Goal: Task Accomplishment & Management: Manage account settings

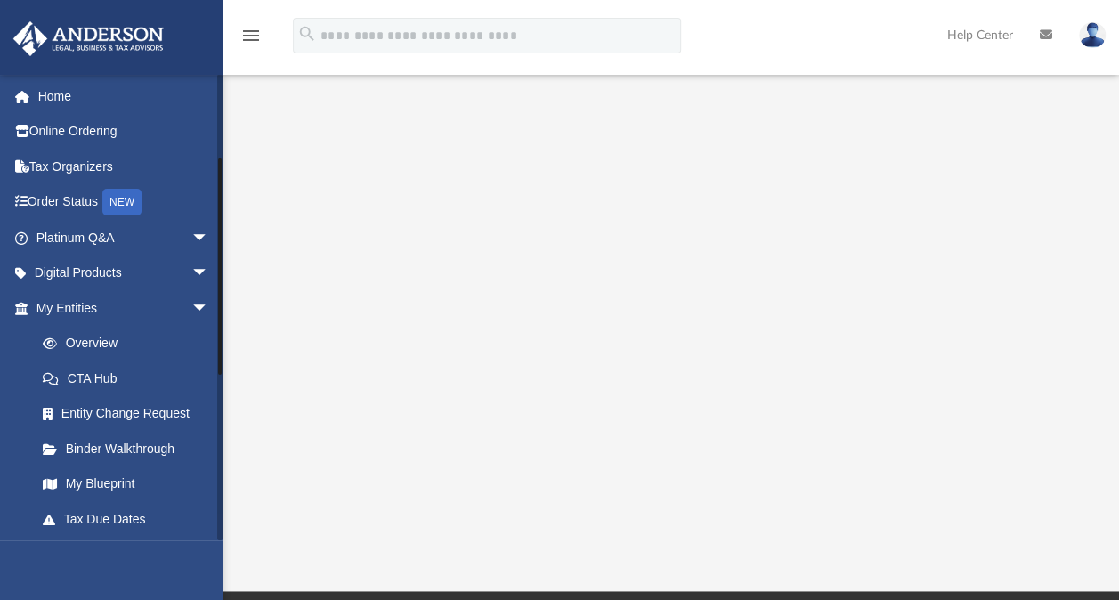
scroll to position [178, 0]
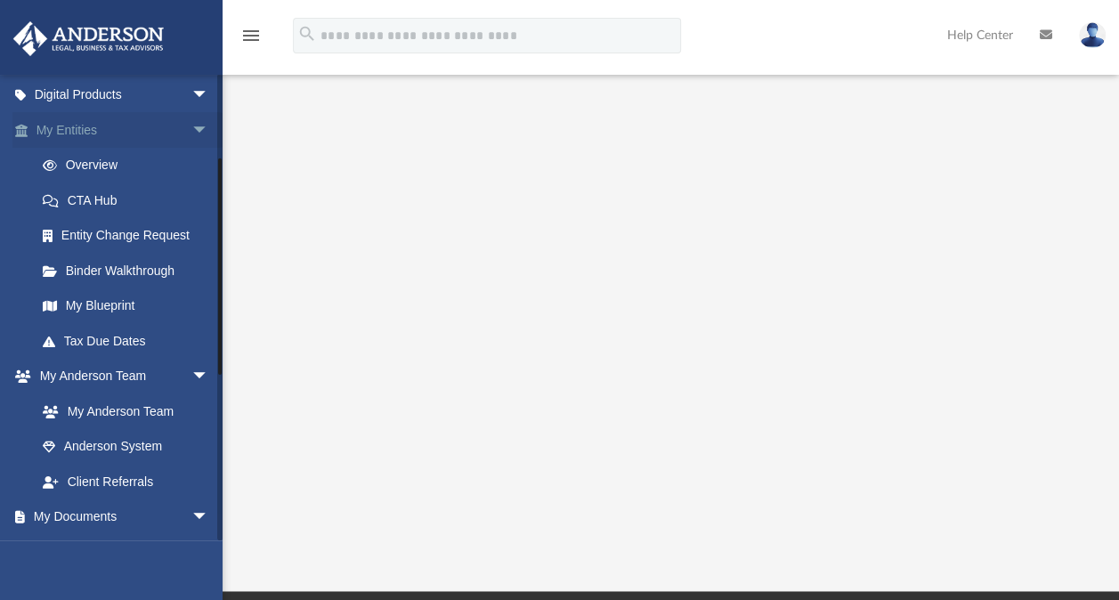
click at [191, 133] on span "arrow_drop_down" at bounding box center [209, 130] width 36 height 37
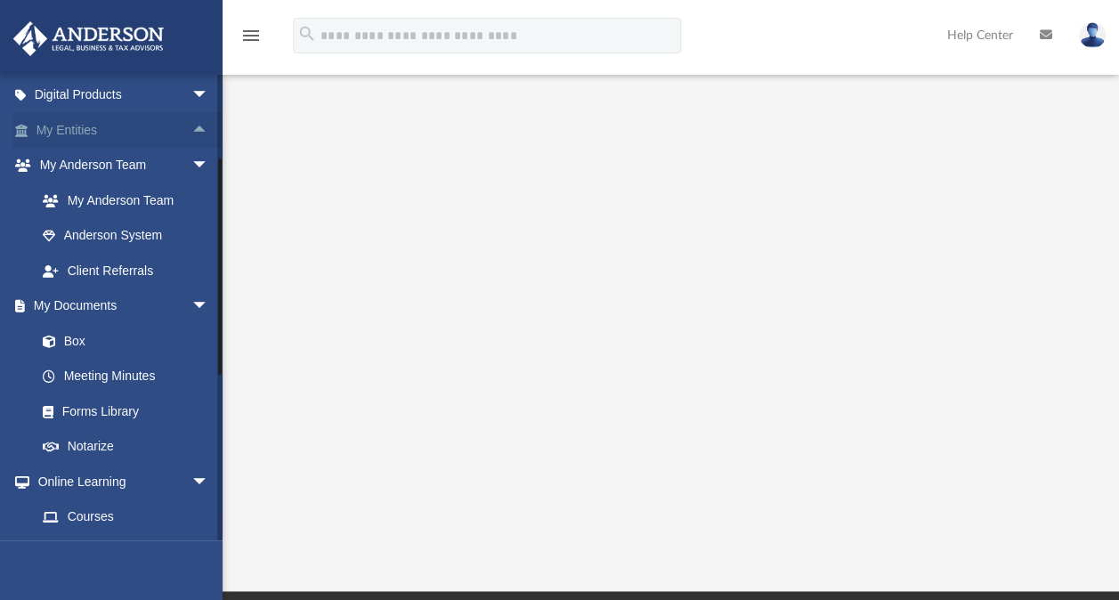
click at [191, 130] on span "arrow_drop_up" at bounding box center [209, 130] width 36 height 37
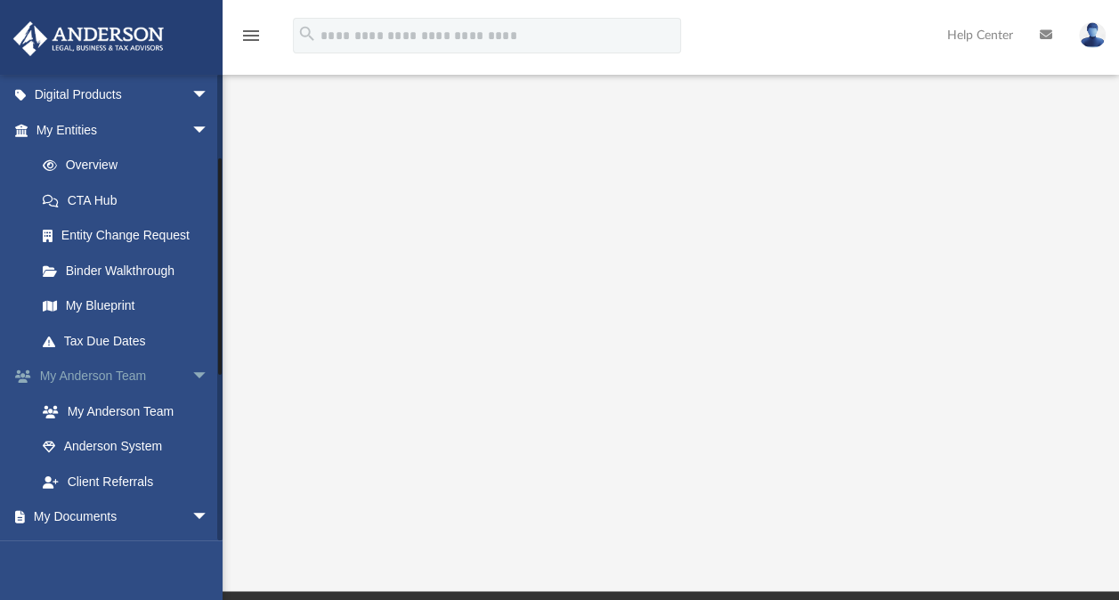
click at [191, 376] on span "arrow_drop_down" at bounding box center [209, 377] width 36 height 37
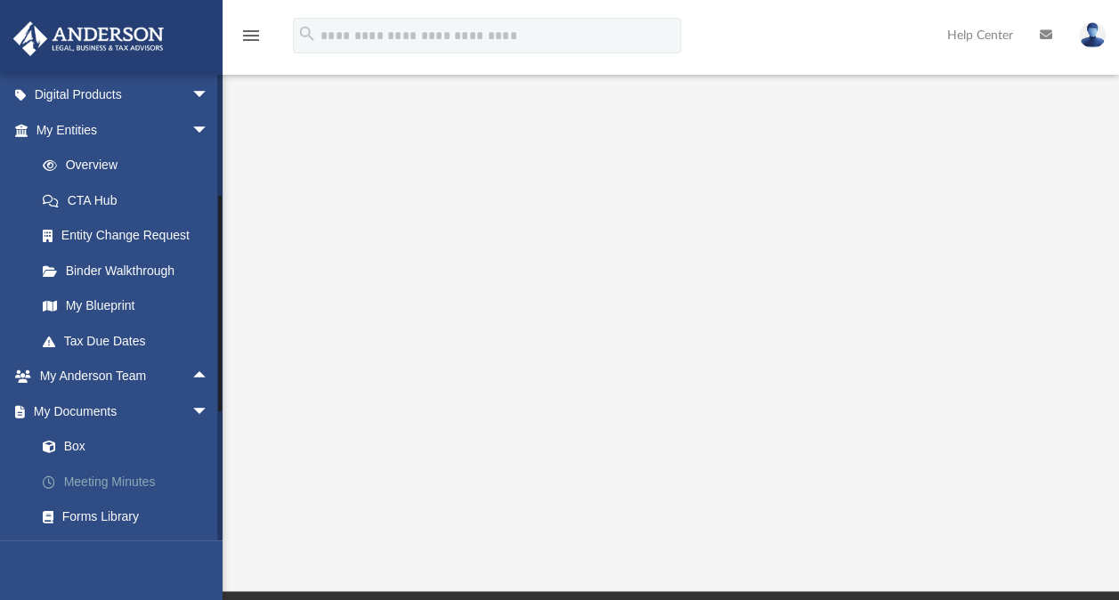
scroll to position [212, 0]
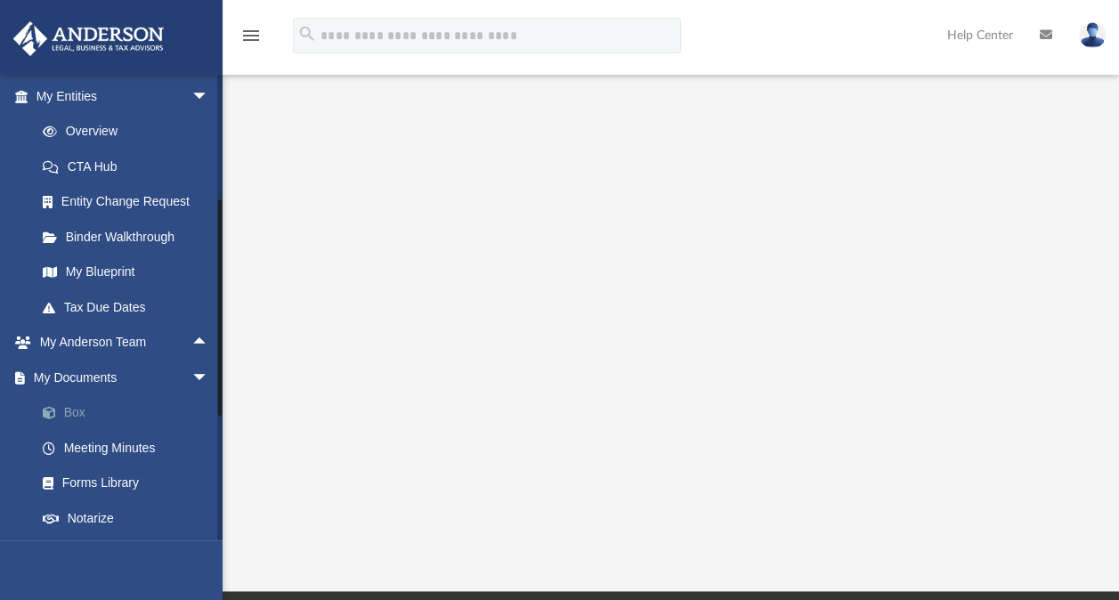
click at [88, 411] on link "Box" at bounding box center [130, 413] width 211 height 36
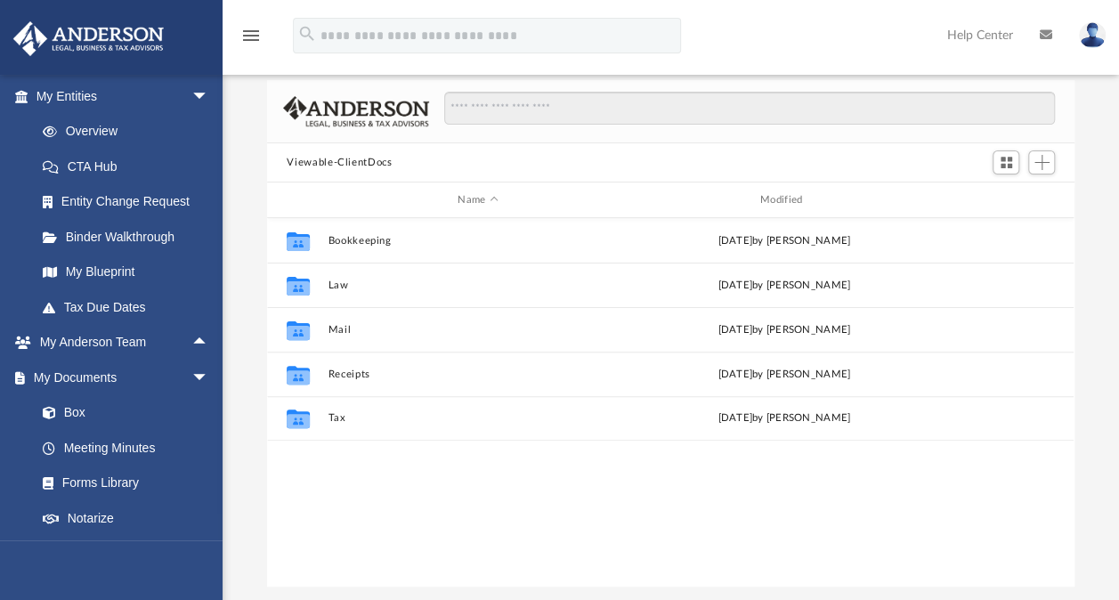
scroll to position [77, 0]
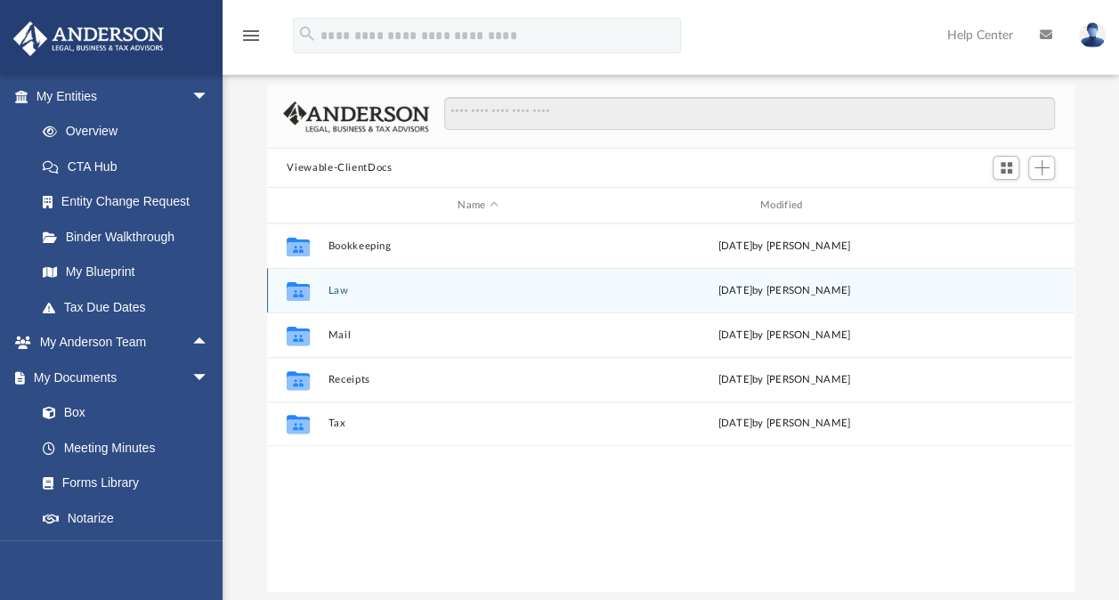
click at [320, 296] on div "Collaborated Folder" at bounding box center [298, 290] width 45 height 28
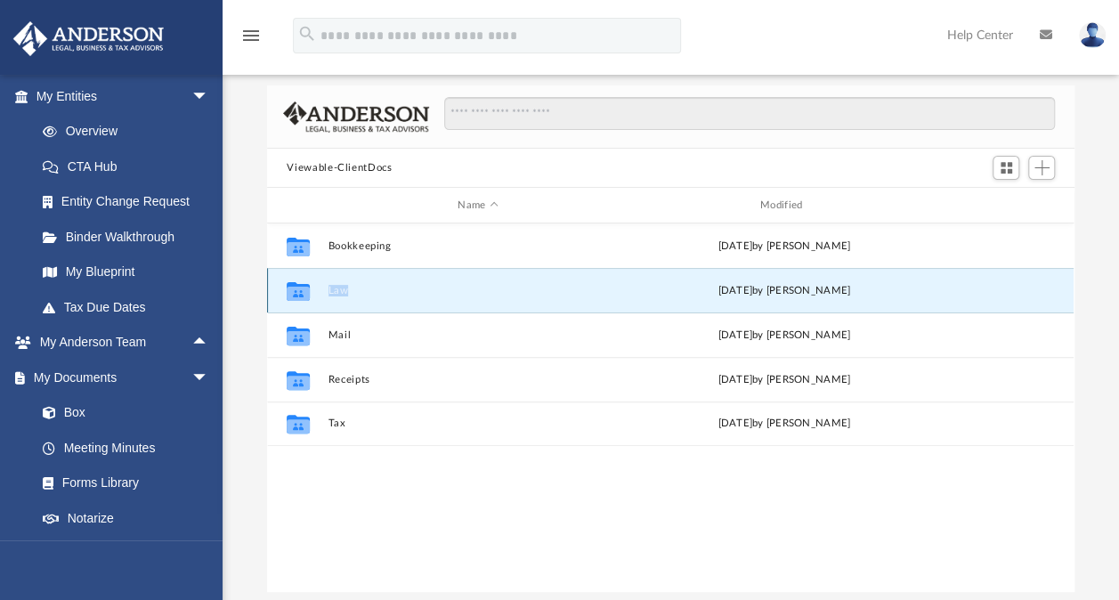
click at [320, 296] on div "Collaborated Folder" at bounding box center [298, 290] width 45 height 28
drag, startPoint x: 320, startPoint y: 296, endPoint x: 309, endPoint y: 292, distance: 11.3
click at [309, 292] on icon "grid" at bounding box center [298, 293] width 23 height 14
drag, startPoint x: 309, startPoint y: 292, endPoint x: 350, endPoint y: 285, distance: 41.6
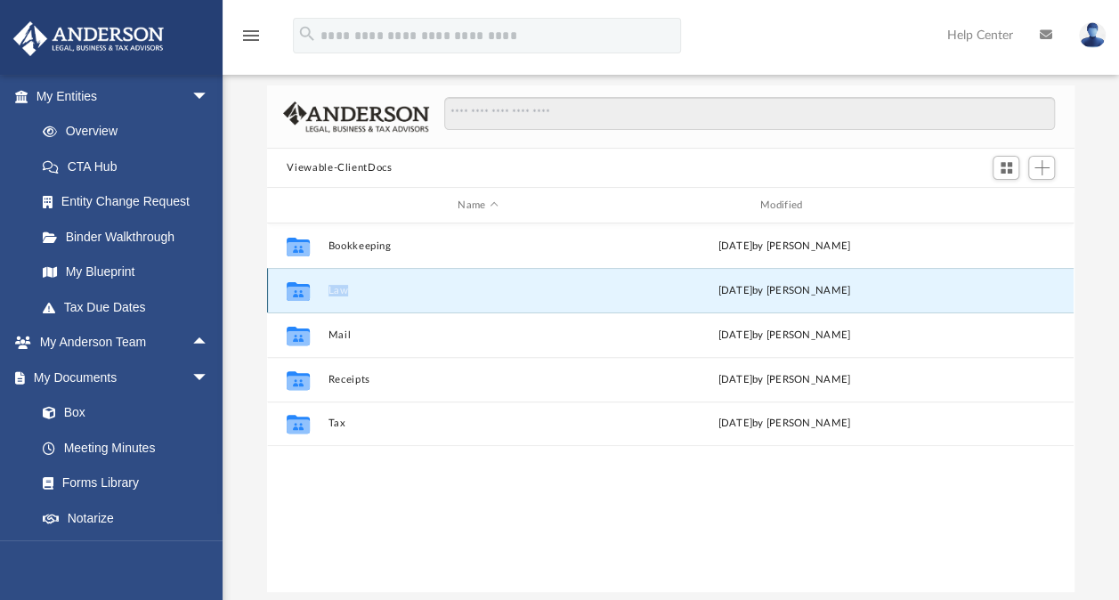
click at [350, 285] on button "Law" at bounding box center [478, 291] width 299 height 12
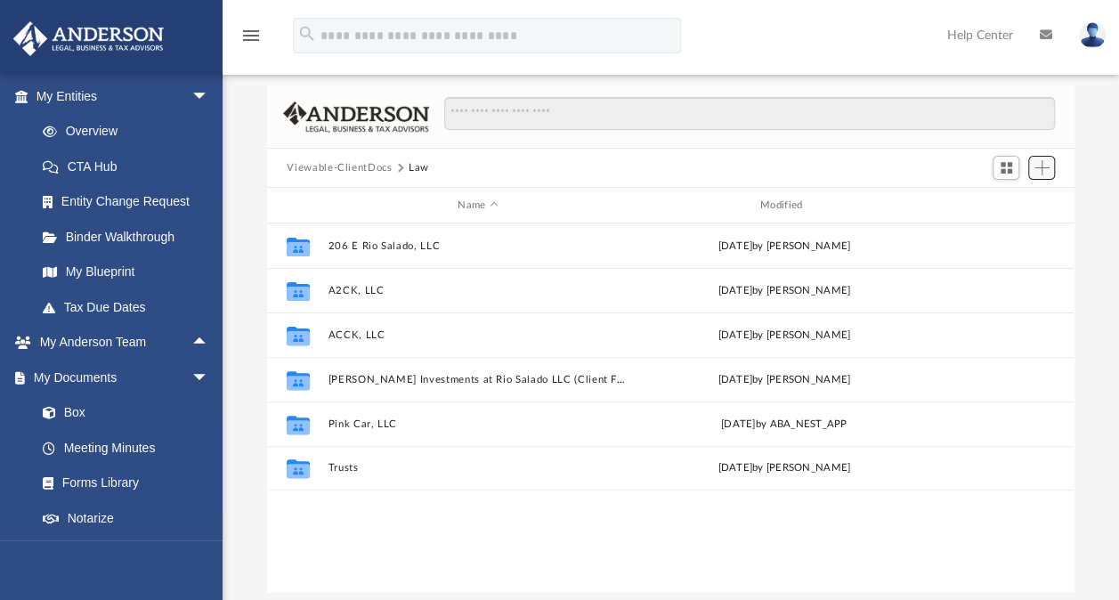
click at [1050, 169] on button "Add" at bounding box center [1041, 168] width 27 height 25
click at [1033, 236] on li "New Folder" at bounding box center [1015, 231] width 57 height 19
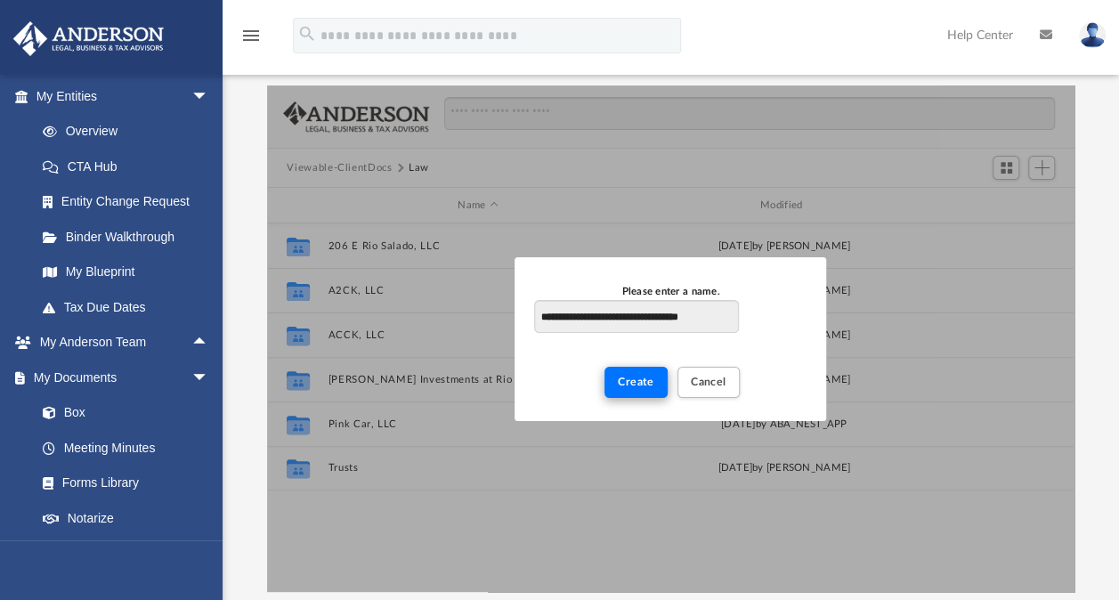
type input "**********"
click at [643, 386] on span "Create" at bounding box center [636, 381] width 37 height 11
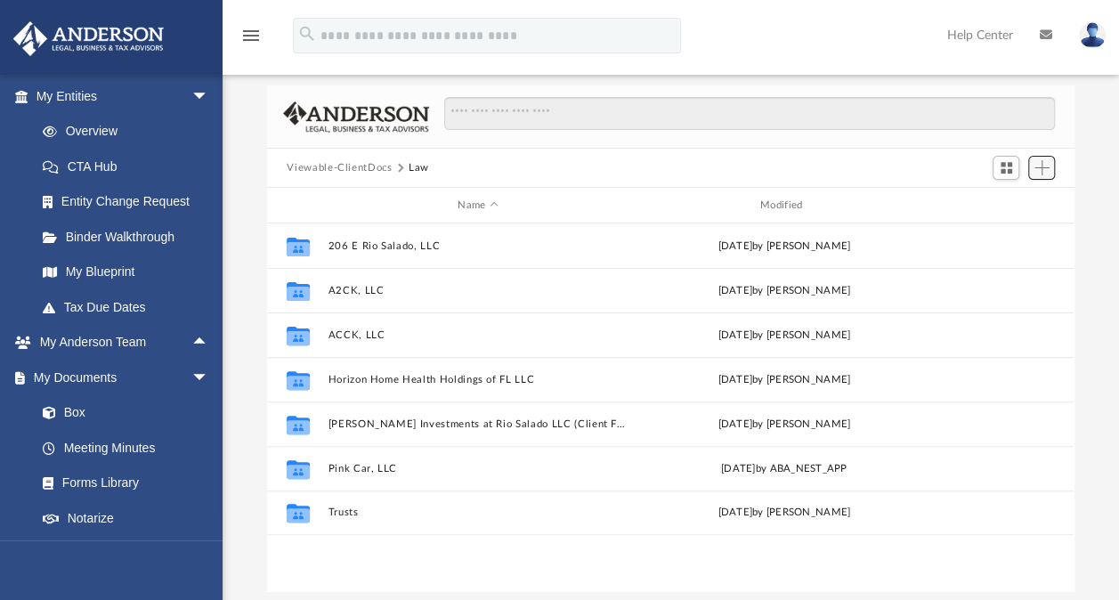
click at [1050, 167] on button "Add" at bounding box center [1041, 168] width 27 height 25
click at [1004, 239] on li "New Folder" at bounding box center [1015, 231] width 57 height 19
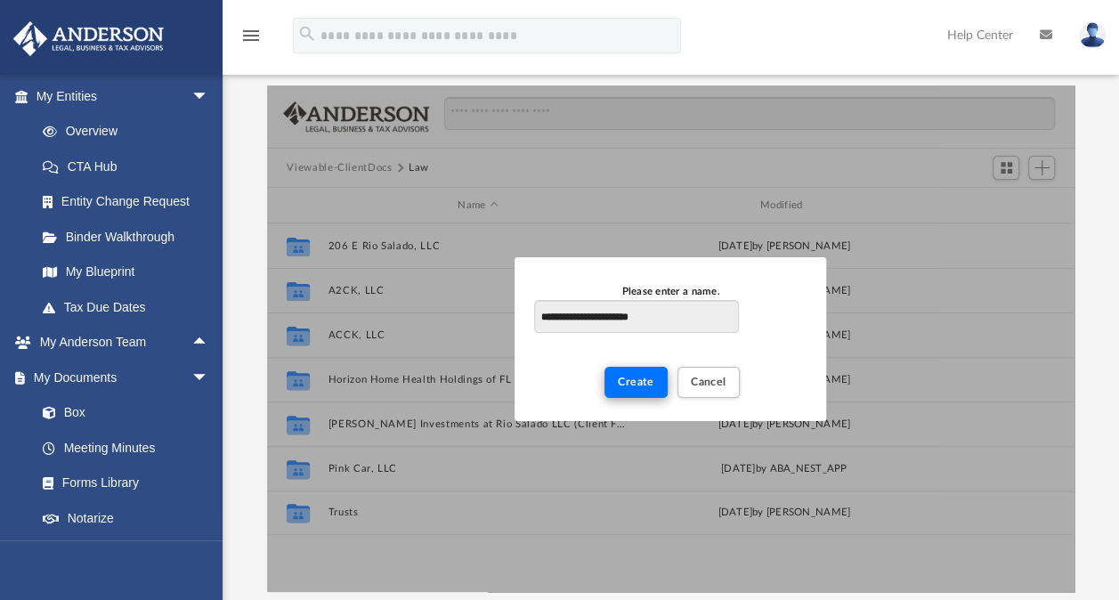
type input "**********"
click at [641, 387] on button "Create" at bounding box center [636, 381] width 63 height 31
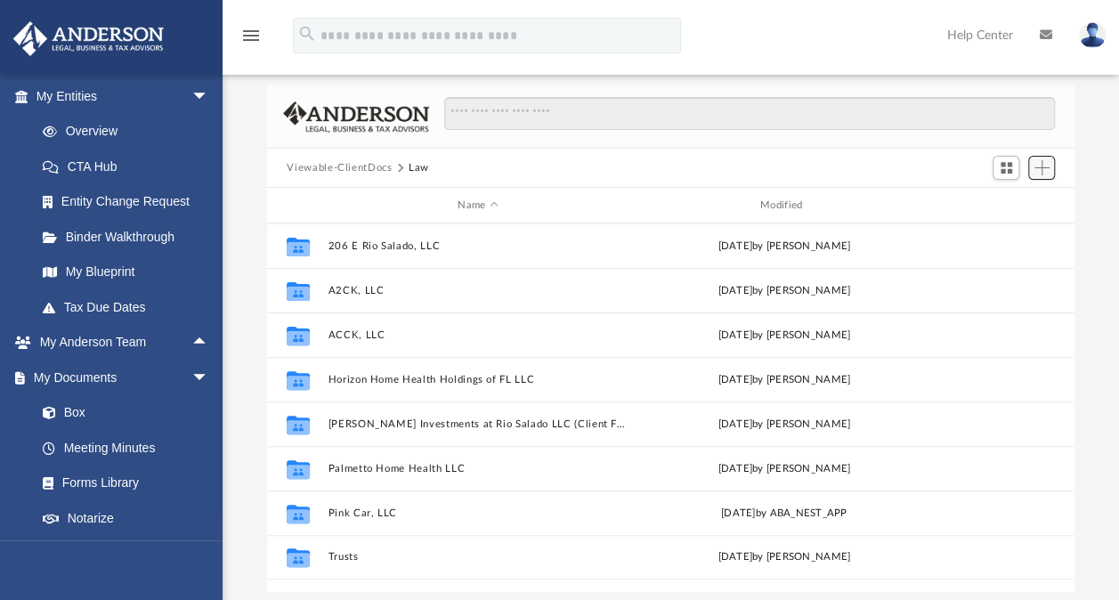
click at [1050, 166] on button "Add" at bounding box center [1041, 168] width 27 height 25
click at [1004, 223] on li "New Folder" at bounding box center [1015, 231] width 57 height 19
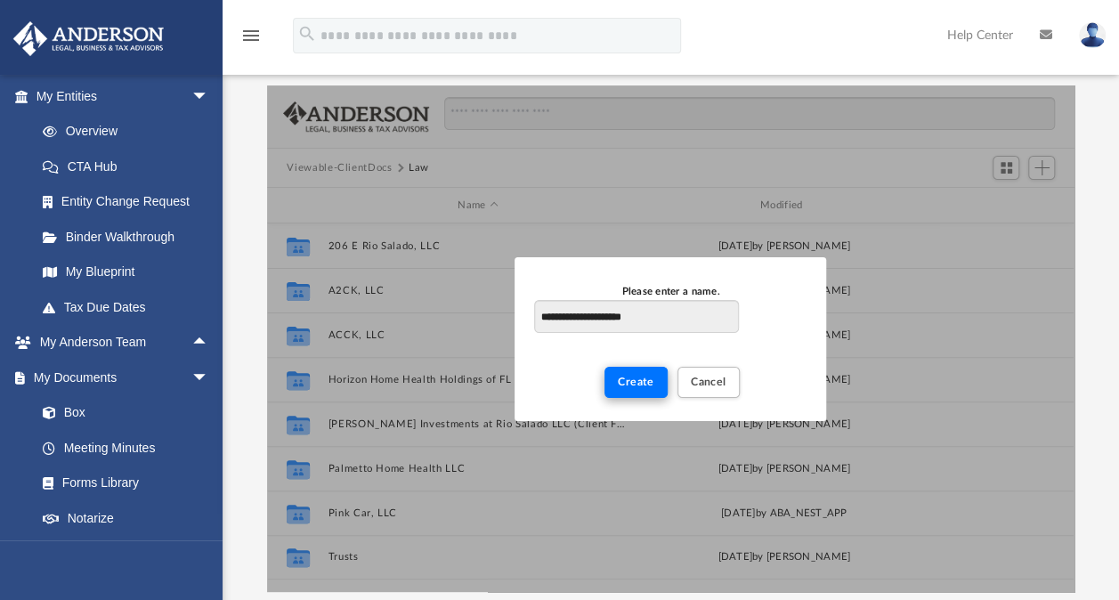
type input "**********"
click at [645, 376] on span "Create" at bounding box center [636, 381] width 37 height 11
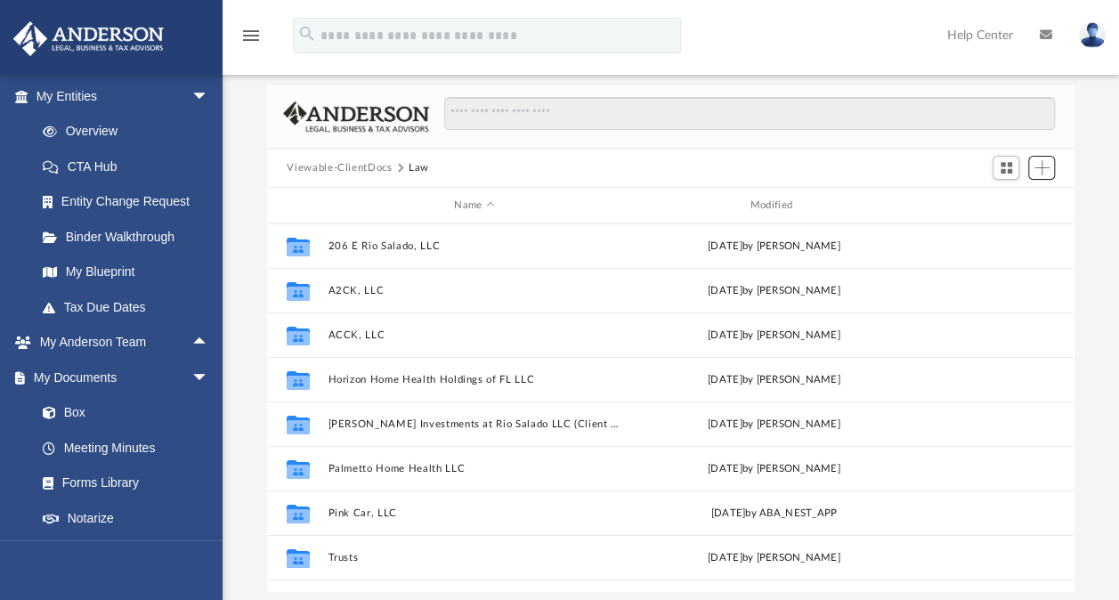
click at [1046, 166] on span "Add" at bounding box center [1042, 167] width 15 height 15
click at [1001, 235] on li "New Folder" at bounding box center [1015, 231] width 57 height 19
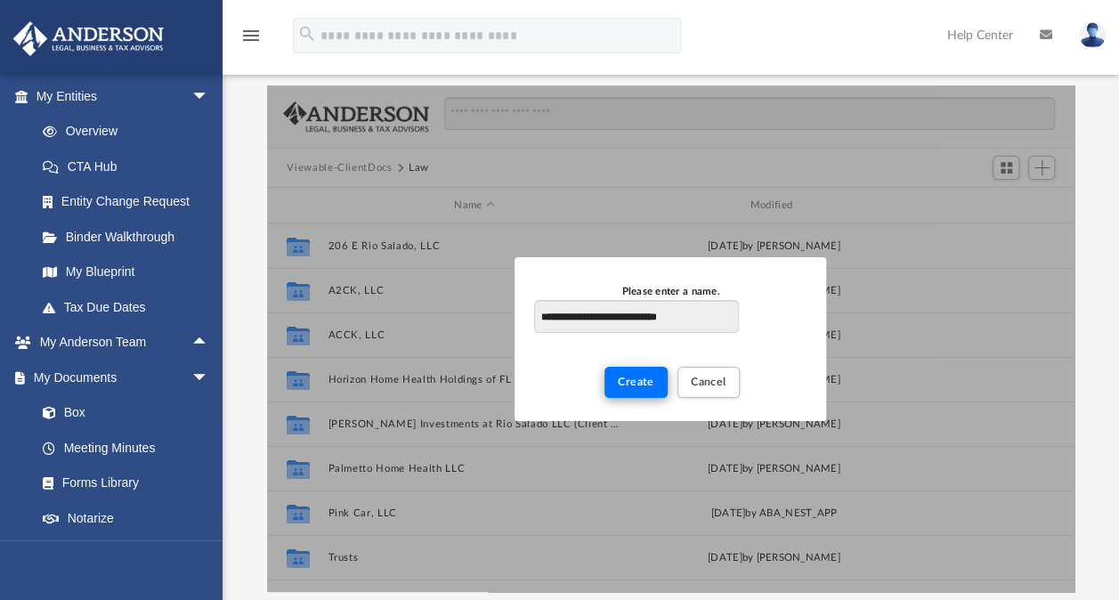
type input "**********"
click at [634, 381] on span "Create" at bounding box center [636, 381] width 37 height 11
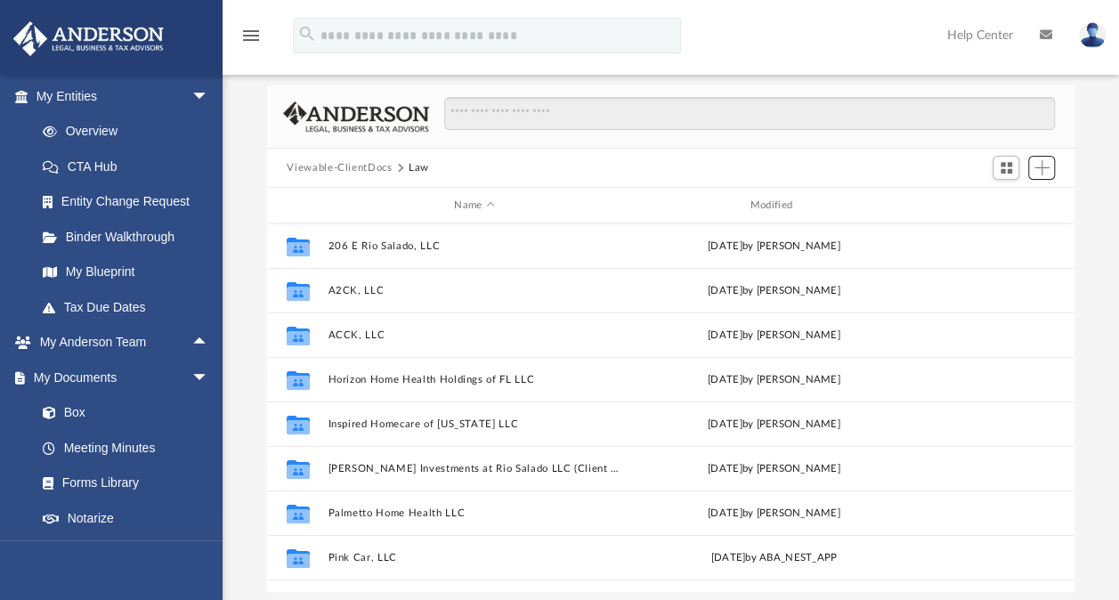
click at [1042, 173] on span "Add" at bounding box center [1042, 167] width 15 height 15
click at [1009, 231] on li "New Folder" at bounding box center [1015, 231] width 57 height 19
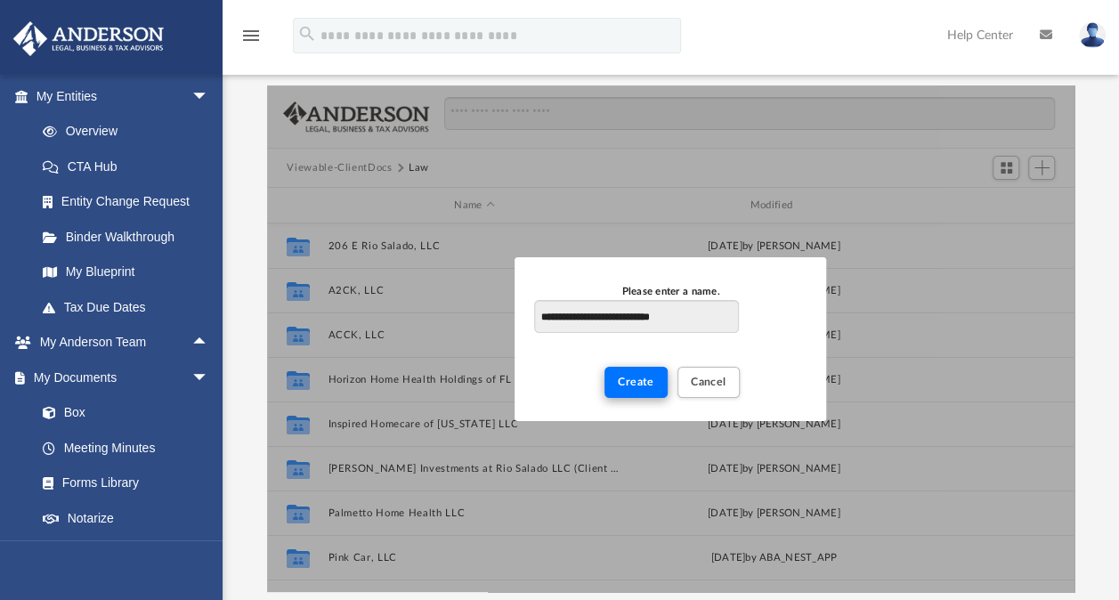
type input "**********"
click at [653, 377] on span "Create" at bounding box center [636, 381] width 37 height 11
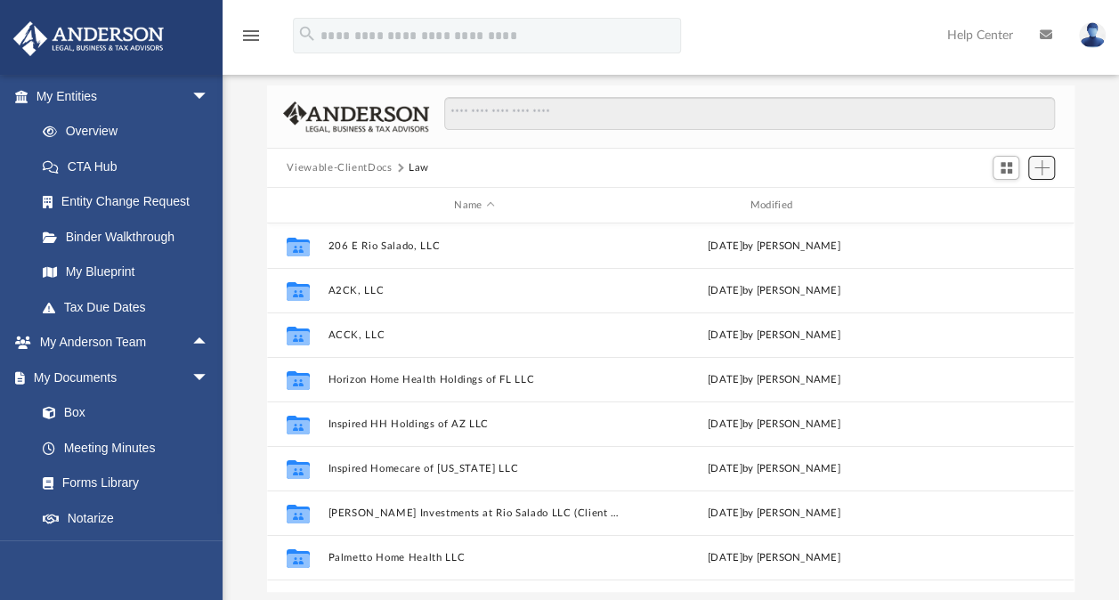
click at [1042, 157] on button "Add" at bounding box center [1041, 168] width 27 height 25
click at [1004, 230] on li "New Folder" at bounding box center [1015, 231] width 57 height 19
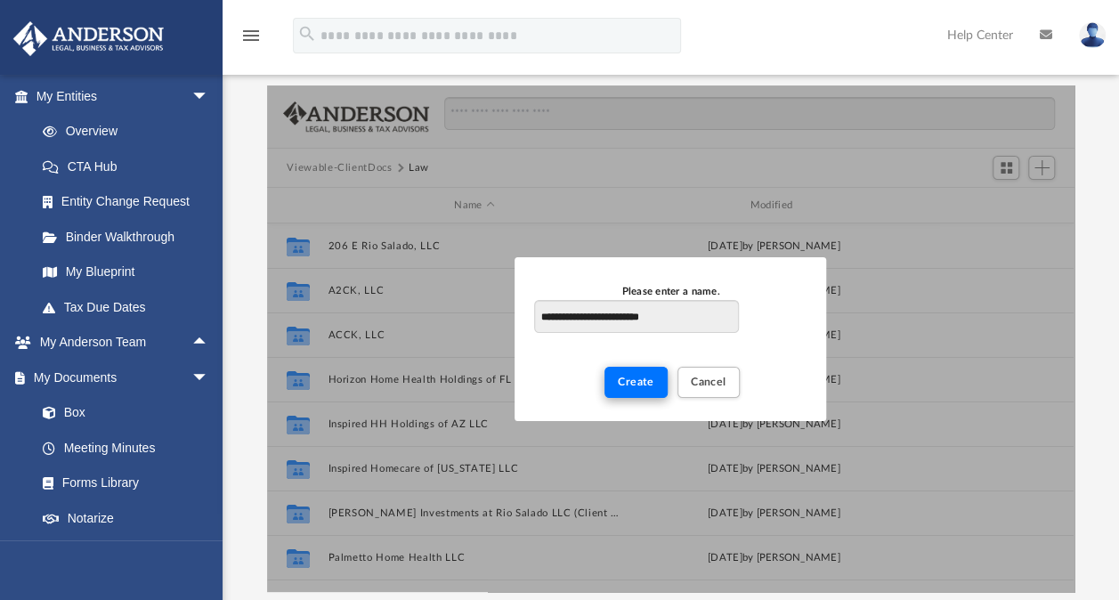
type input "**********"
click at [627, 379] on span "Create" at bounding box center [636, 381] width 37 height 11
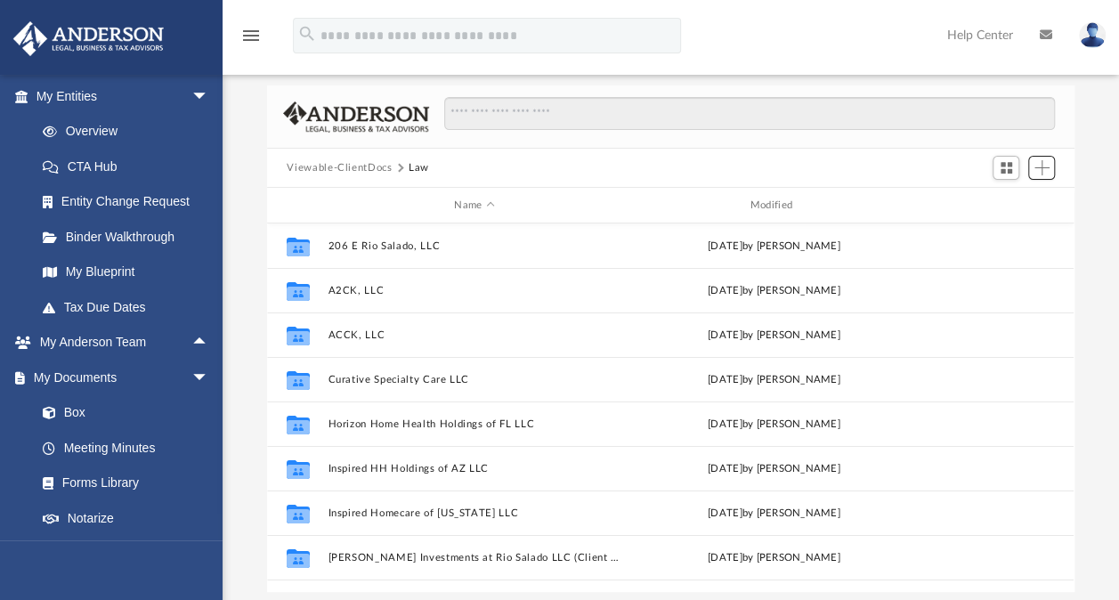
click at [1049, 168] on button "Add" at bounding box center [1041, 168] width 27 height 25
click at [1010, 239] on li "New Folder" at bounding box center [1015, 231] width 57 height 19
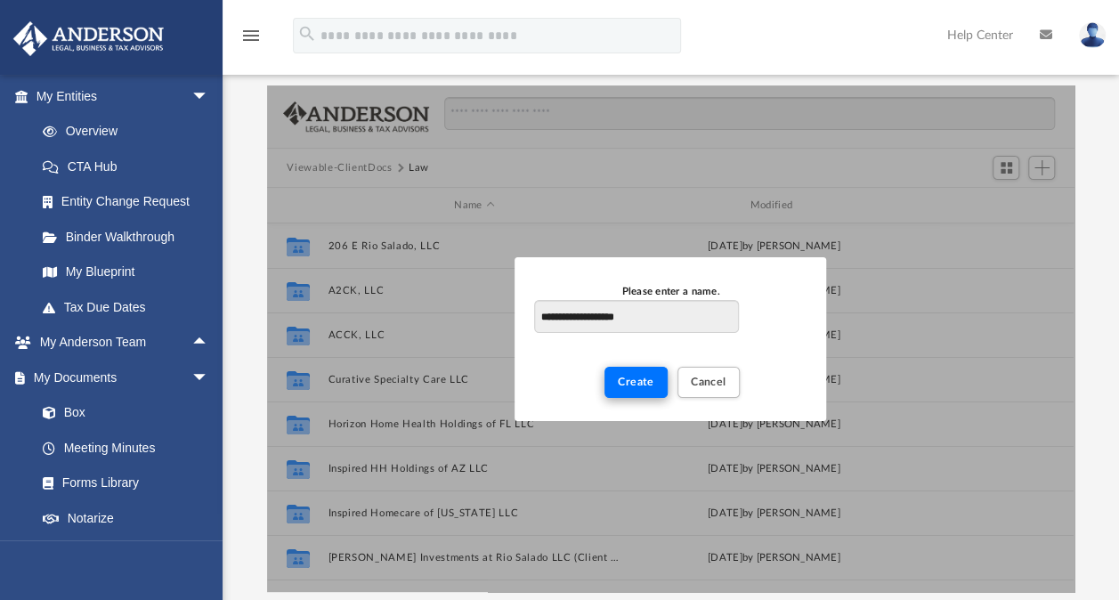
type input "**********"
click at [640, 377] on span "Create" at bounding box center [636, 381] width 37 height 11
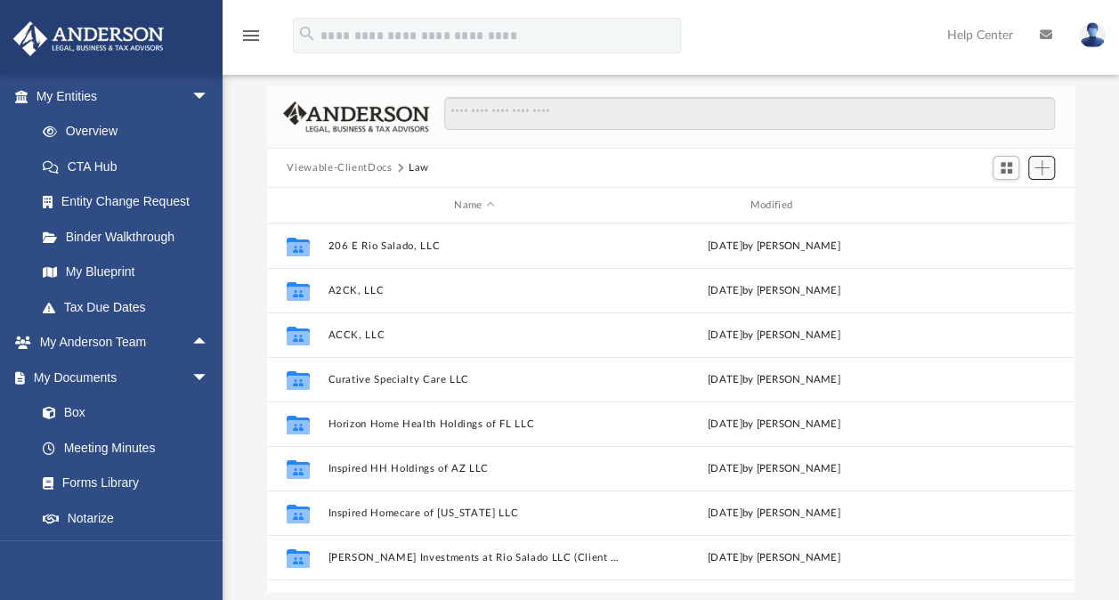
click at [1043, 171] on span "Add" at bounding box center [1042, 167] width 15 height 15
click at [1006, 227] on li "New Folder" at bounding box center [1015, 231] width 57 height 19
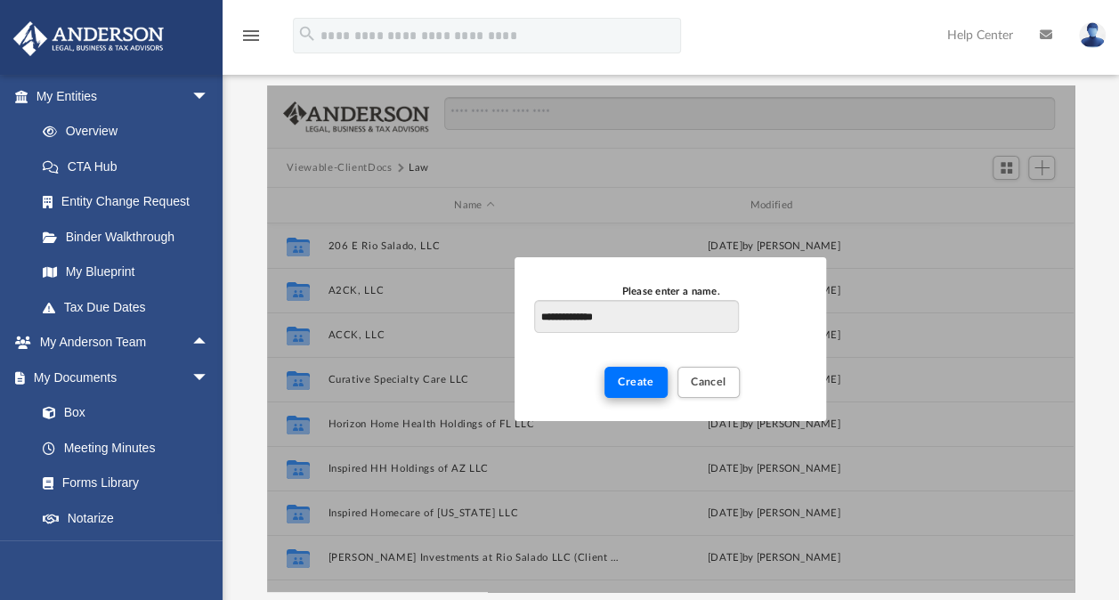
type input "**********"
click at [635, 385] on span "Create" at bounding box center [636, 381] width 37 height 11
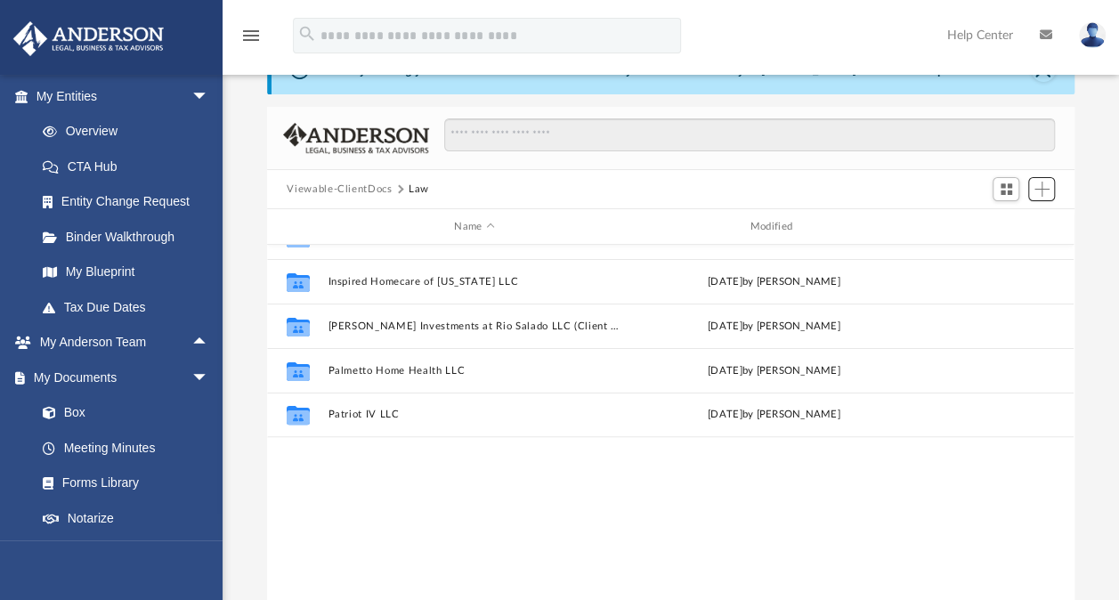
scroll to position [0, 0]
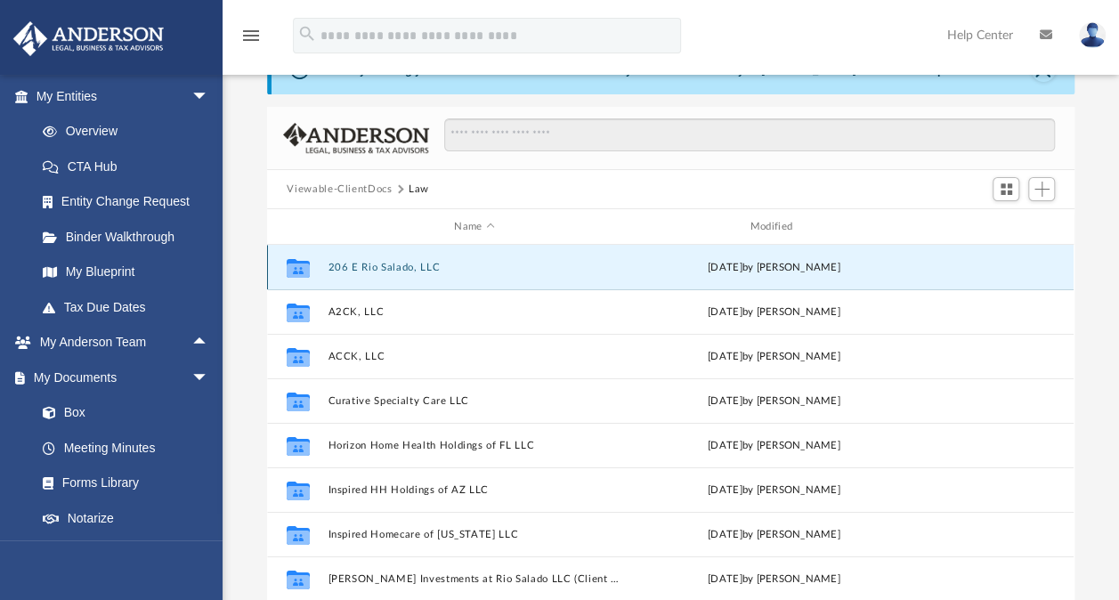
click at [380, 270] on button "206 E Rio Salado, LLC" at bounding box center [475, 268] width 292 height 12
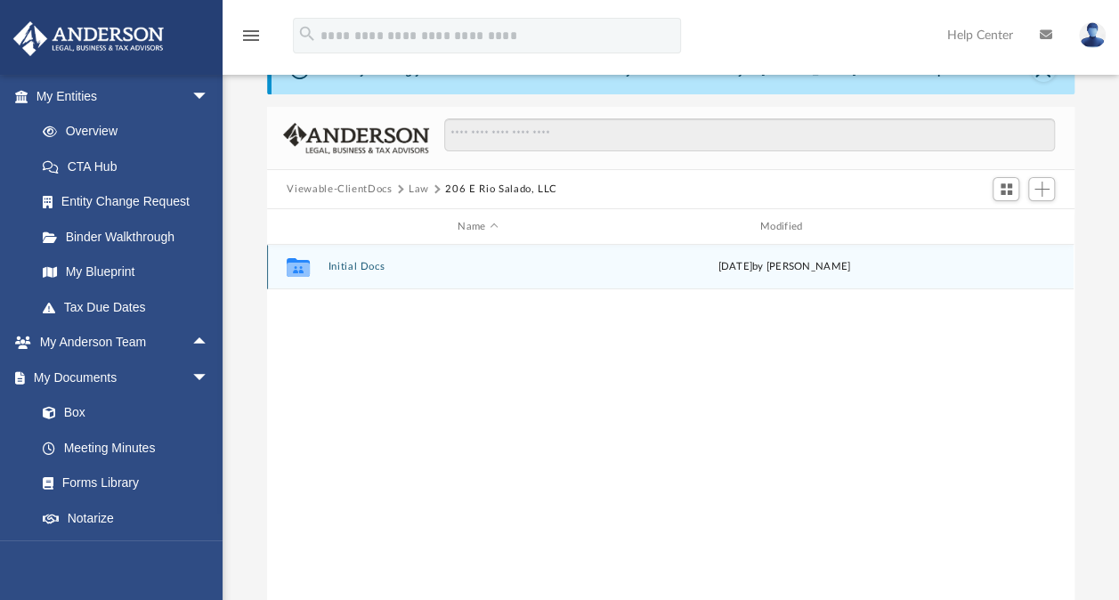
click at [380, 270] on button "Initial Docs" at bounding box center [478, 267] width 299 height 12
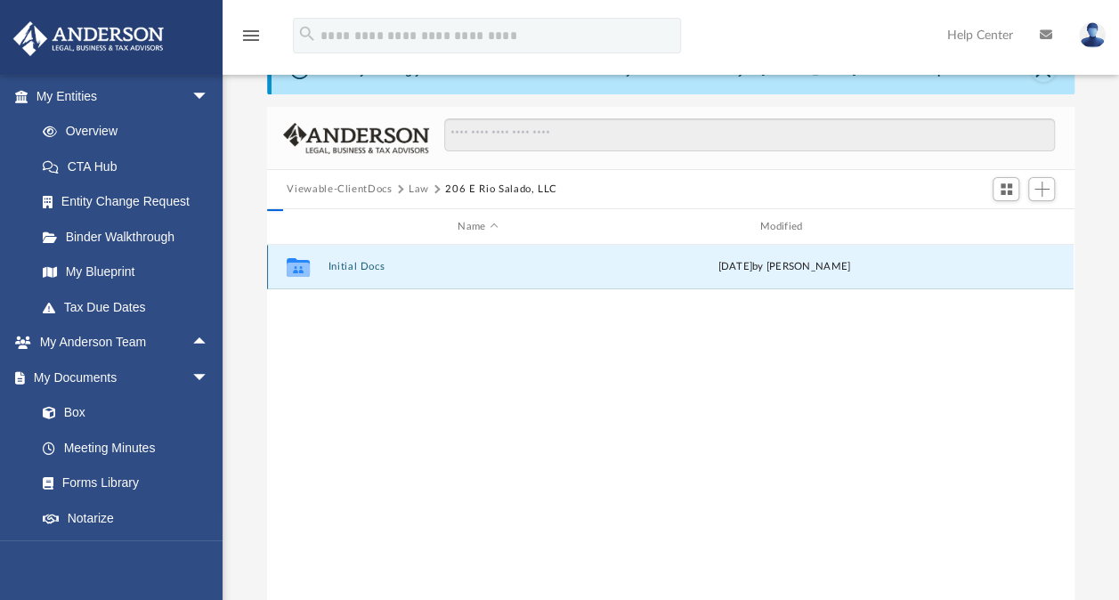
click at [380, 270] on button "Initial Docs" at bounding box center [478, 267] width 299 height 12
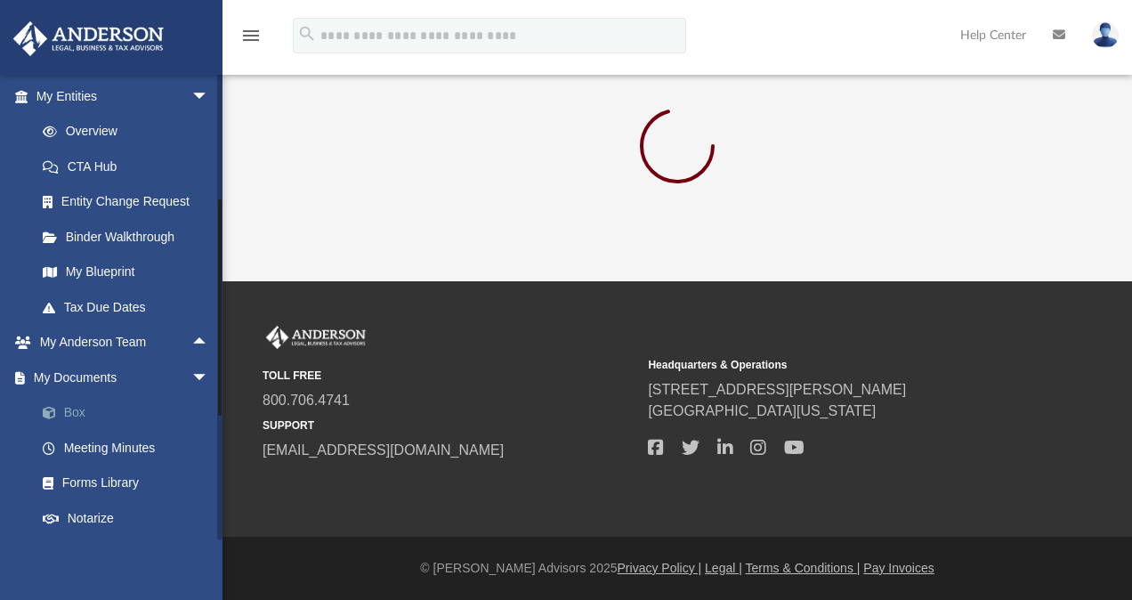
click at [69, 402] on link "Box" at bounding box center [130, 413] width 211 height 36
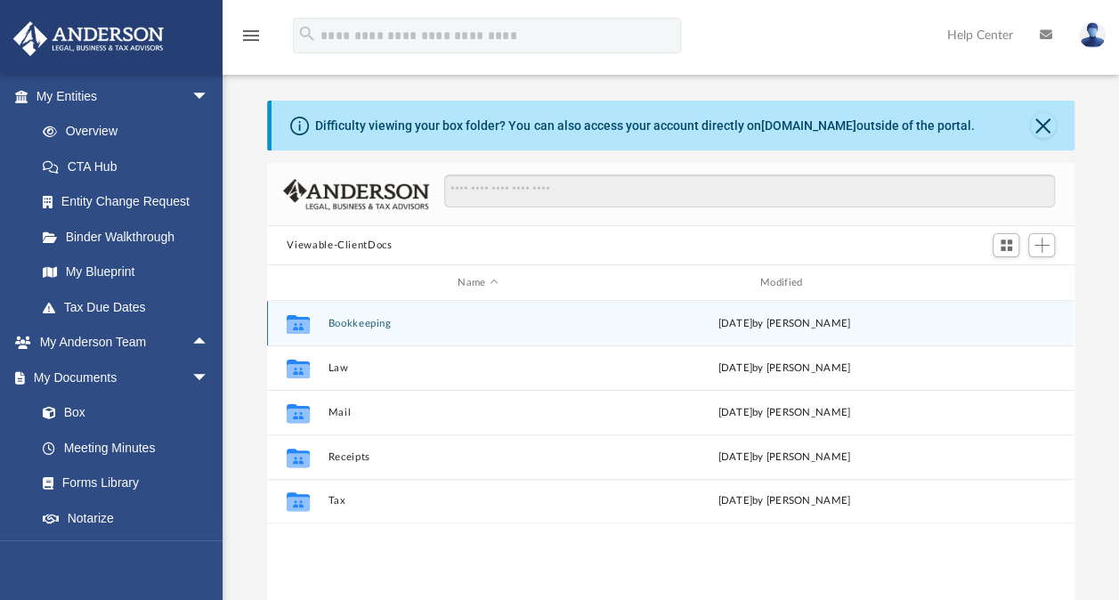
scroll to position [391, 792]
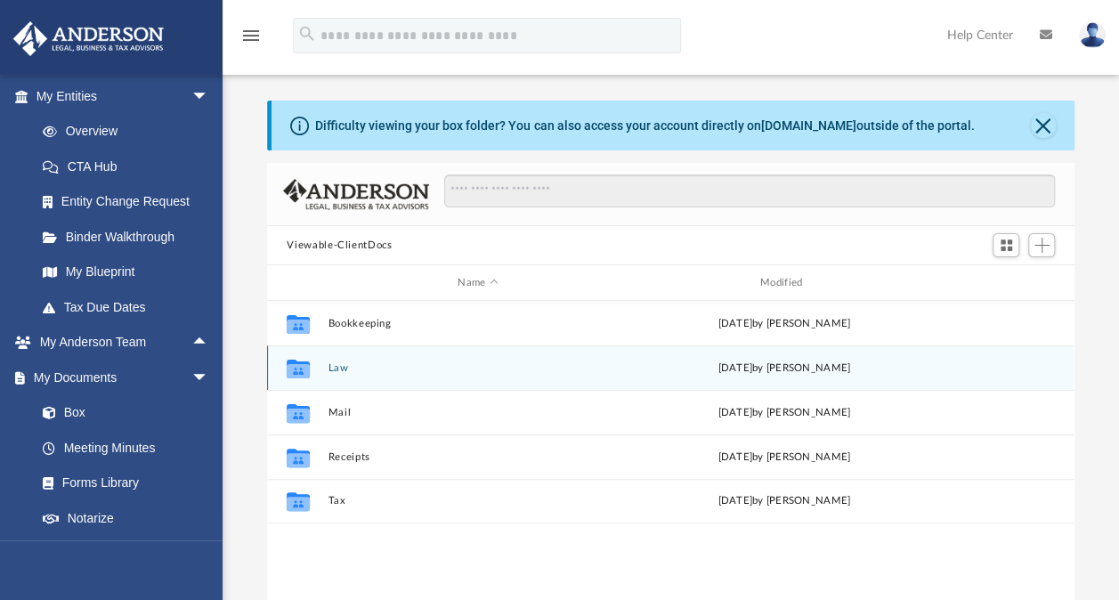
click at [331, 370] on button "Law" at bounding box center [478, 368] width 299 height 12
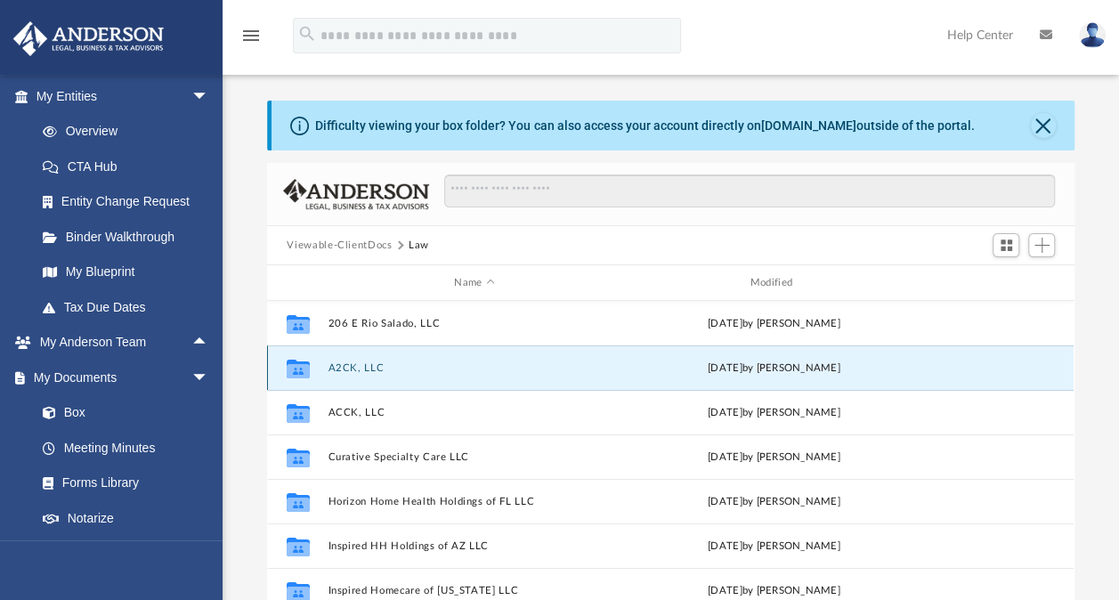
click at [331, 370] on button "A2CK, LLC" at bounding box center [475, 368] width 292 height 12
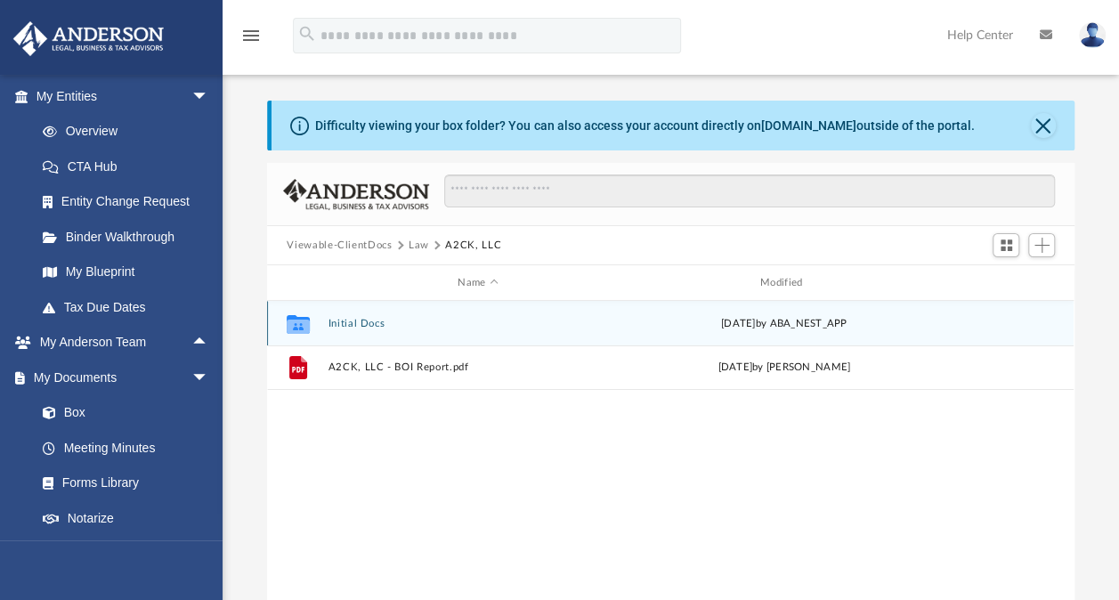
scroll to position [6, 0]
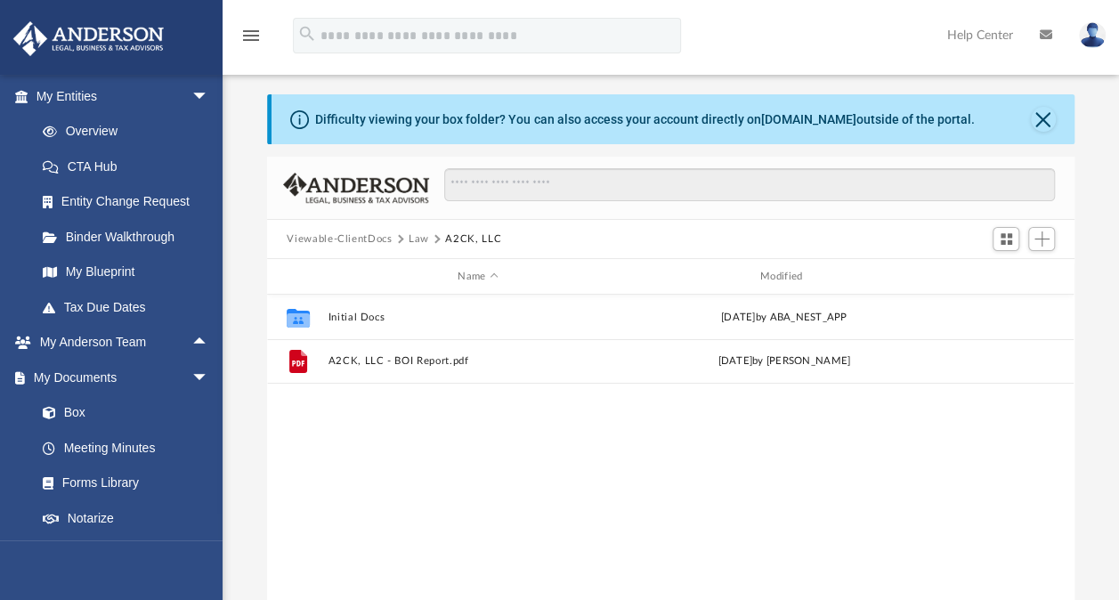
click at [358, 233] on button "Viewable-ClientDocs" at bounding box center [339, 239] width 105 height 16
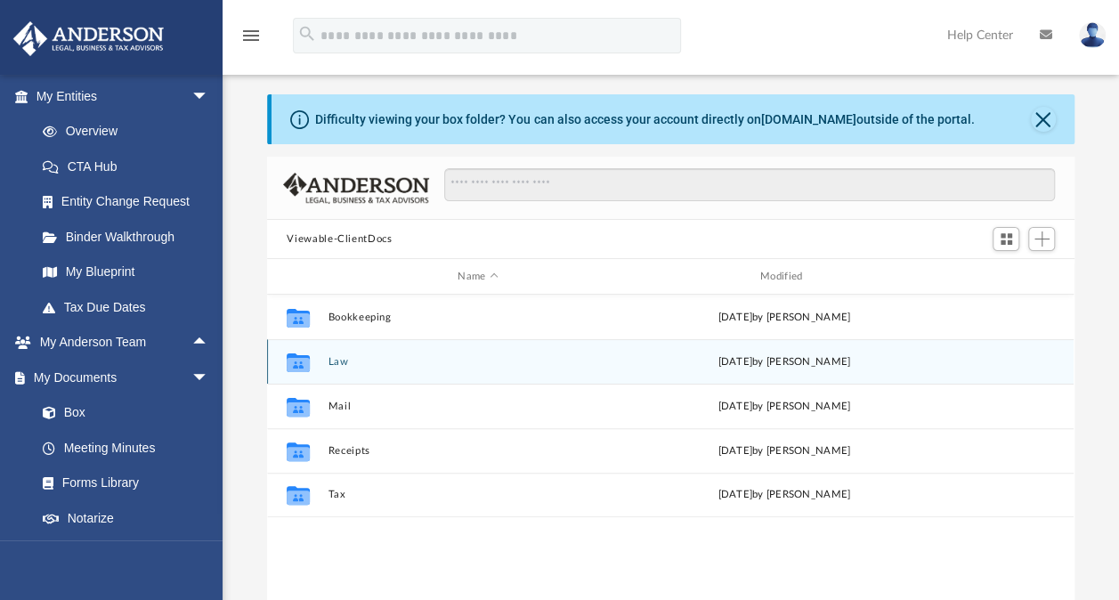
click at [358, 361] on button "Law" at bounding box center [478, 362] width 299 height 12
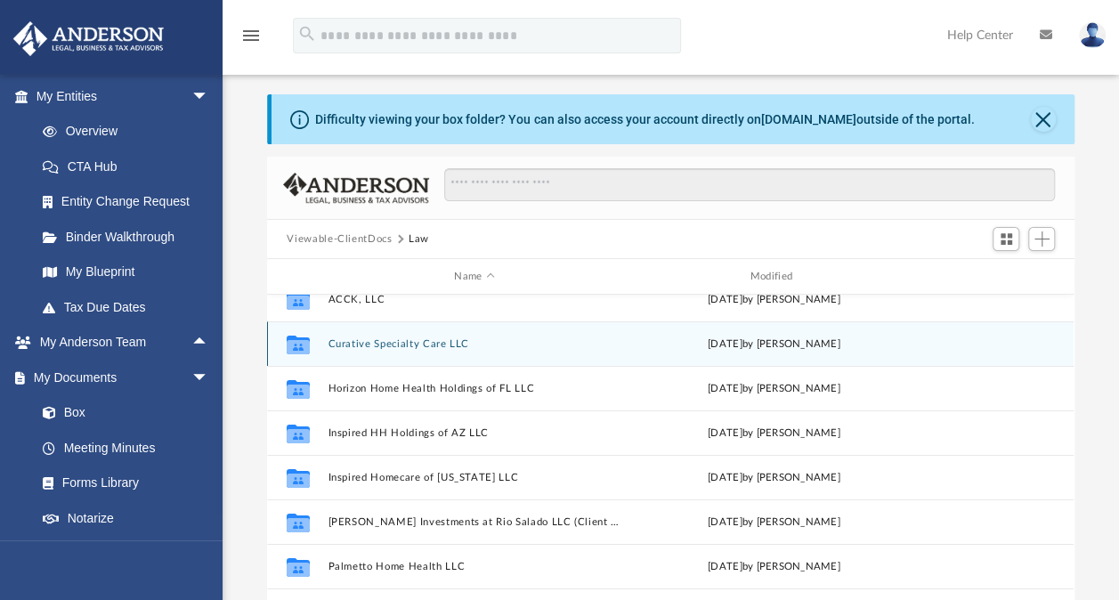
scroll to position [109, 0]
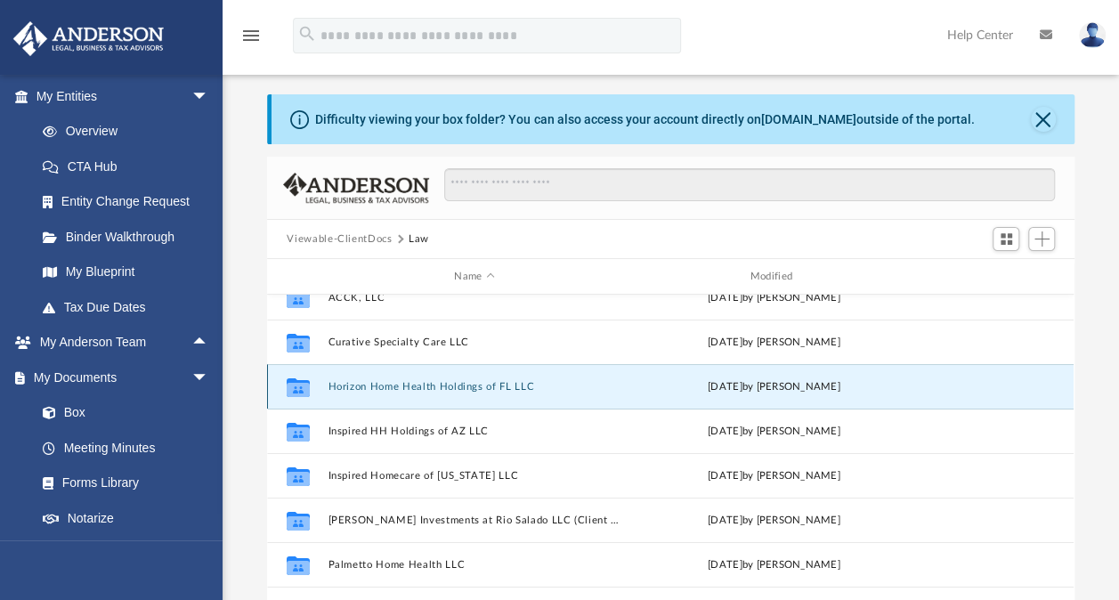
click at [444, 383] on button "Horizon Home Health Holdings of FL LLC" at bounding box center [475, 387] width 292 height 12
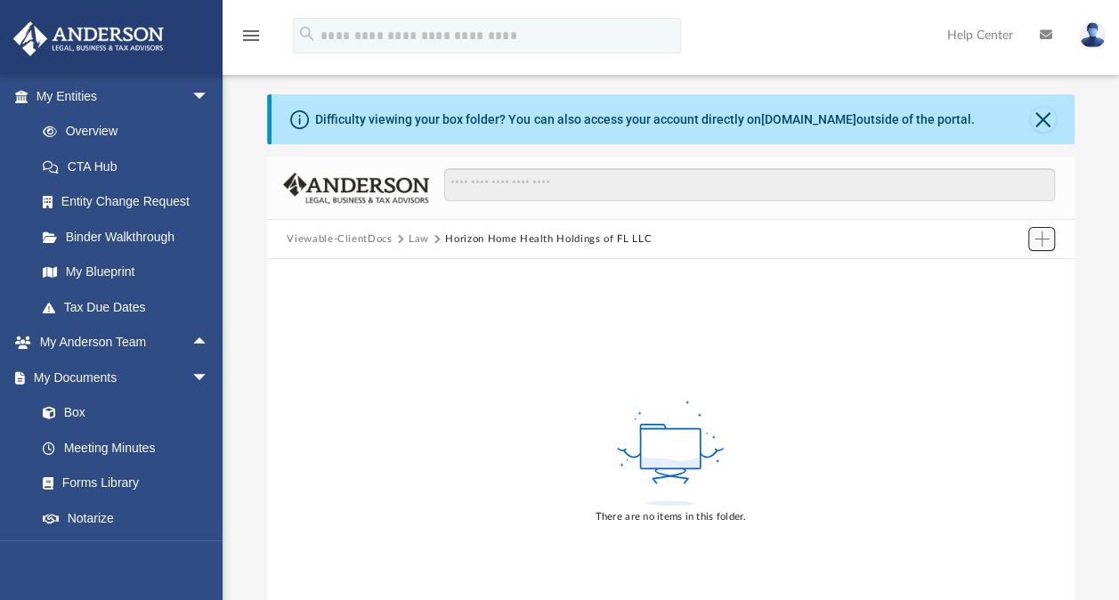
click at [1029, 238] on button "Add" at bounding box center [1041, 239] width 27 height 25
click at [995, 271] on li "Upload" at bounding box center [1015, 273] width 57 height 19
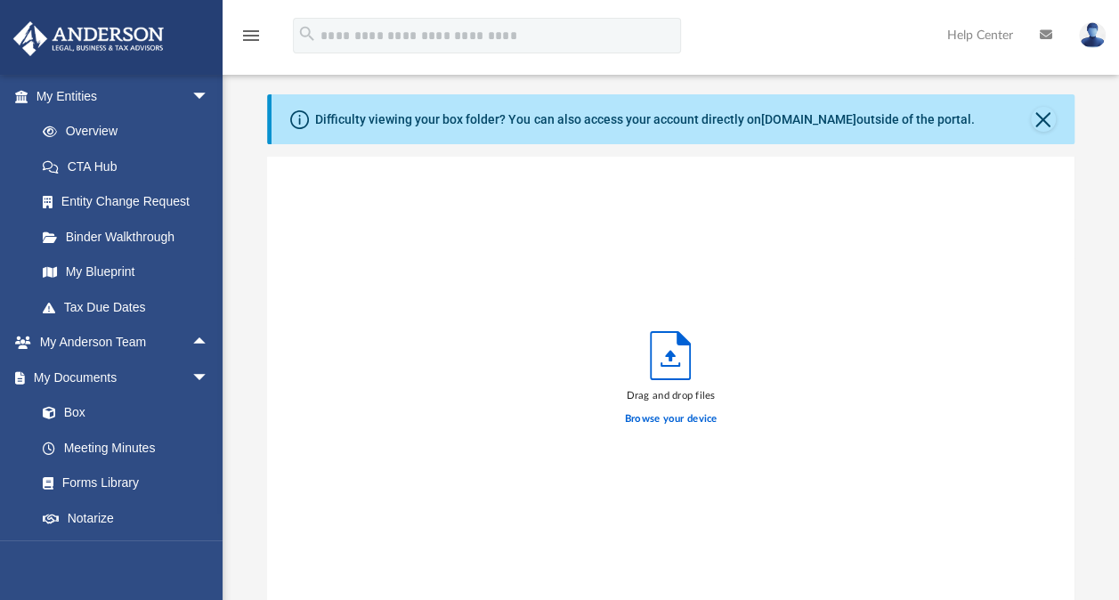
scroll to position [438, 792]
click at [664, 418] on label "Browse your device" at bounding box center [671, 419] width 93 height 16
click at [0, 0] on input "Browse your device" at bounding box center [0, 0] width 0 height 0
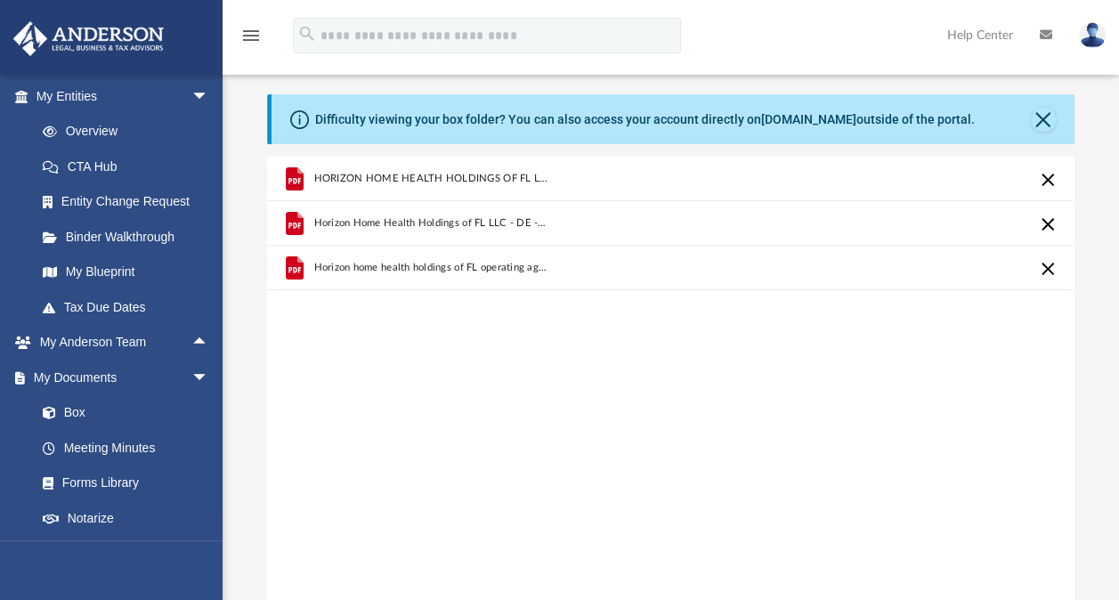
scroll to position [0, 0]
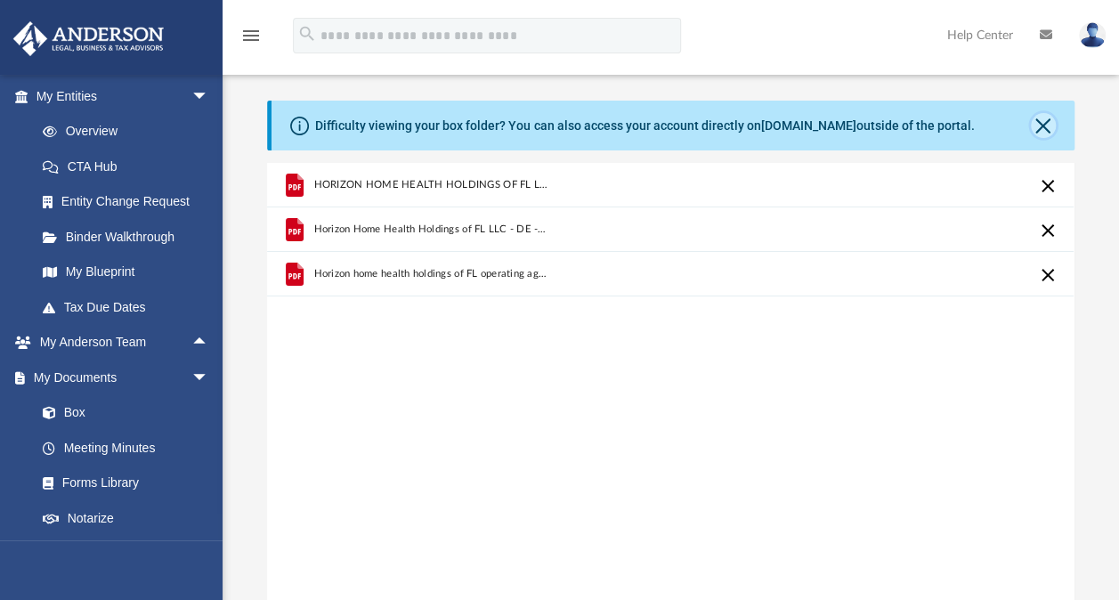
click at [1036, 114] on button "Close" at bounding box center [1043, 125] width 25 height 25
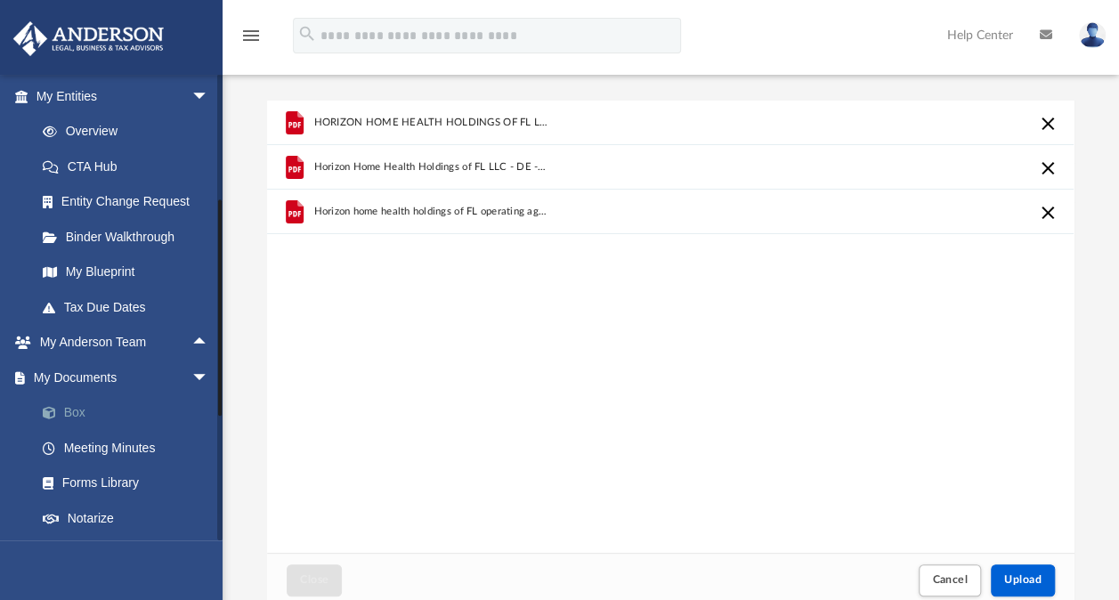
click at [84, 410] on link "Box" at bounding box center [130, 413] width 211 height 36
click at [78, 407] on link "Box" at bounding box center [130, 413] width 211 height 36
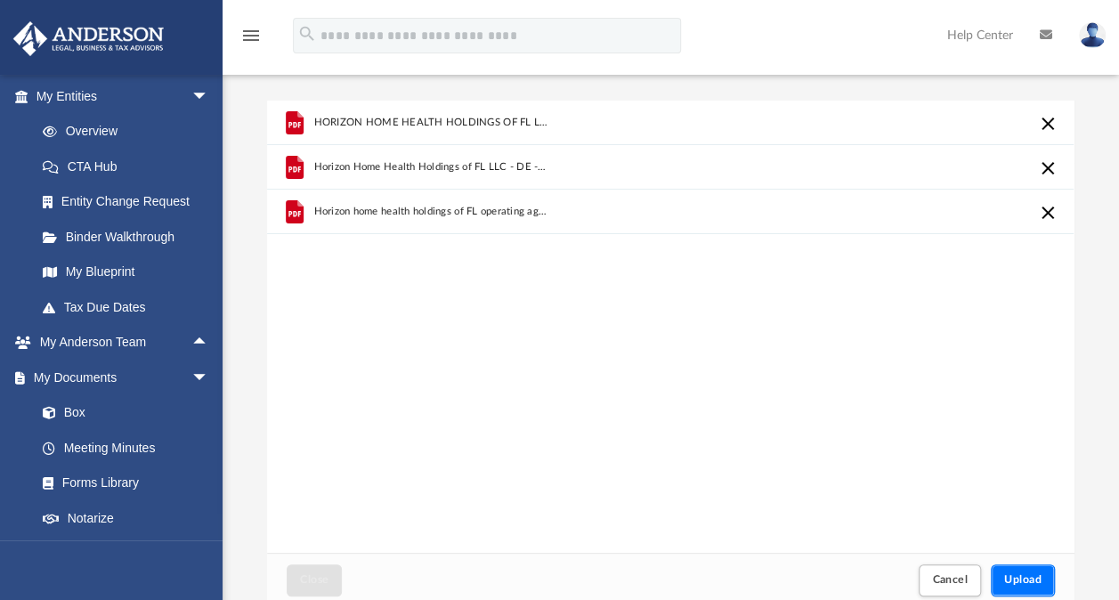
click at [1032, 586] on button "Upload" at bounding box center [1023, 579] width 64 height 31
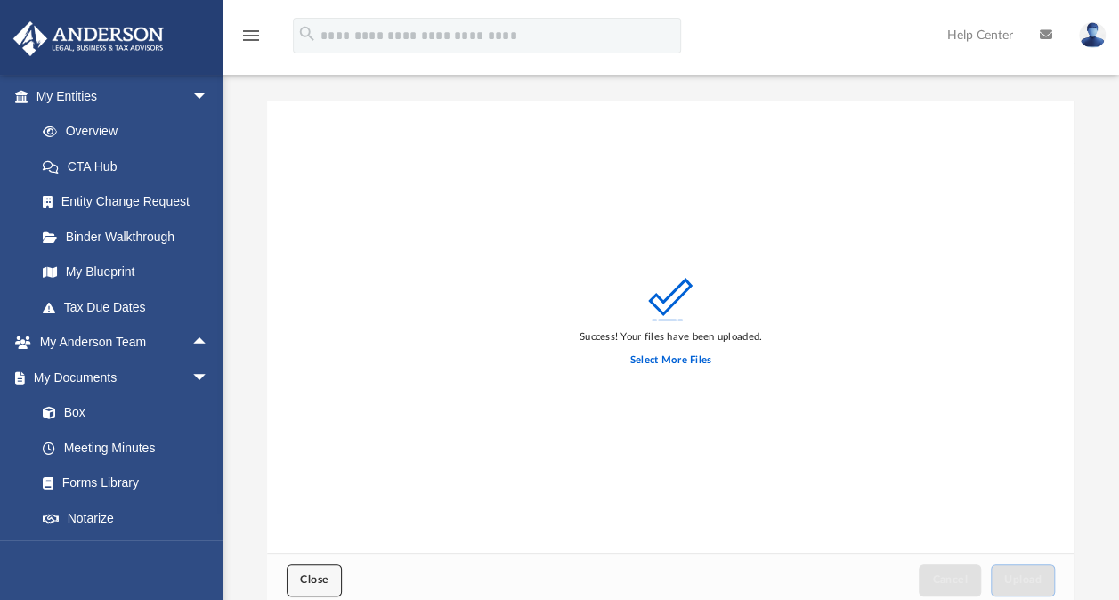
click at [312, 586] on button "Close" at bounding box center [314, 579] width 55 height 31
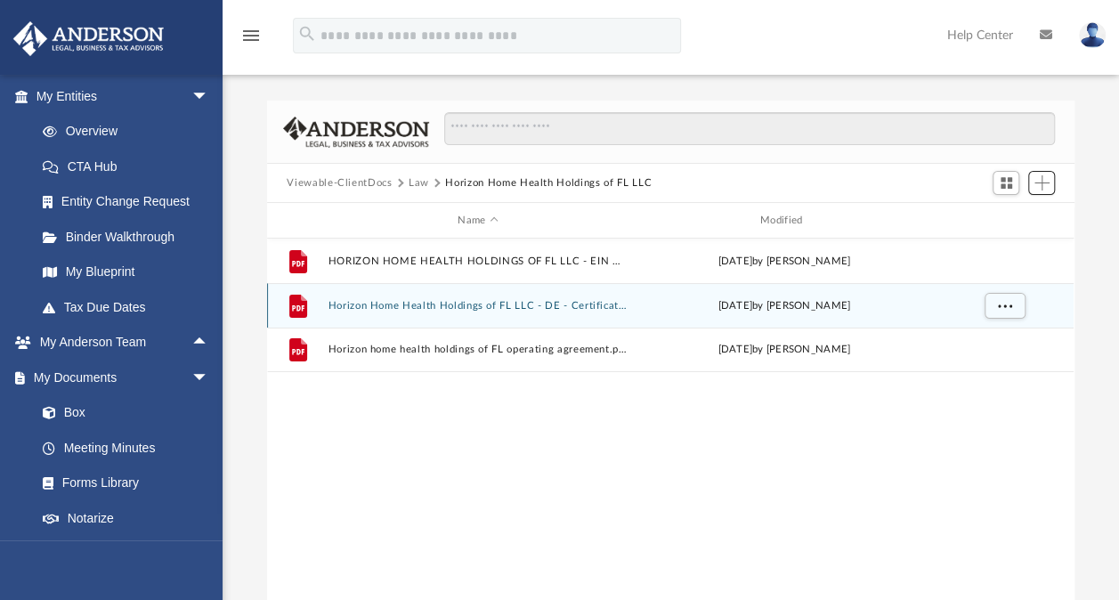
scroll to position [391, 792]
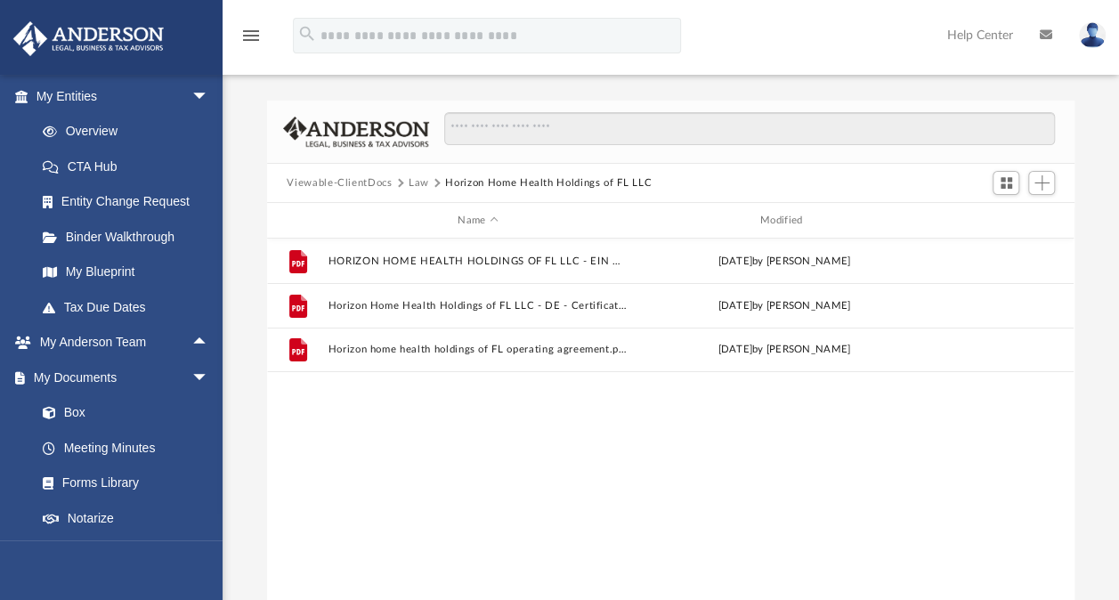
click at [423, 182] on button "Law" at bounding box center [419, 183] width 20 height 16
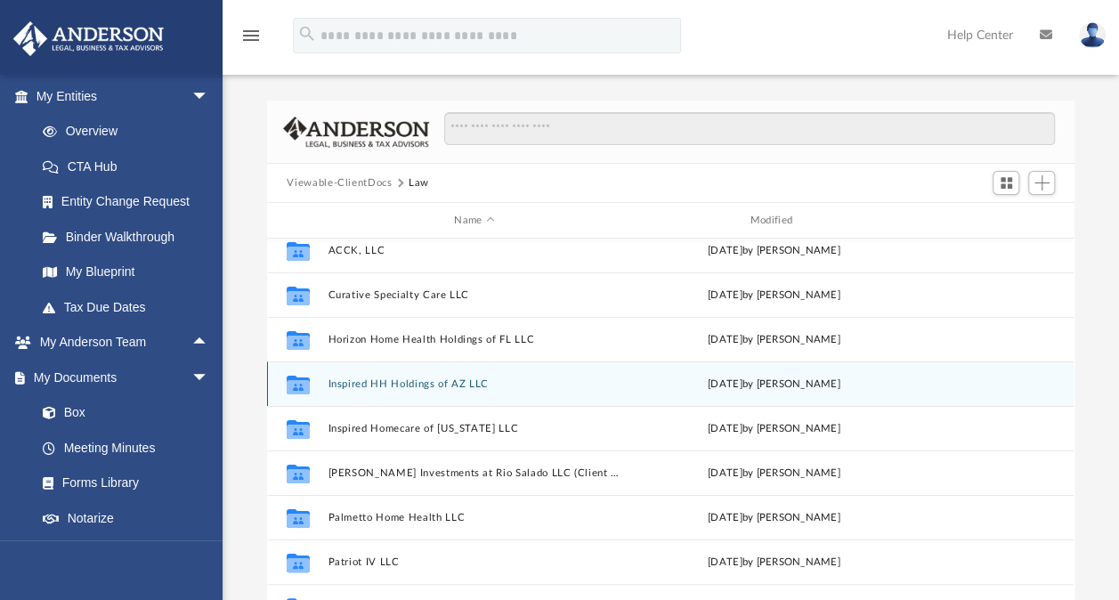
scroll to position [104, 0]
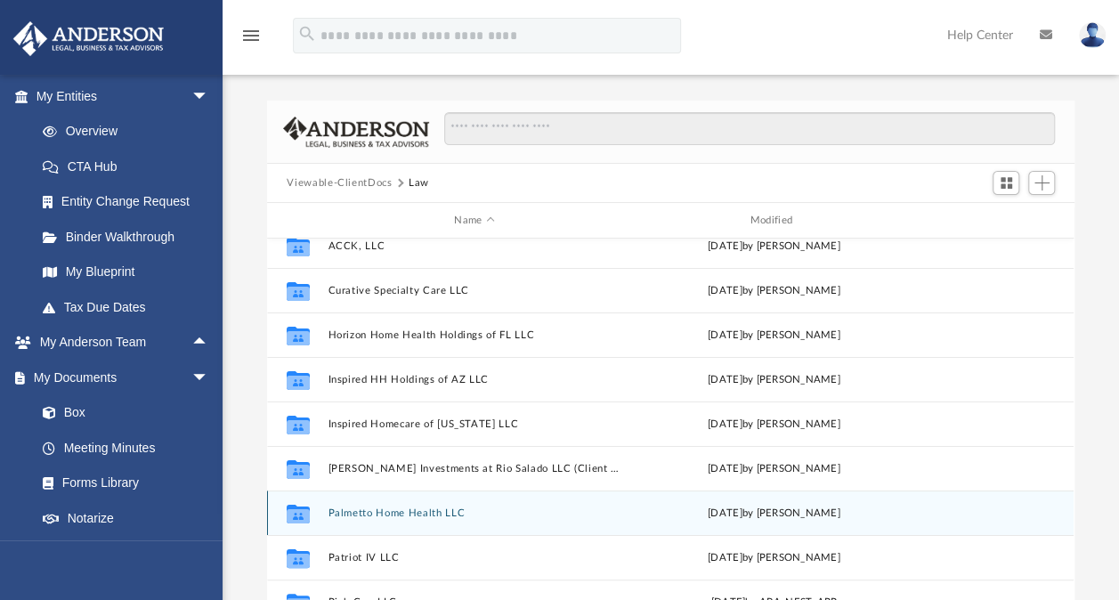
click at [436, 518] on div "Collaborated Folder Palmetto Home Health LLC [DATE] by [PERSON_NAME]" at bounding box center [670, 513] width 807 height 45
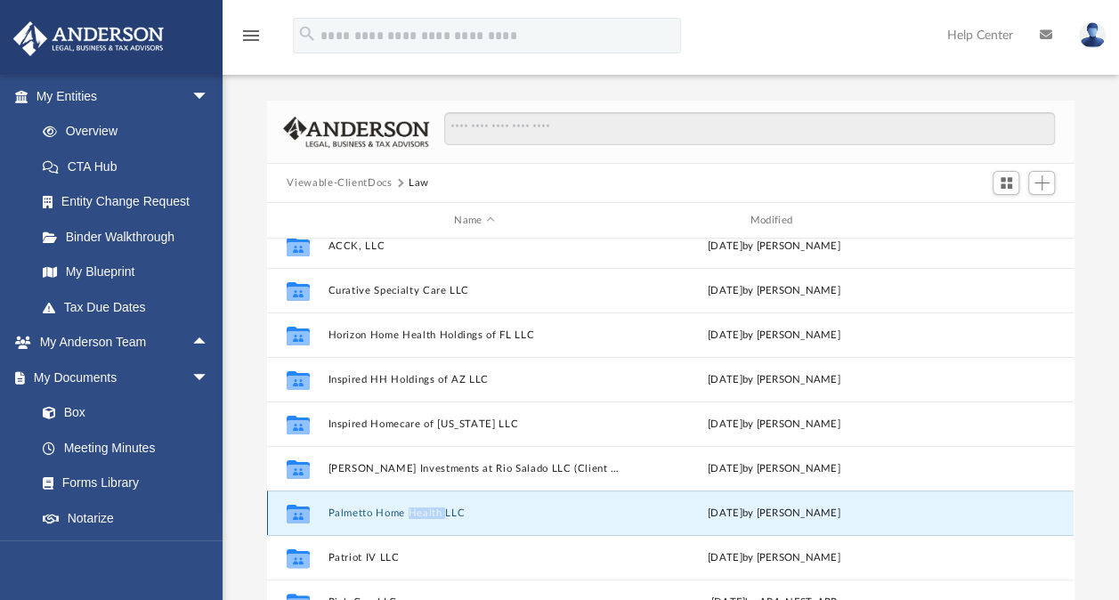
drag, startPoint x: 436, startPoint y: 518, endPoint x: 399, endPoint y: 516, distance: 37.4
click at [399, 516] on button "Palmetto Home Health LLC" at bounding box center [475, 513] width 292 height 12
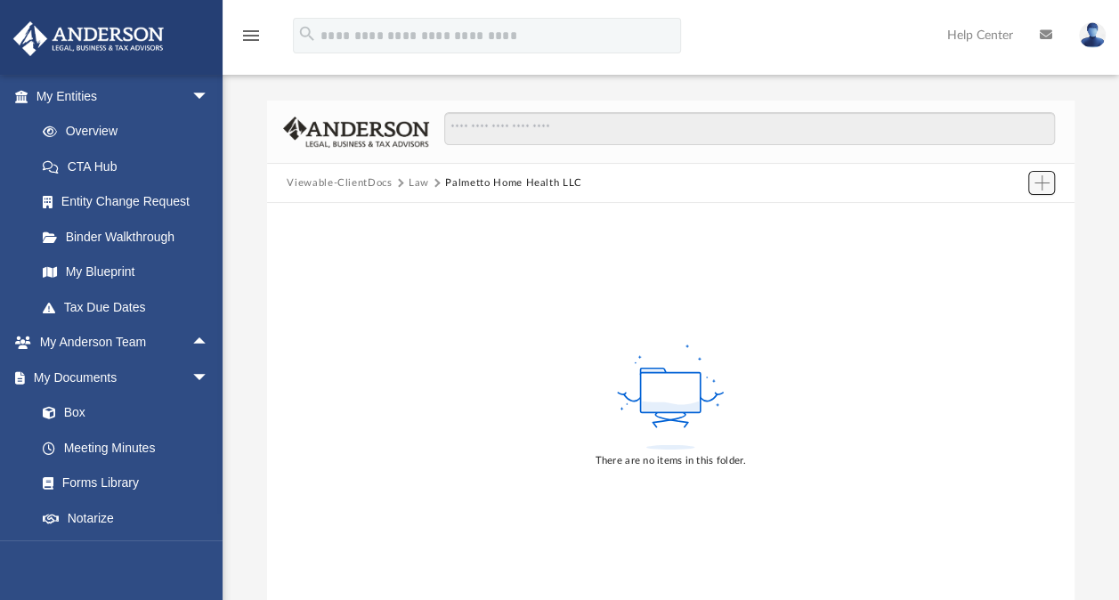
click at [1042, 178] on span "Add" at bounding box center [1042, 182] width 15 height 15
click at [997, 220] on li "Upload" at bounding box center [1015, 218] width 57 height 19
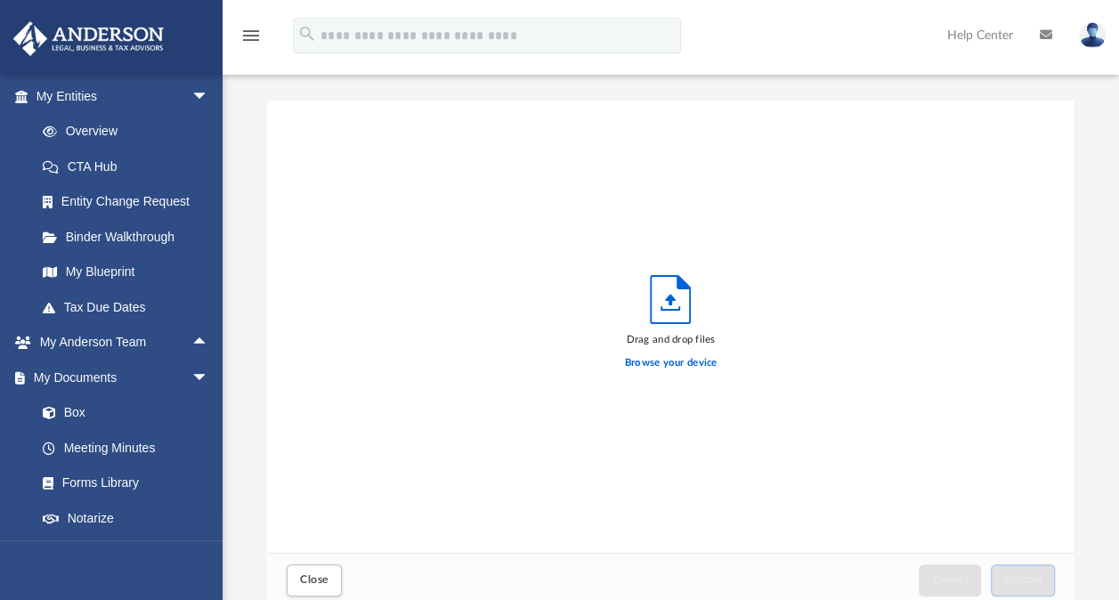
scroll to position [438, 792]
click at [701, 358] on label "Browse your device" at bounding box center [671, 363] width 93 height 16
click at [0, 0] on input "Browse your device" at bounding box center [0, 0] width 0 height 0
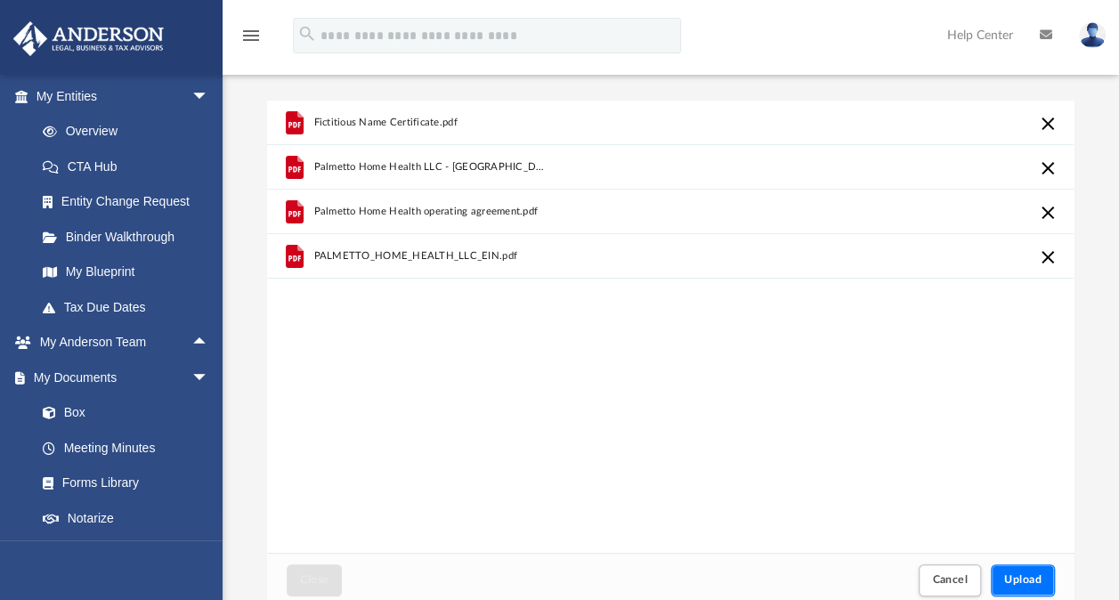
click at [1018, 585] on span "Upload" at bounding box center [1022, 579] width 37 height 11
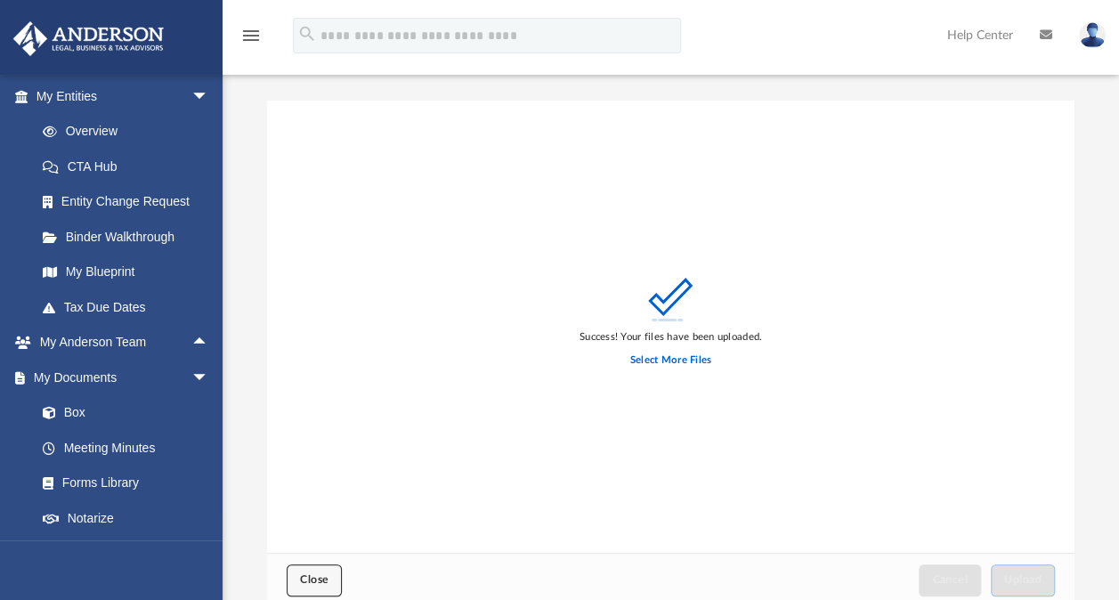
click at [329, 575] on button "Close" at bounding box center [314, 579] width 55 height 31
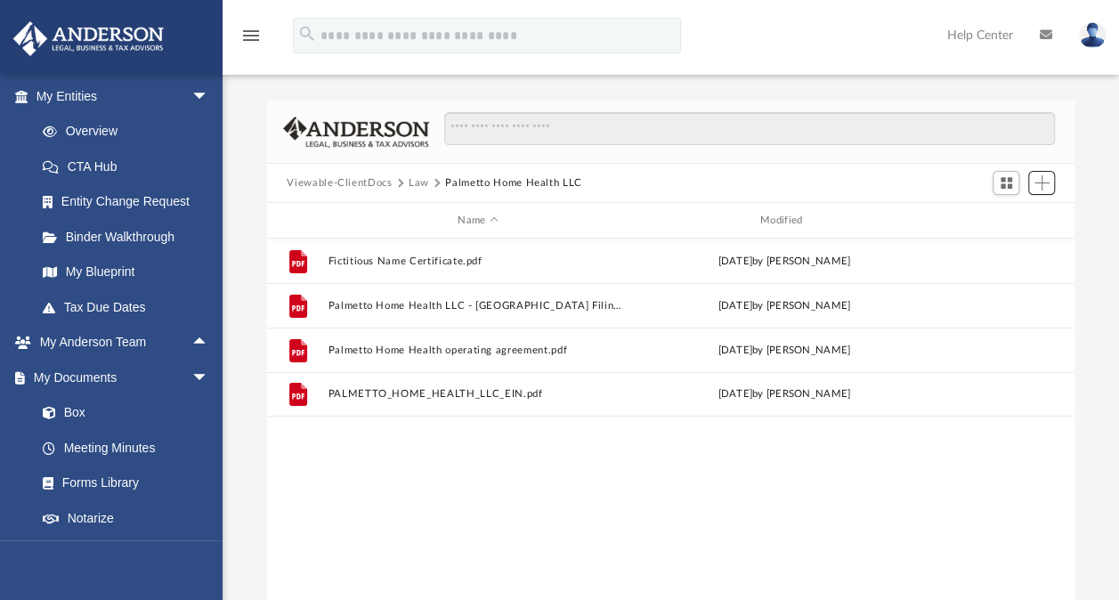
scroll to position [391, 792]
click at [422, 184] on button "Law" at bounding box center [419, 183] width 20 height 16
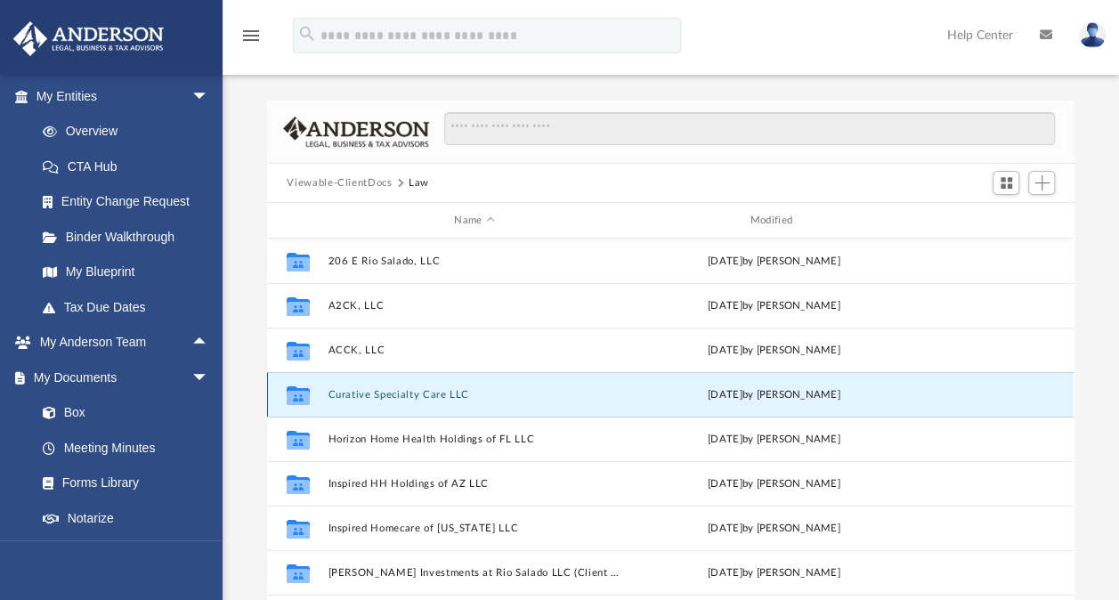
click at [408, 394] on button "Curative Specialty Care LLC" at bounding box center [475, 395] width 292 height 12
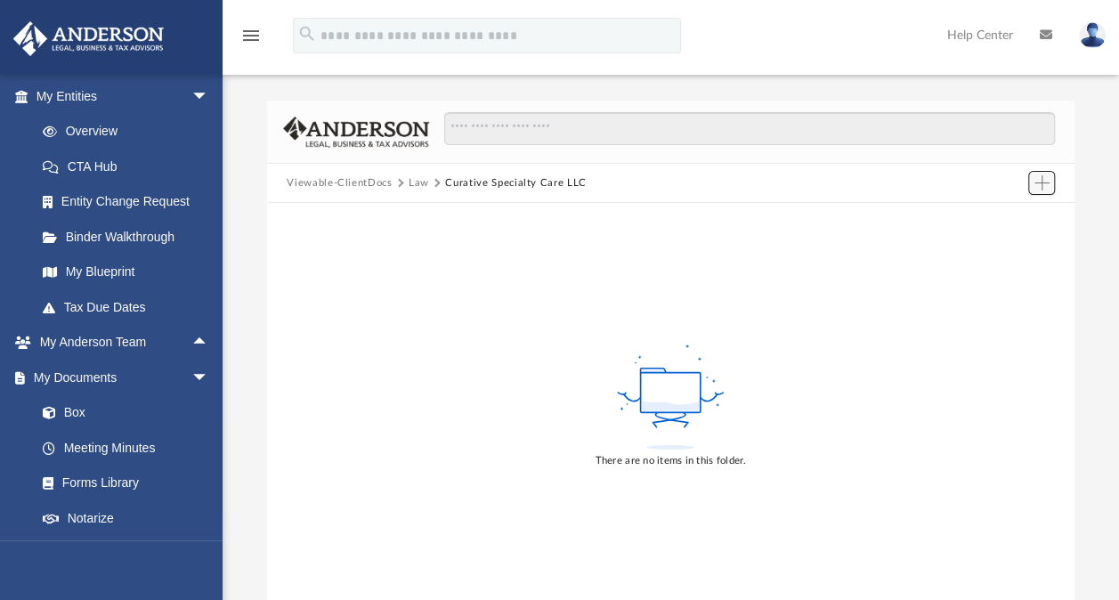
click at [1041, 182] on span "Add" at bounding box center [1042, 182] width 15 height 15
click at [1000, 239] on li "New Folder" at bounding box center [1015, 246] width 57 height 19
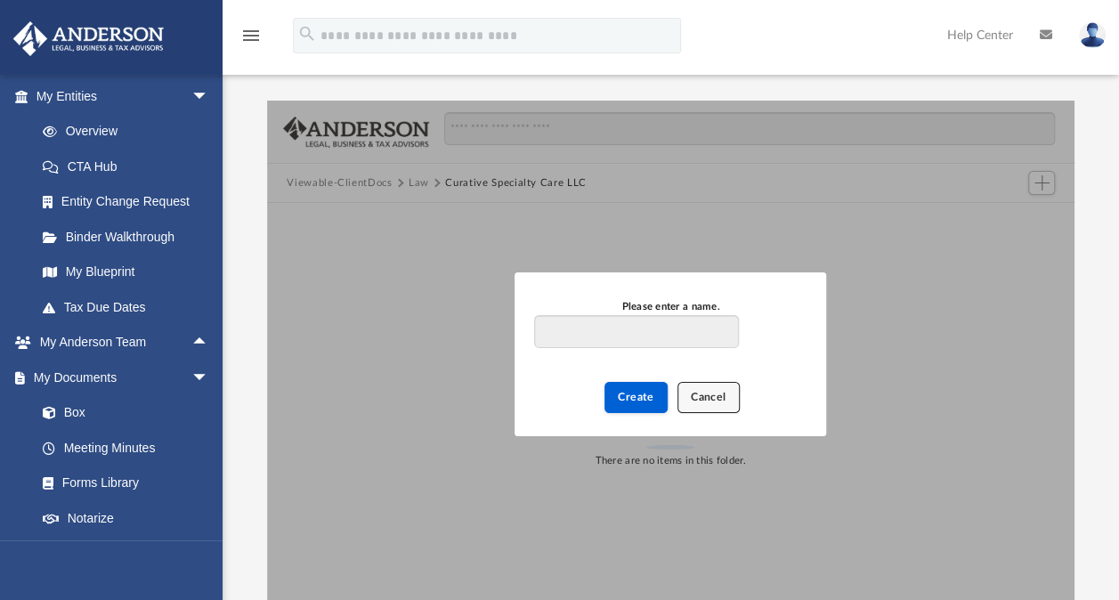
click at [710, 397] on span "Cancel" at bounding box center [709, 396] width 36 height 11
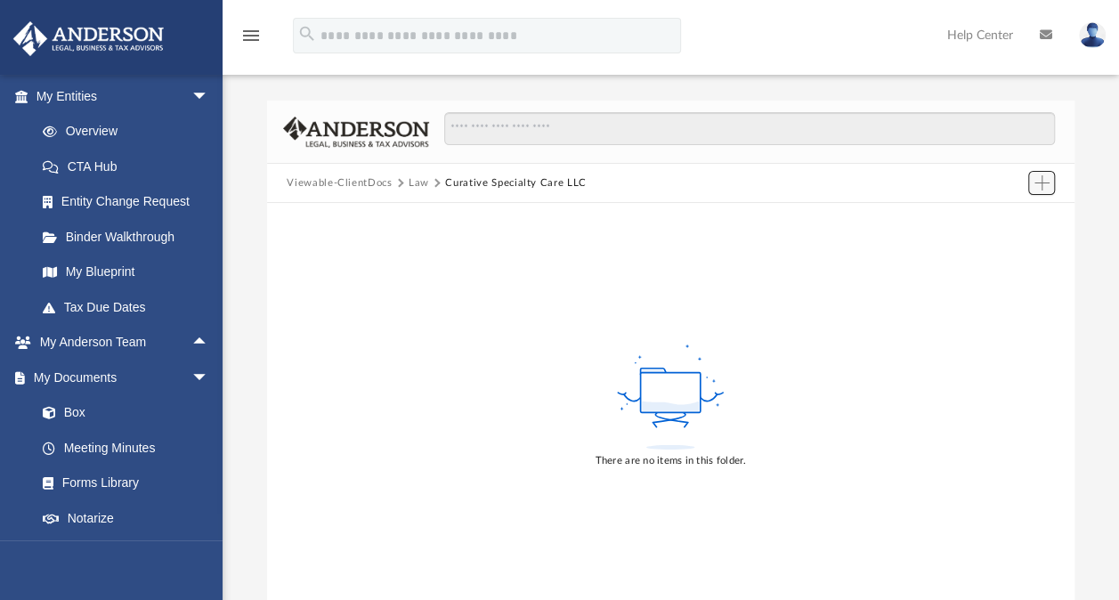
click at [1046, 180] on span "Add" at bounding box center [1042, 182] width 15 height 15
click at [1008, 209] on li "Upload" at bounding box center [1015, 218] width 57 height 19
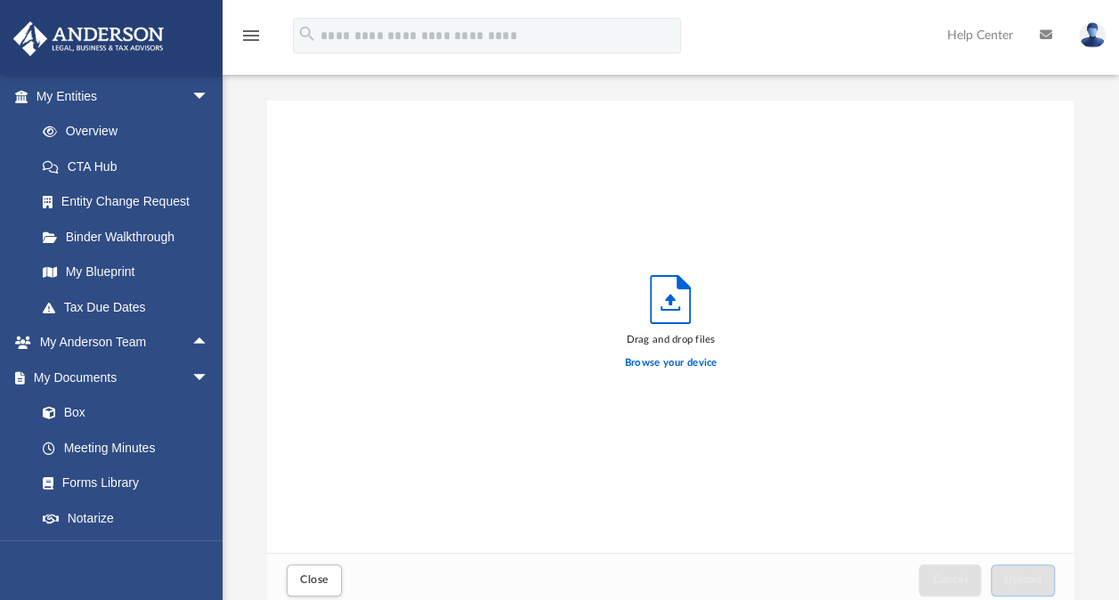
scroll to position [438, 792]
click at [680, 369] on label "Browse your device" at bounding box center [671, 363] width 93 height 16
click at [0, 0] on input "Browse your device" at bounding box center [0, 0] width 0 height 0
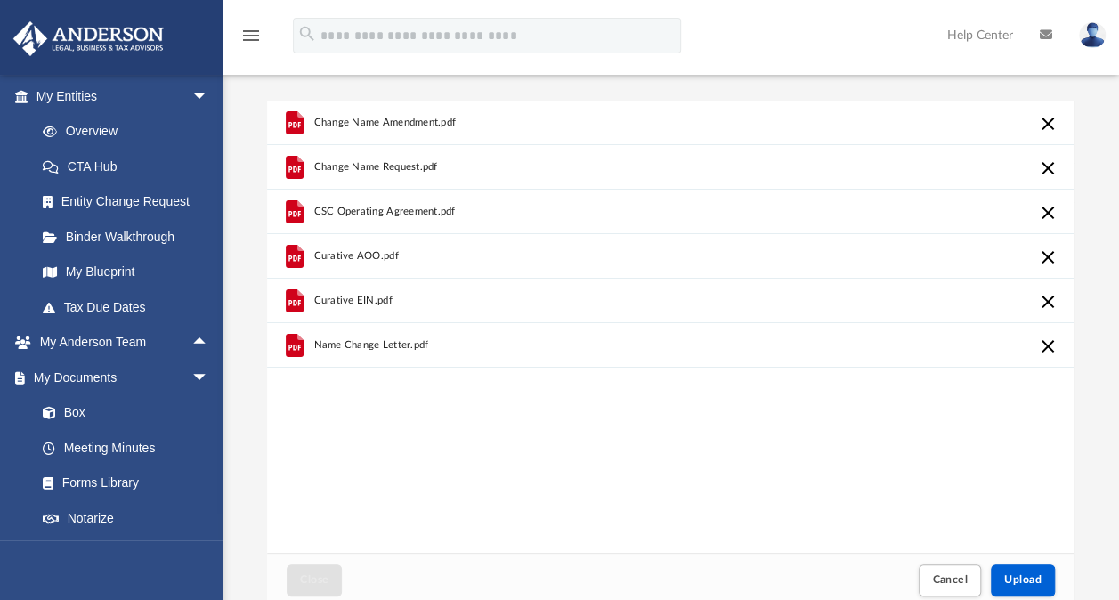
click at [353, 258] on span "Curative AOO.pdf" at bounding box center [356, 256] width 85 height 12
click at [312, 256] on div "grid" at bounding box center [294, 256] width 39 height 39
click at [1033, 582] on span "Upload" at bounding box center [1022, 579] width 37 height 11
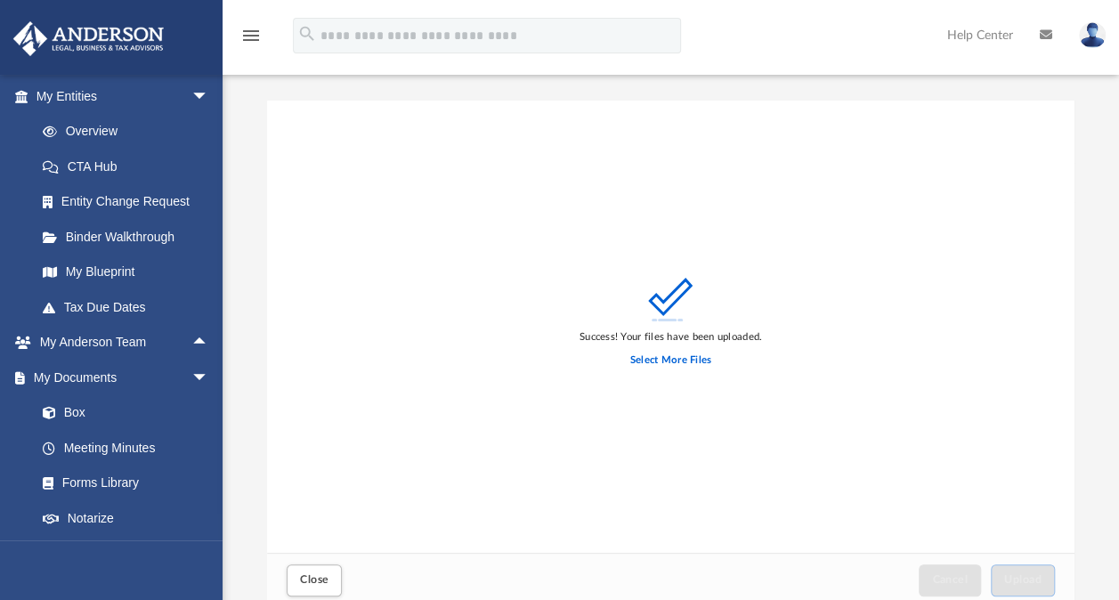
click at [326, 564] on div "Close" at bounding box center [314, 580] width 63 height 39
click at [297, 577] on button "Close" at bounding box center [314, 579] width 55 height 31
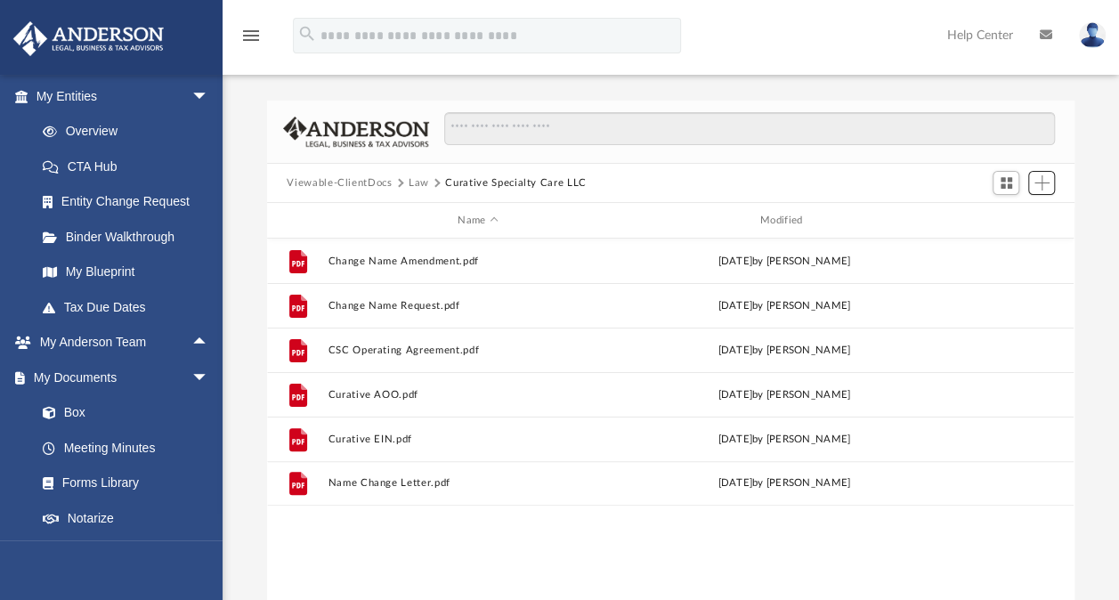
scroll to position [391, 792]
click at [417, 182] on button "Law" at bounding box center [419, 183] width 20 height 16
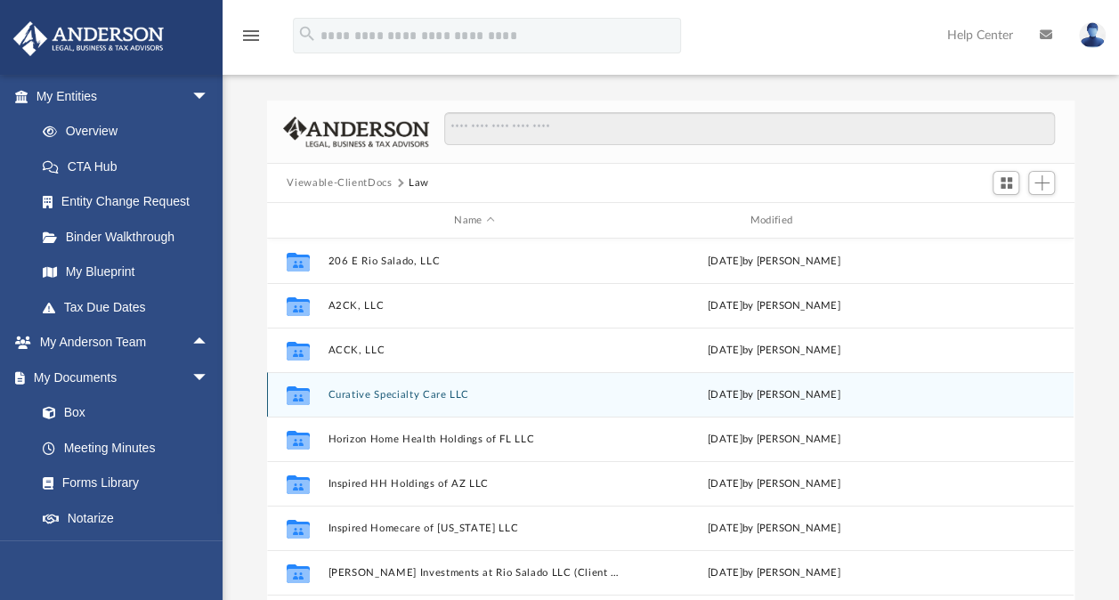
click at [434, 385] on div "Collaborated Folder Curative Specialty Care LLC [DATE] by [PERSON_NAME]" at bounding box center [670, 394] width 807 height 45
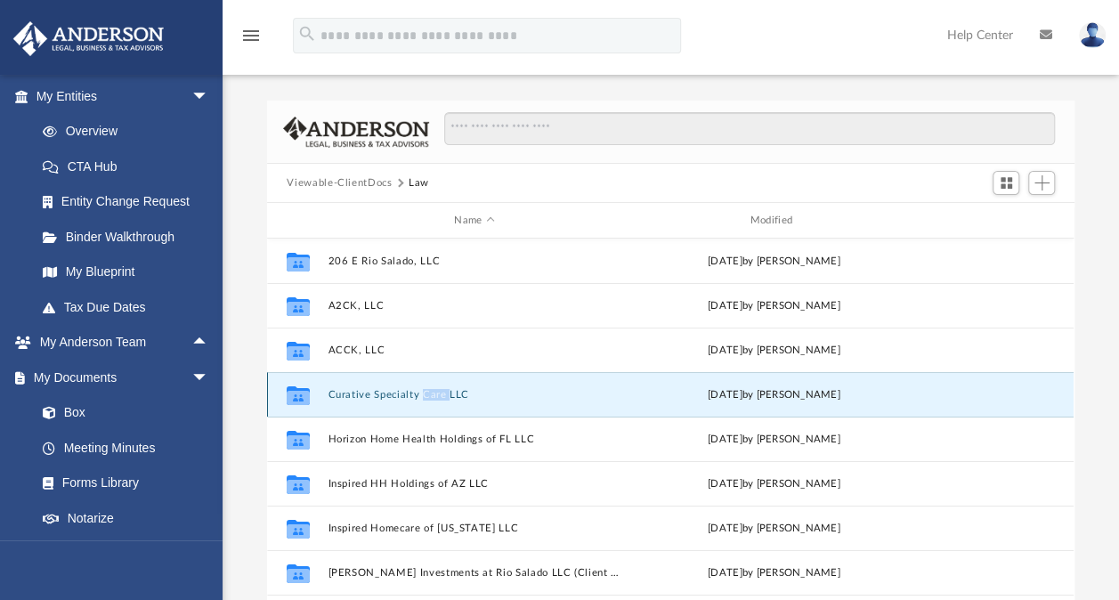
click at [434, 385] on div "Collaborated Folder Curative Specialty Care LLC [DATE] by [PERSON_NAME]" at bounding box center [670, 394] width 807 height 45
drag, startPoint x: 434, startPoint y: 385, endPoint x: 383, endPoint y: 397, distance: 53.1
click at [383, 397] on button "Curative Specialty Care LLC" at bounding box center [475, 395] width 292 height 12
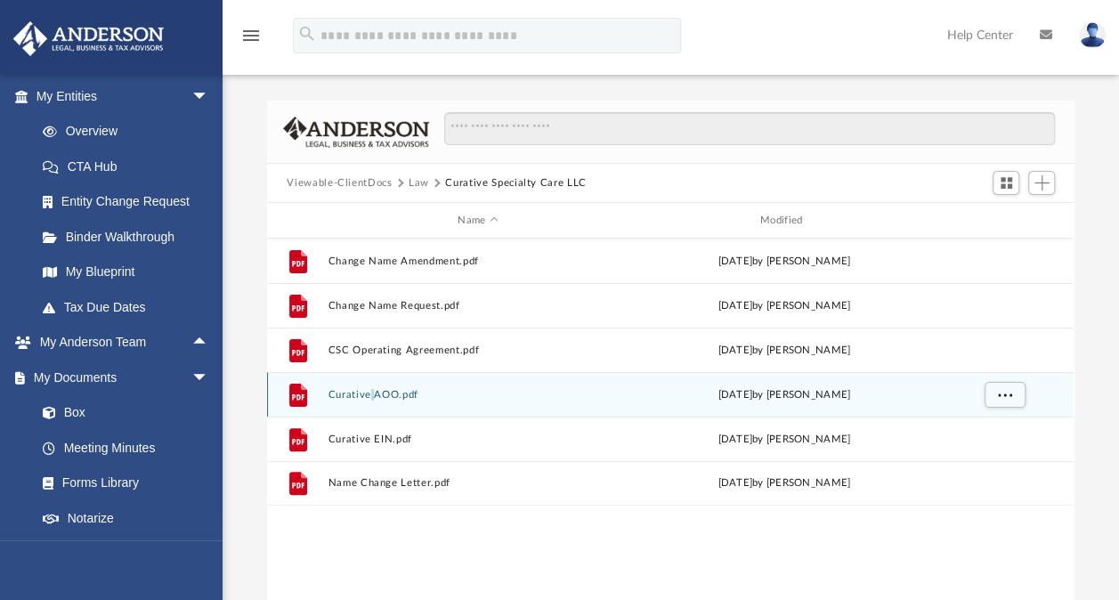
drag, startPoint x: 383, startPoint y: 397, endPoint x: 372, endPoint y: 386, distance: 15.1
click at [372, 386] on div "File Curative AOO.pdf [DATE] by [PERSON_NAME]" at bounding box center [670, 394] width 807 height 45
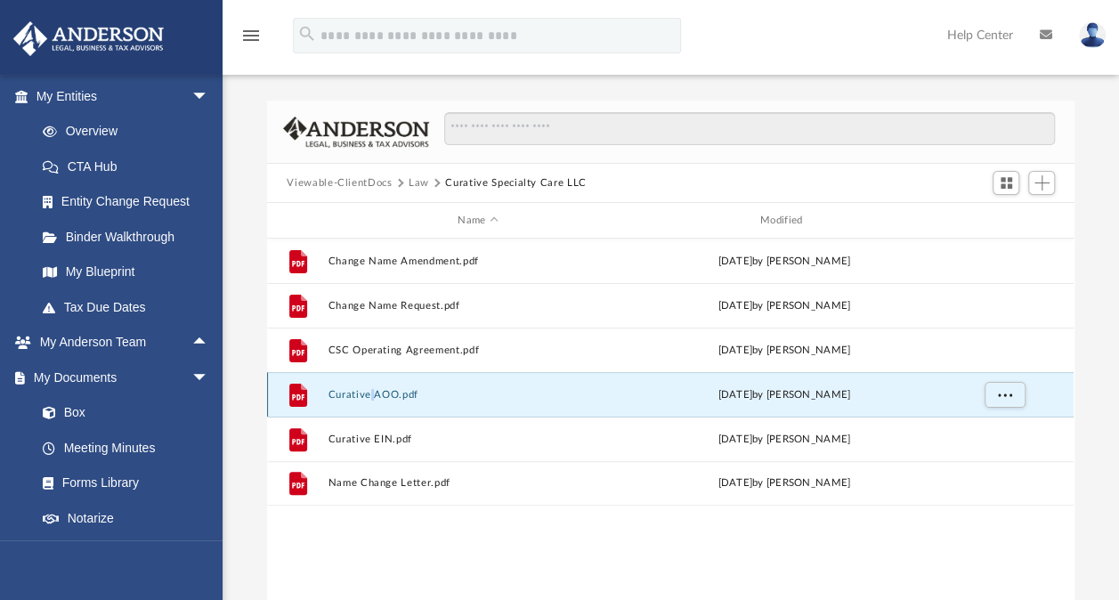
click at [372, 386] on div "File Curative AOO.pdf [DATE] by [PERSON_NAME]" at bounding box center [670, 394] width 807 height 45
click at [340, 395] on button "Curative AOO.pdf" at bounding box center [478, 395] width 299 height 12
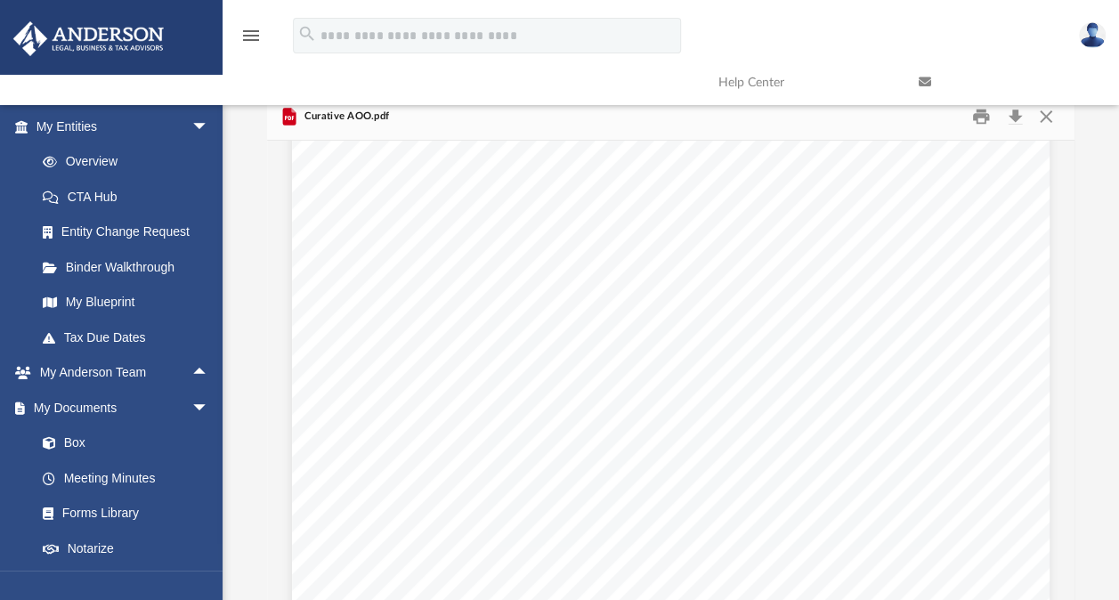
scroll to position [0, 0]
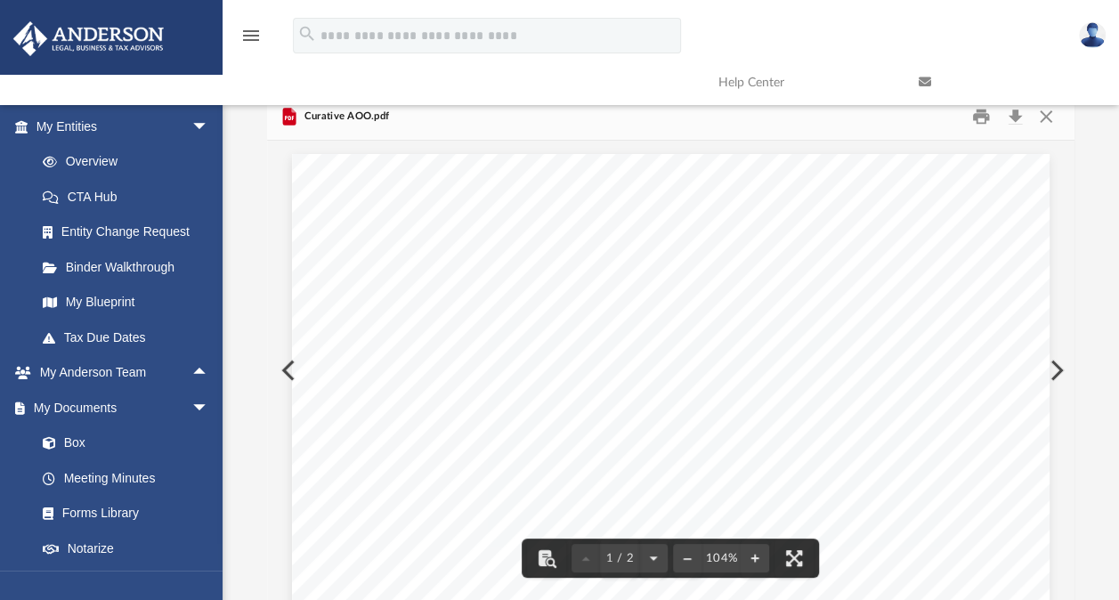
click at [1047, 114] on link at bounding box center [1005, 82] width 200 height 70
click at [284, 374] on button "Preview" at bounding box center [286, 370] width 39 height 50
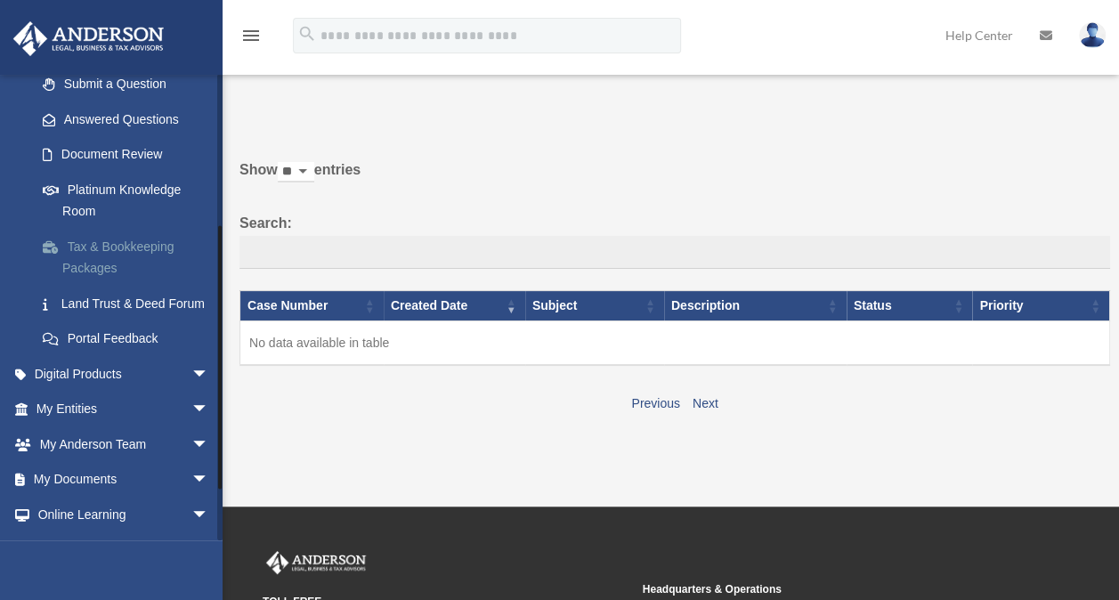
scroll to position [346, 0]
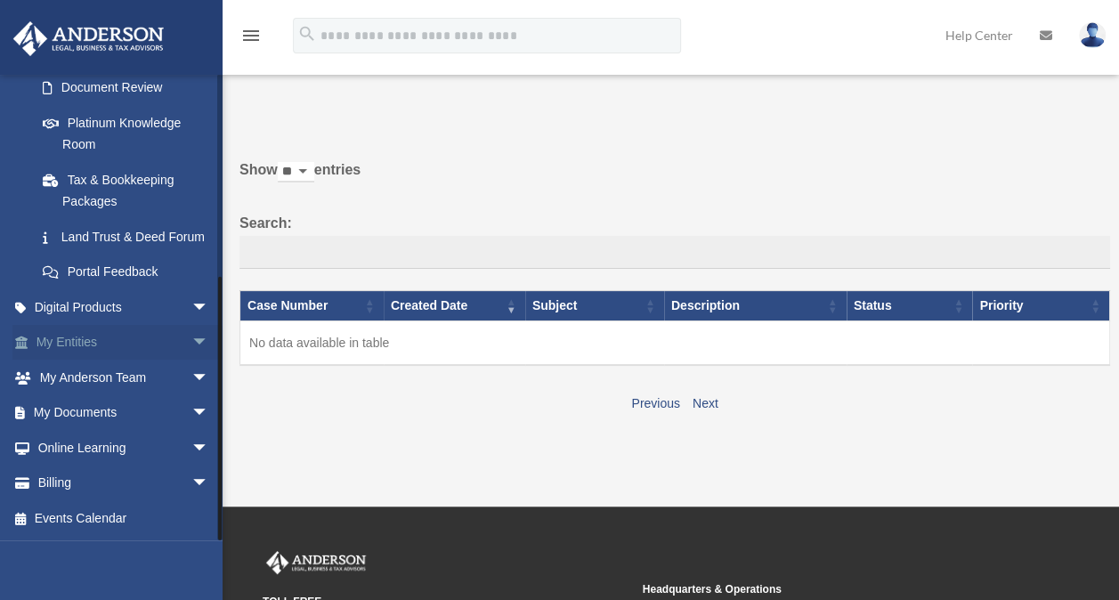
click at [191, 341] on span "arrow_drop_down" at bounding box center [209, 343] width 36 height 37
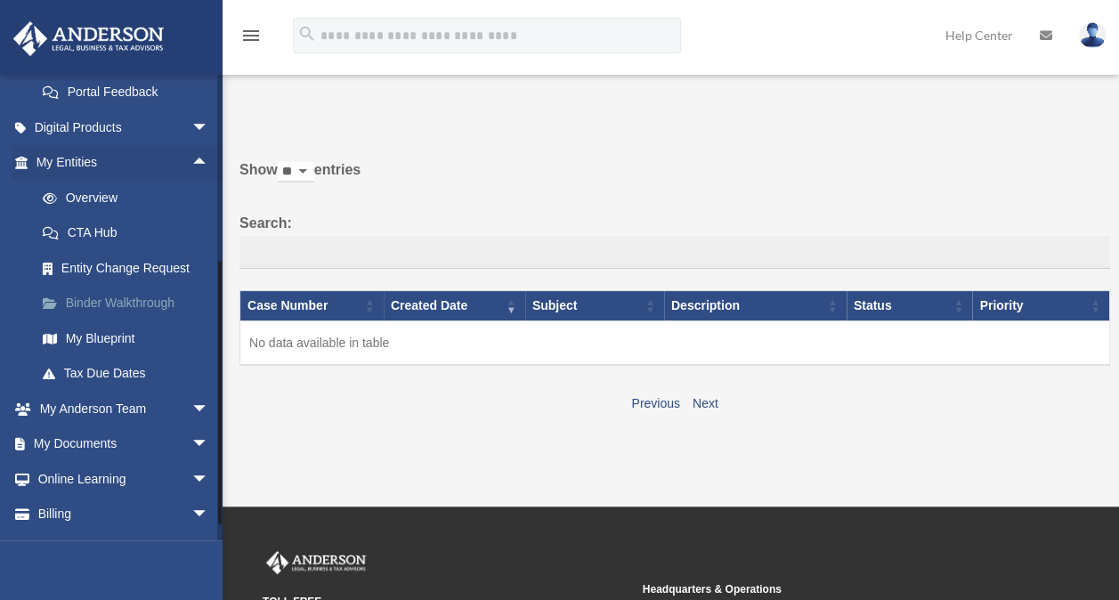
scroll to position [514, 0]
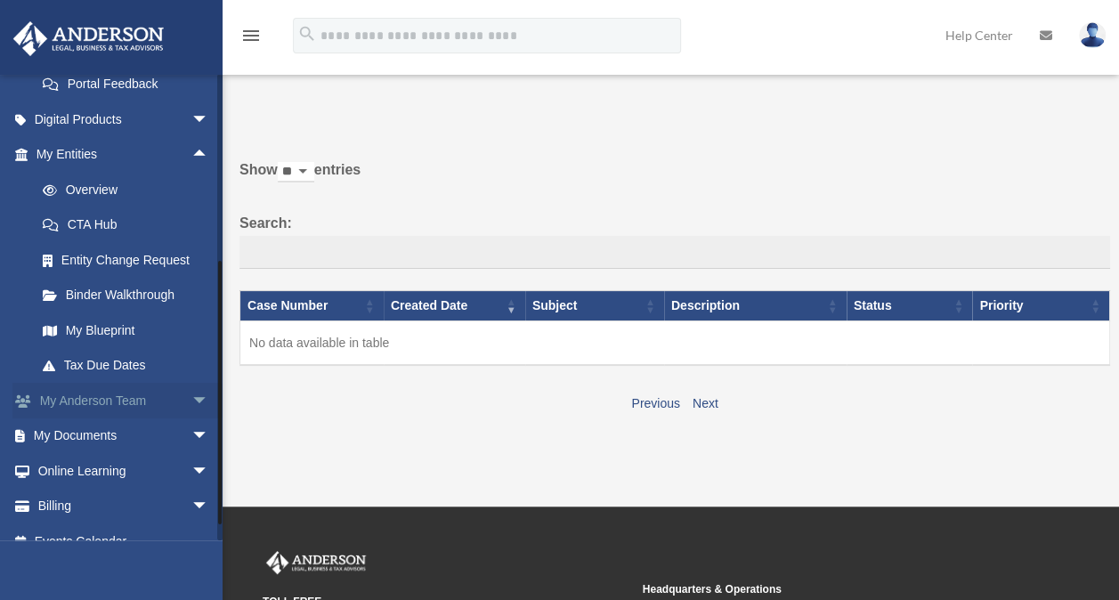
click at [191, 415] on span "arrow_drop_down" at bounding box center [209, 401] width 36 height 37
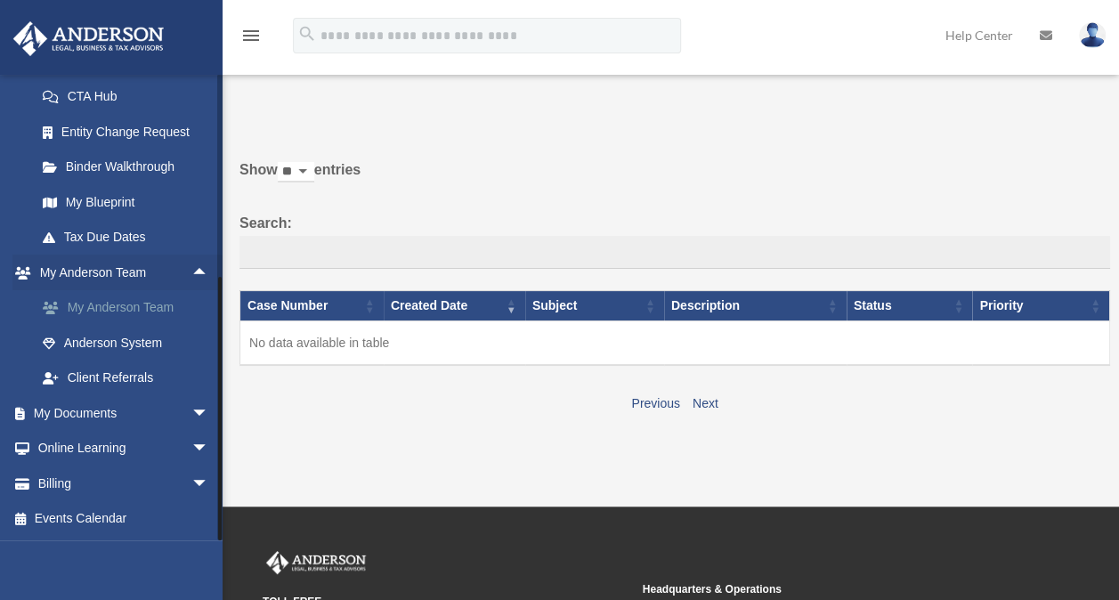
scroll to position [662, 0]
click at [191, 410] on span "arrow_drop_down" at bounding box center [209, 413] width 36 height 37
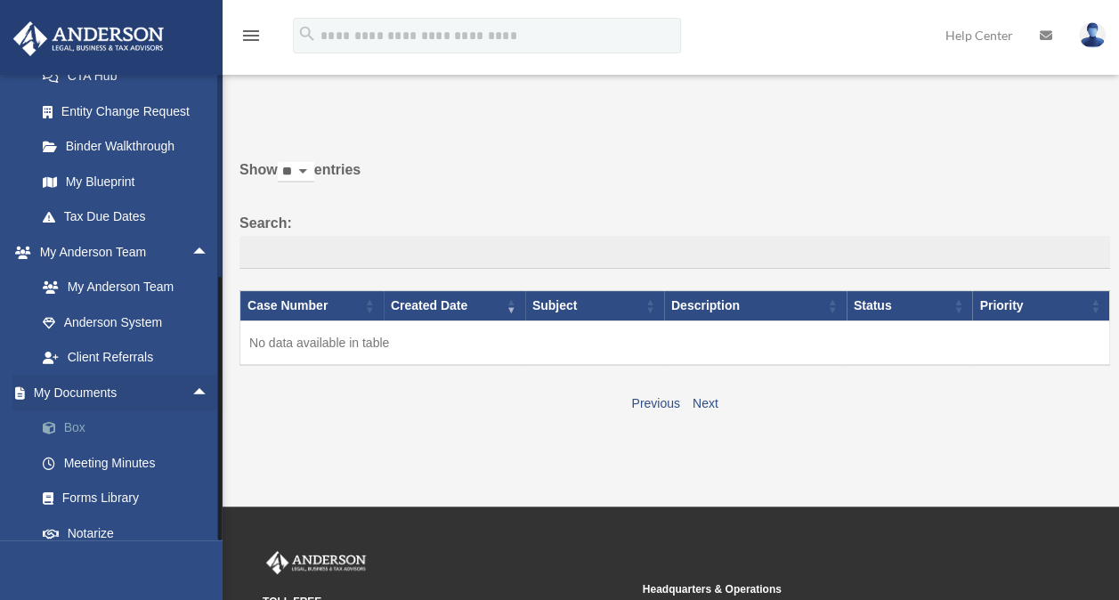
click at [85, 446] on link "Box" at bounding box center [130, 428] width 211 height 36
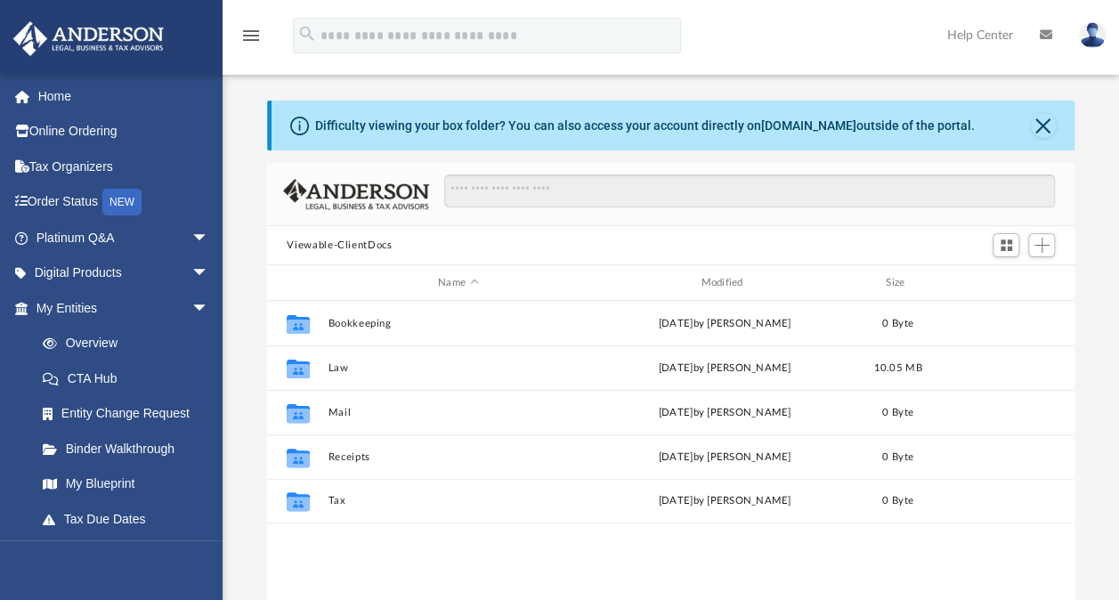
scroll to position [391, 792]
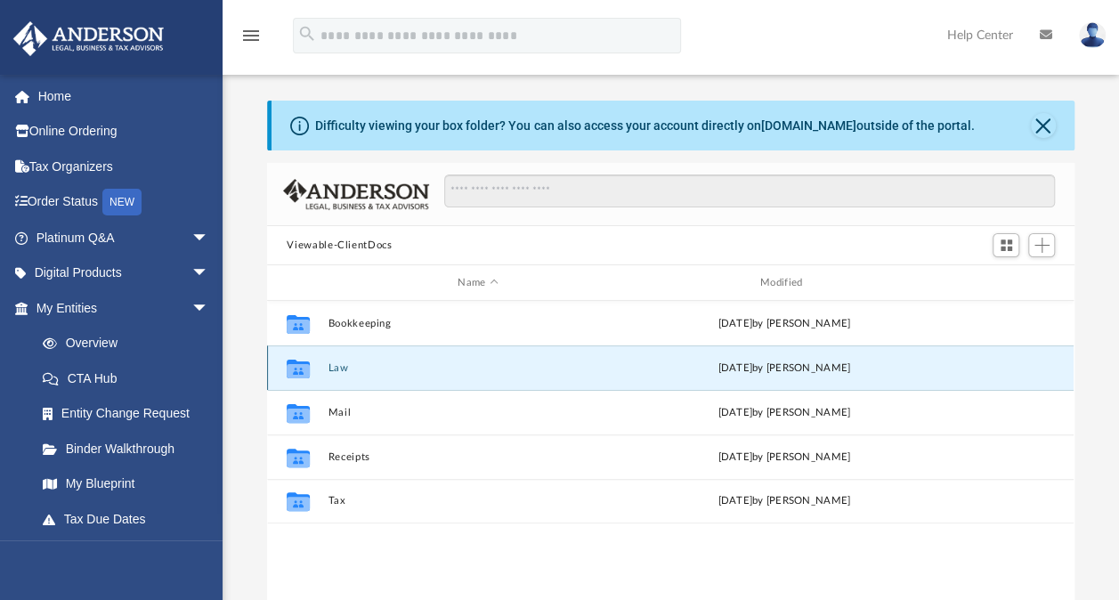
click at [336, 365] on button "Law" at bounding box center [478, 368] width 299 height 12
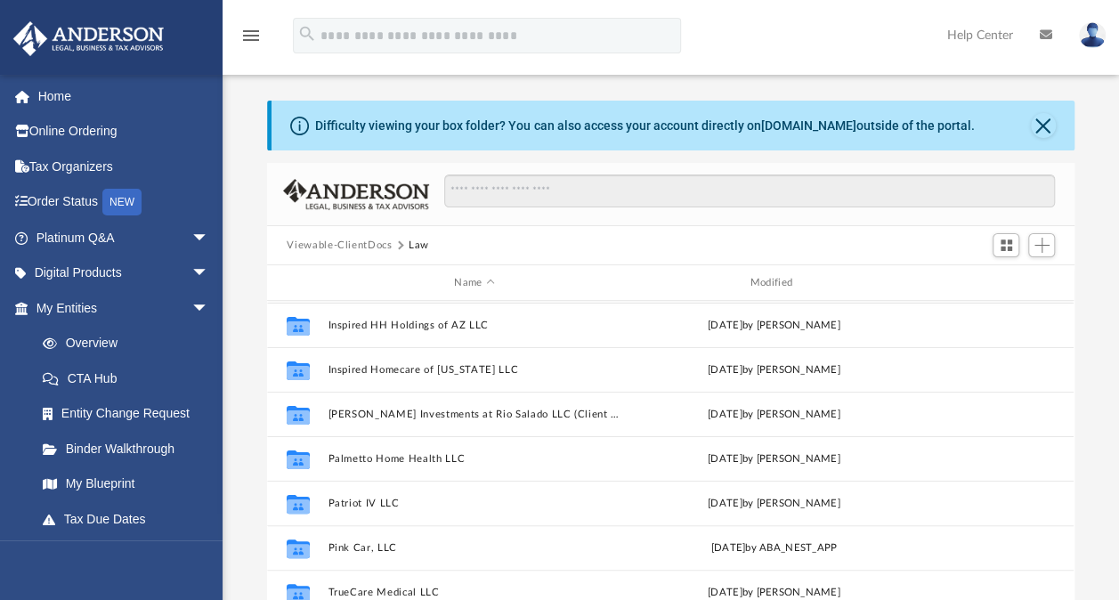
scroll to position [253, 0]
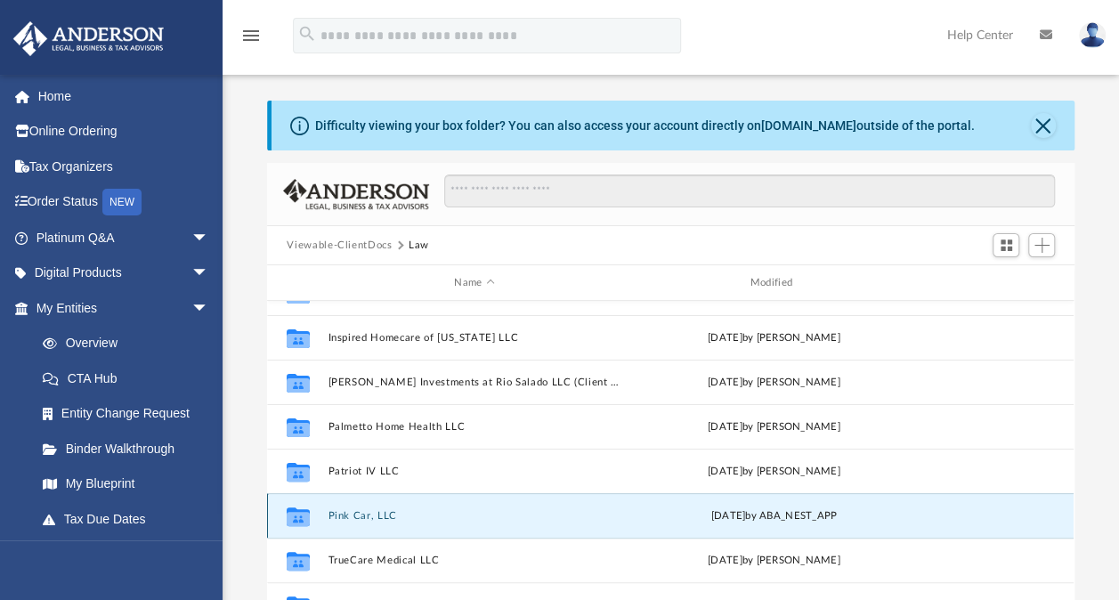
click at [368, 520] on button "Pink Car, LLC" at bounding box center [475, 516] width 292 height 12
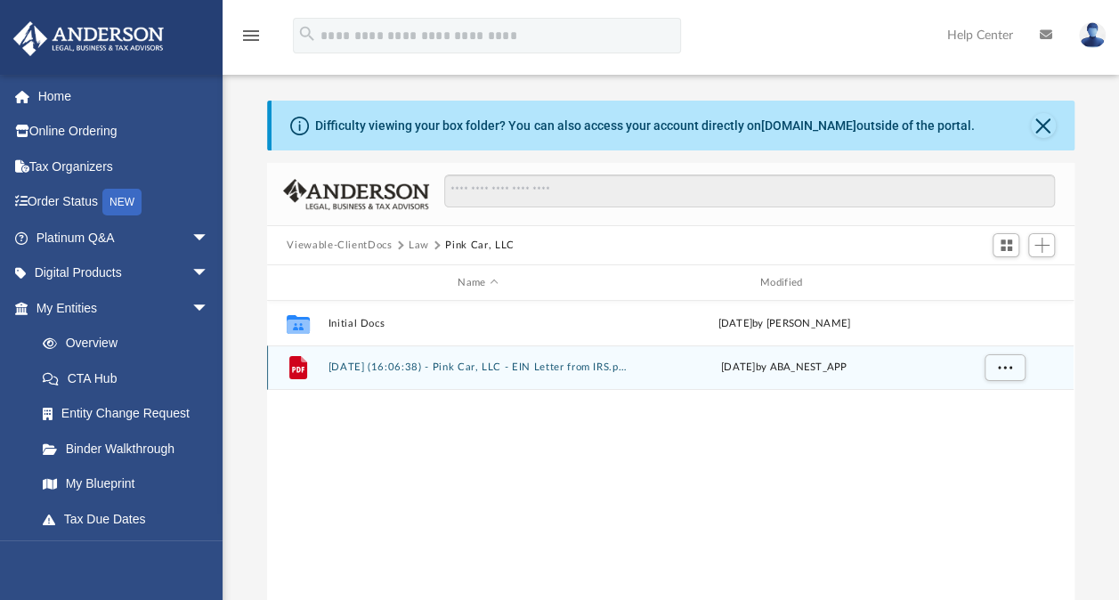
click at [407, 369] on button "2025.07.30 (16:06:38) - Pink Car, LLC - EIN Letter from IRS.pdf" at bounding box center [478, 367] width 299 height 12
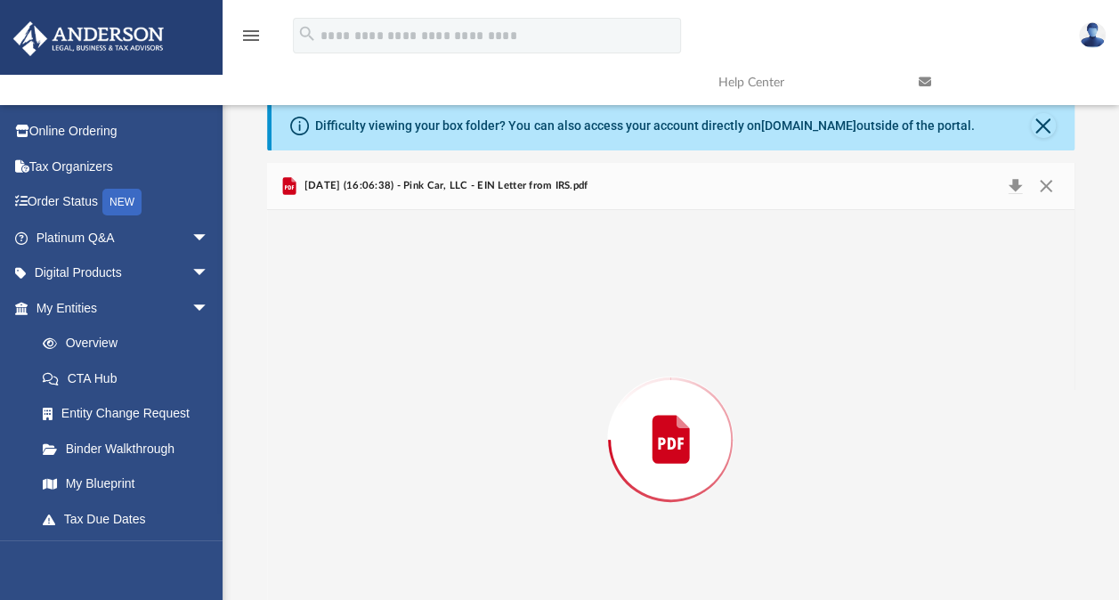
scroll to position [69, 0]
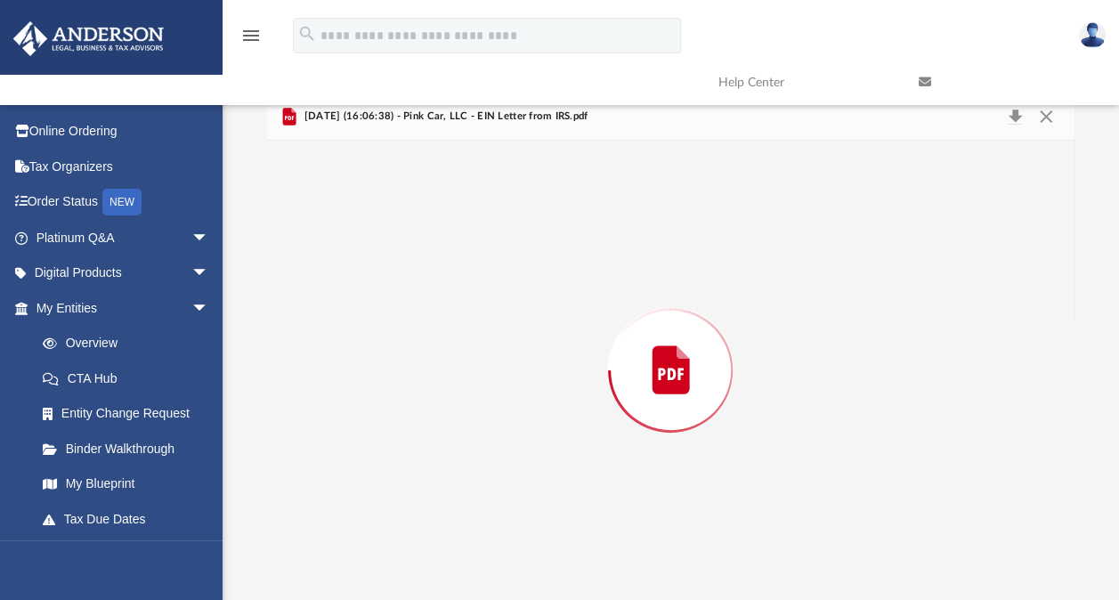
click at [407, 369] on div "Preview" at bounding box center [670, 370] width 807 height 459
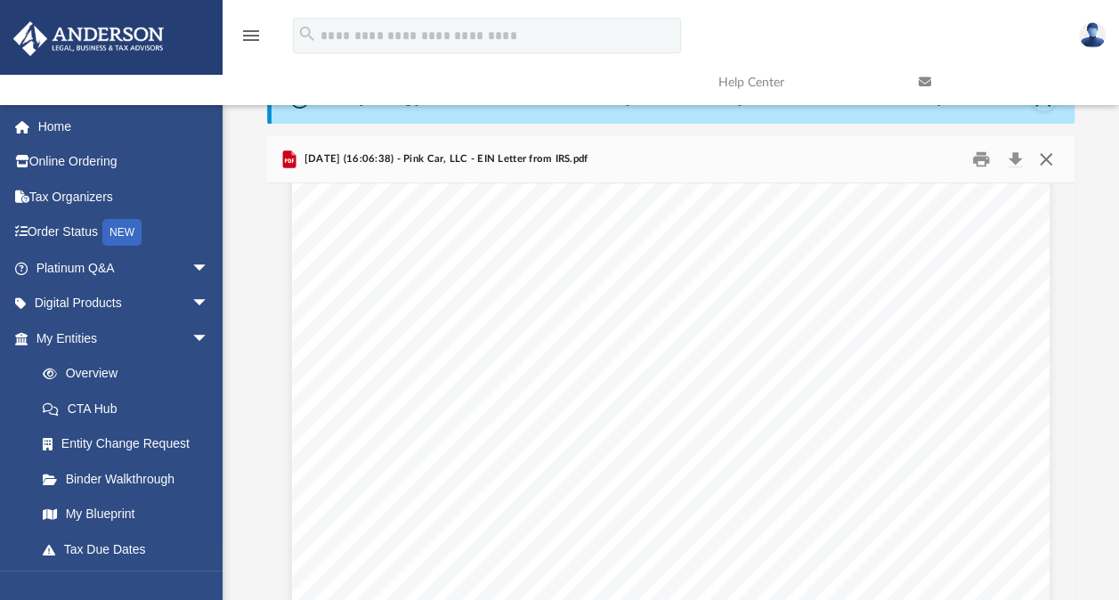
scroll to position [0, 0]
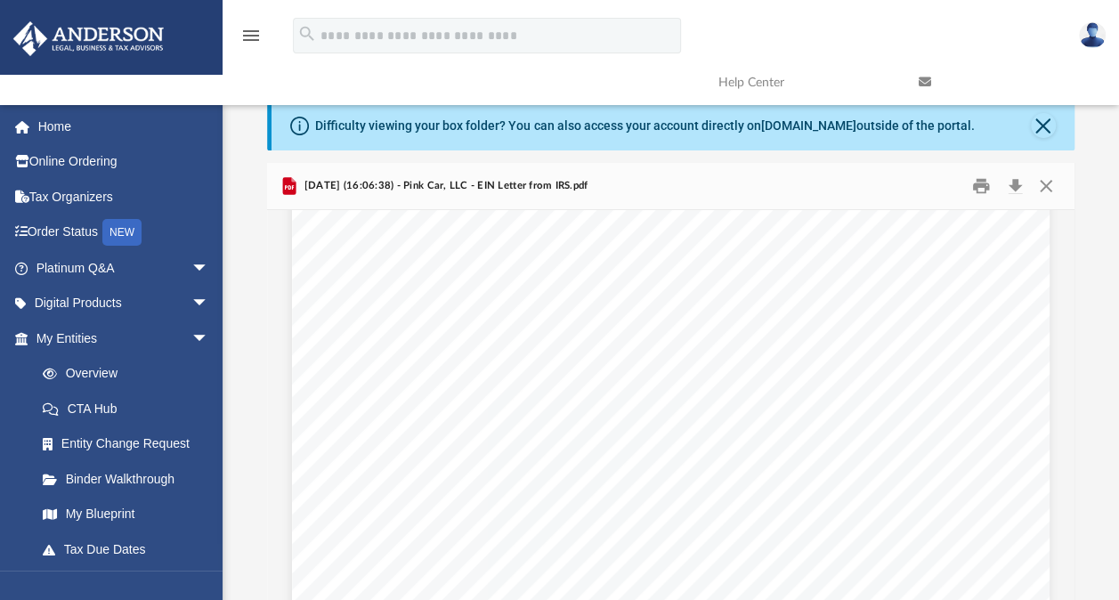
click at [1049, 150] on div "Difficulty viewing your box folder? You can also access your account directly o…" at bounding box center [673, 126] width 802 height 50
click at [1049, 132] on button "Close" at bounding box center [1043, 125] width 25 height 25
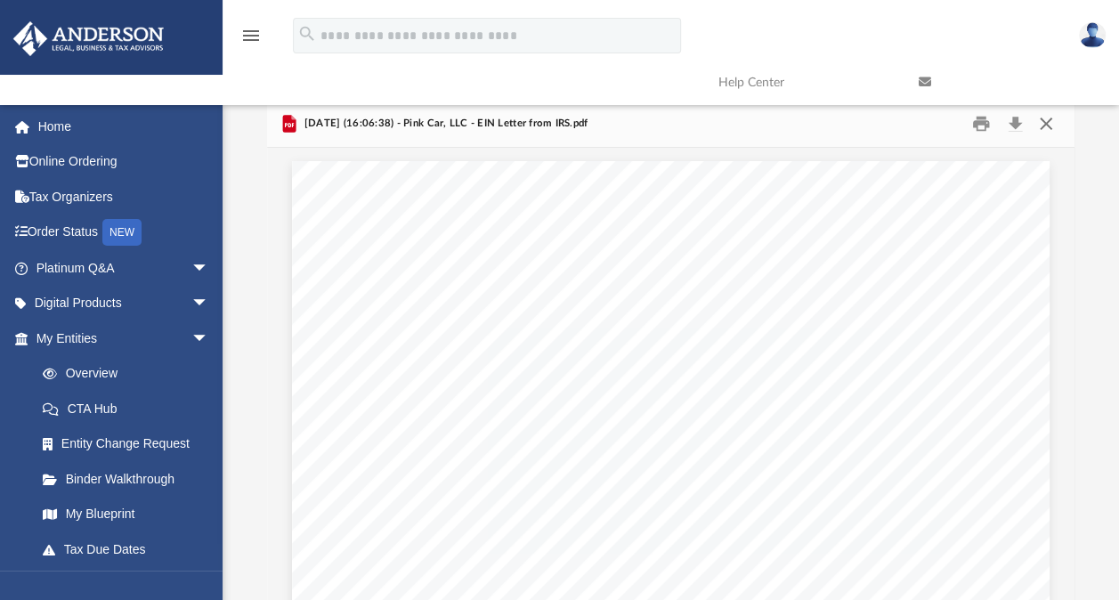
click at [1054, 123] on button "Close" at bounding box center [1046, 124] width 32 height 28
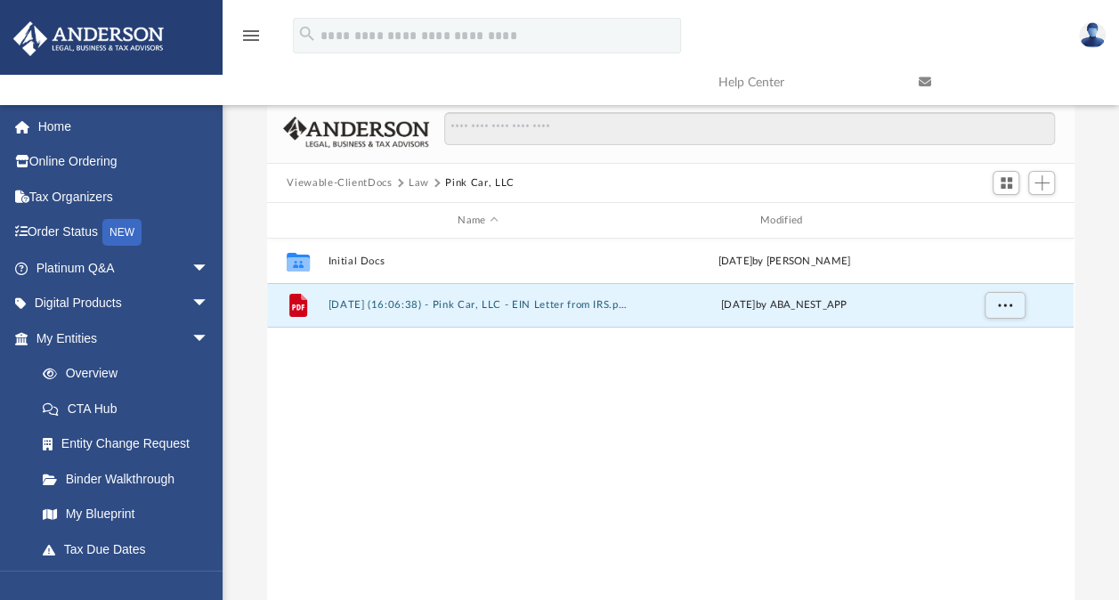
click at [419, 185] on button "Law" at bounding box center [419, 183] width 20 height 16
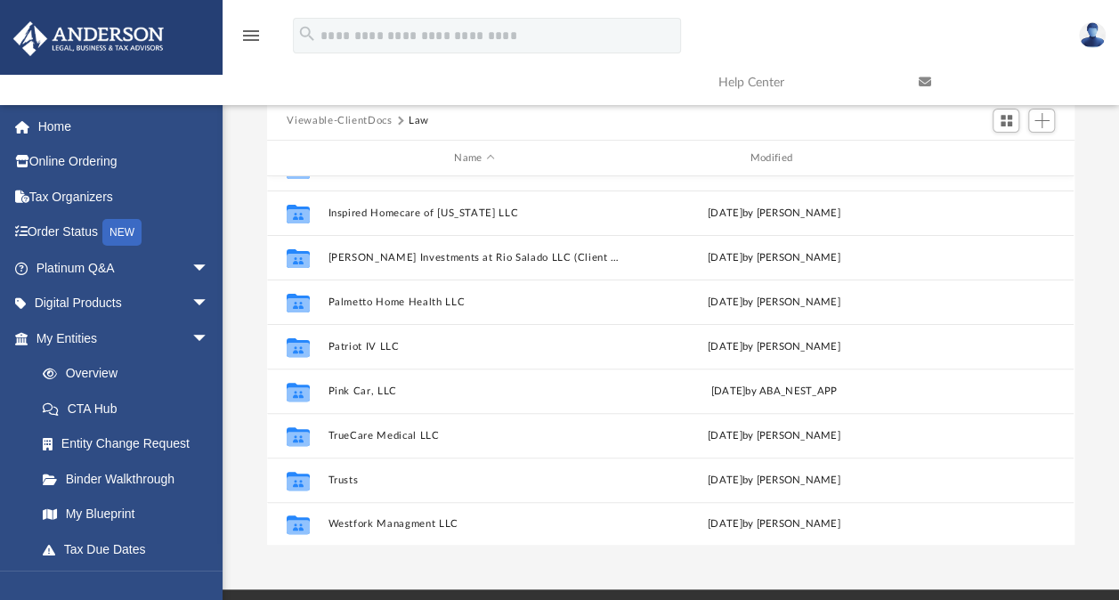
scroll to position [63, 0]
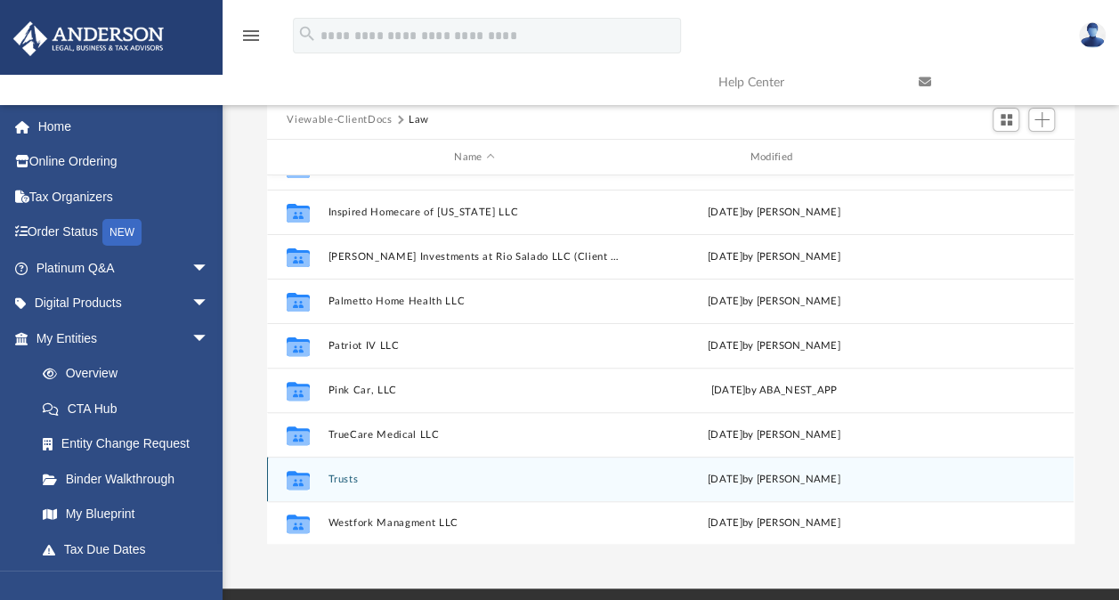
click at [346, 474] on button "Trusts" at bounding box center [475, 480] width 292 height 12
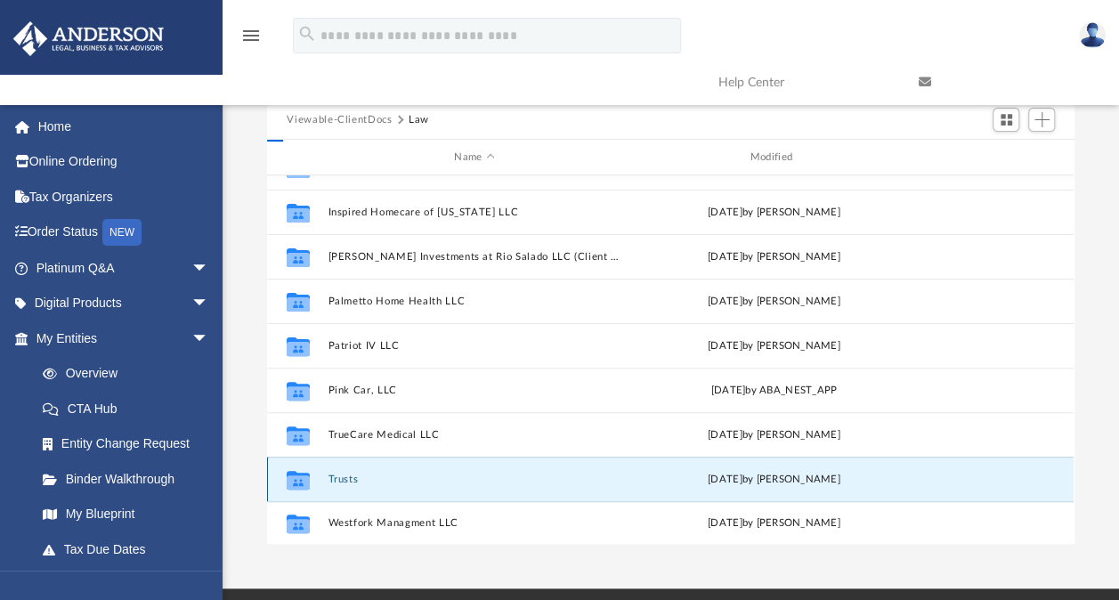
click at [346, 474] on button "Trusts" at bounding box center [475, 480] width 292 height 12
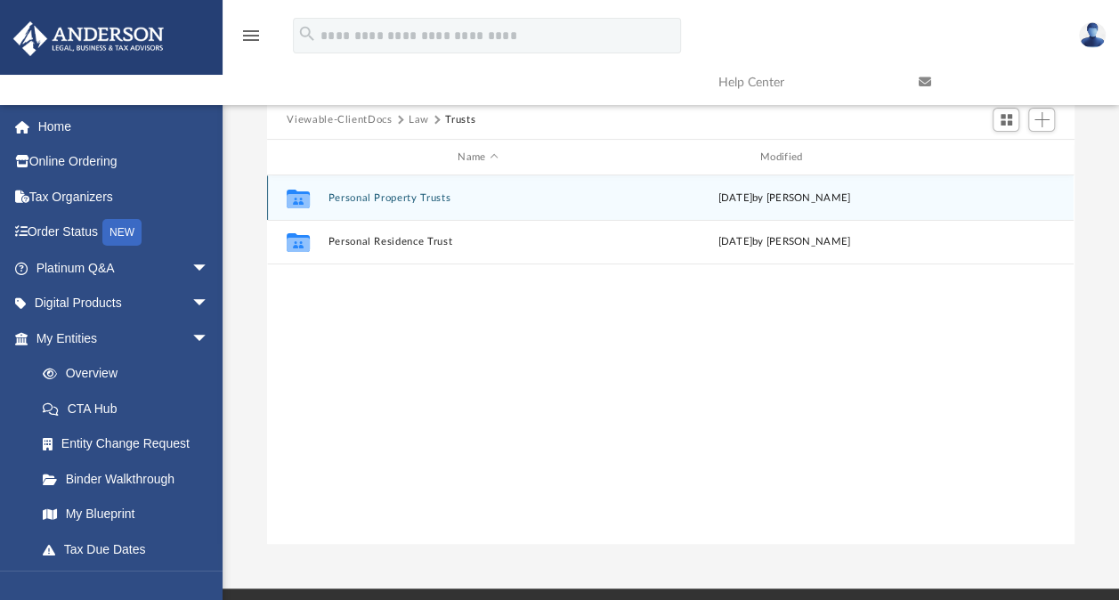
click at [384, 196] on button "Personal Property Trusts" at bounding box center [478, 198] width 299 height 12
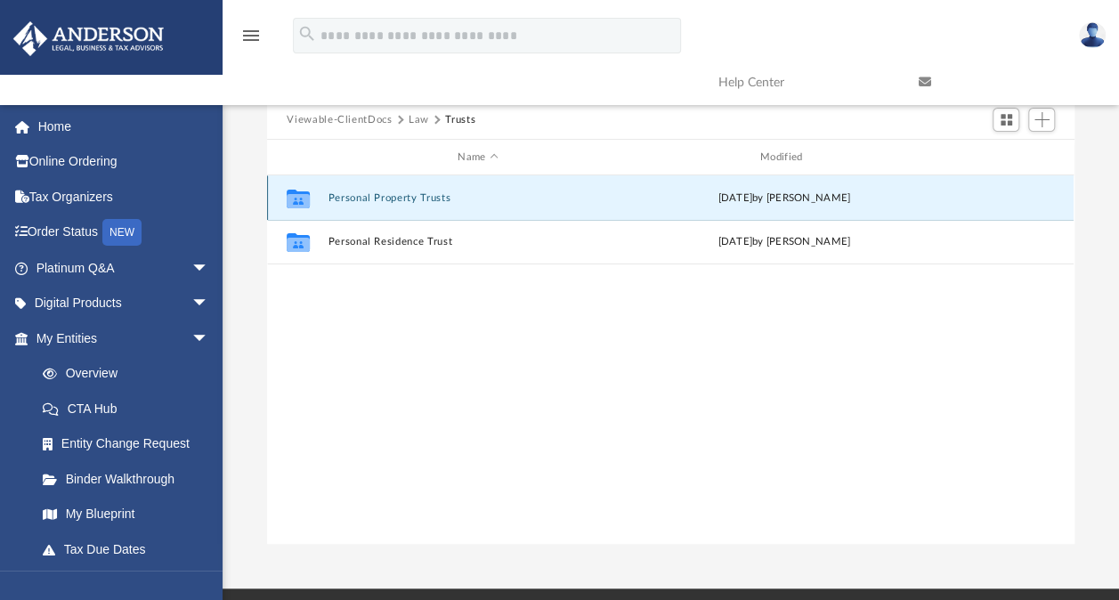
click at [384, 196] on button "Personal Property Trusts" at bounding box center [478, 198] width 299 height 12
click at [384, 196] on button "PPT - KIRS Trust" at bounding box center [478, 197] width 299 height 12
click at [384, 196] on button "KIRS Trust.pdf" at bounding box center [478, 197] width 299 height 12
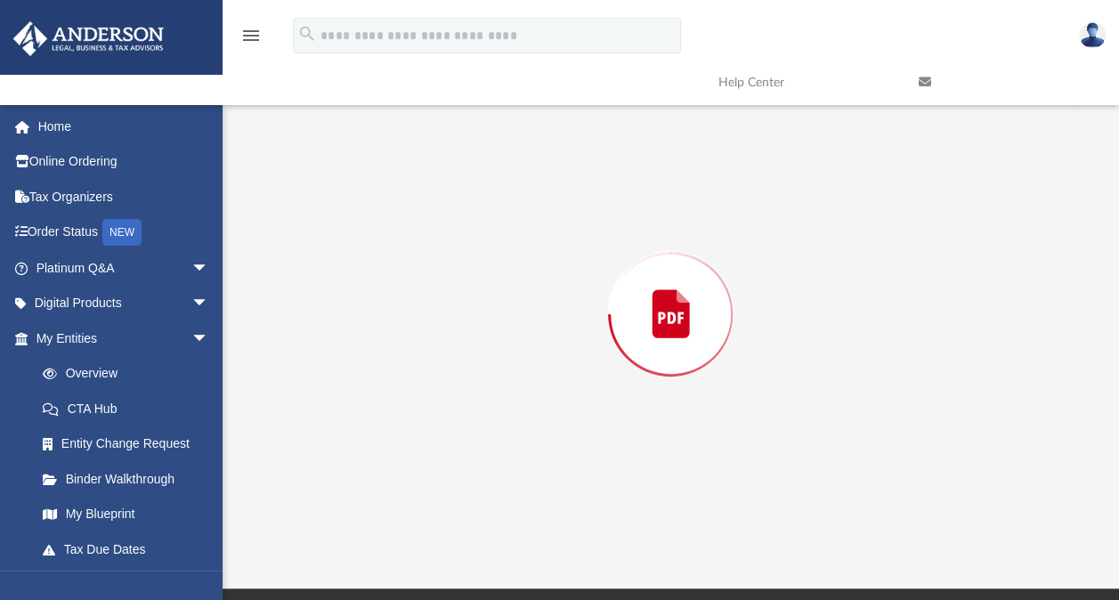
click at [384, 196] on div "Preview" at bounding box center [670, 314] width 807 height 459
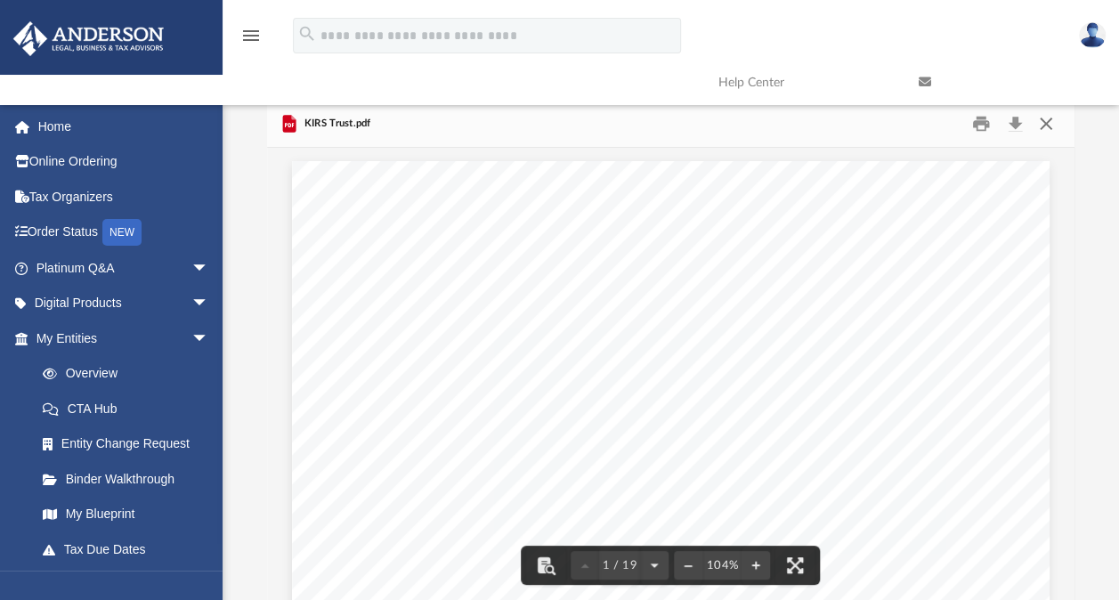
click at [1043, 130] on button "Close" at bounding box center [1046, 124] width 32 height 28
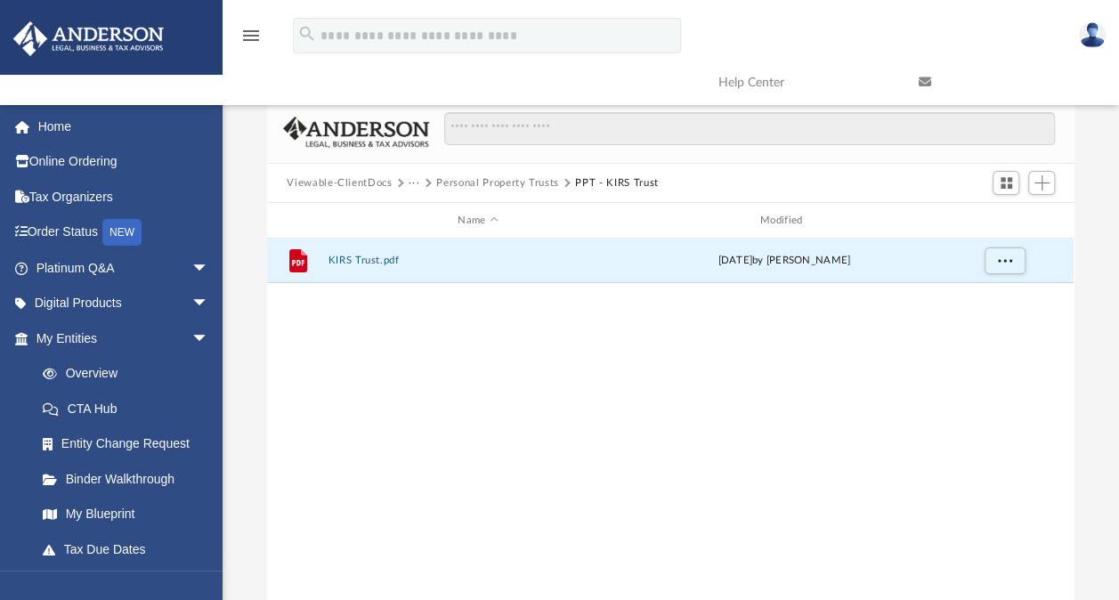
click at [460, 182] on button "Personal Property Trusts" at bounding box center [497, 183] width 123 height 16
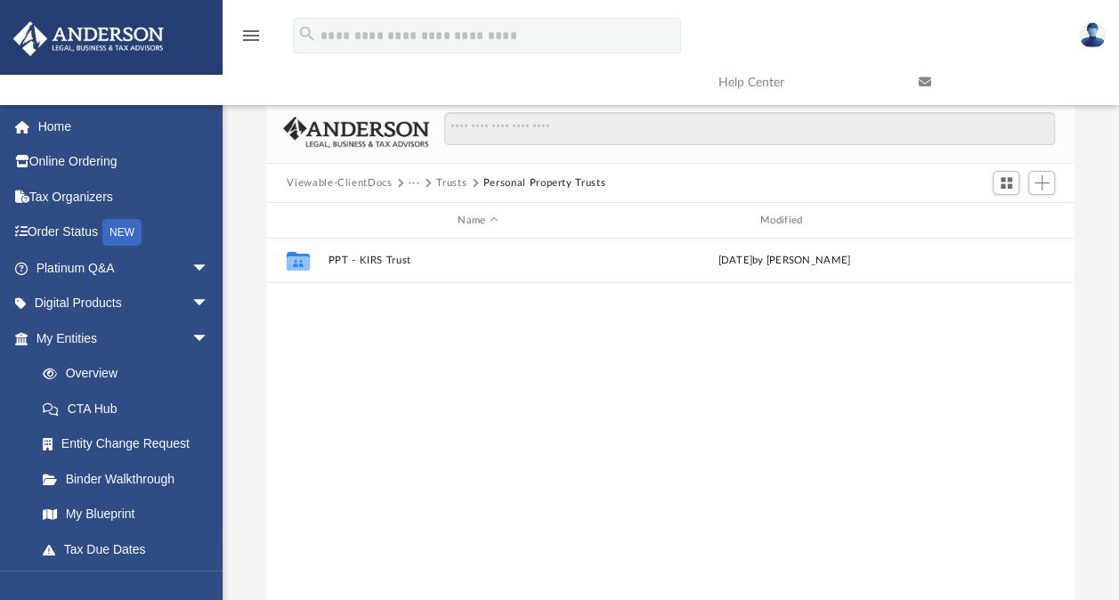
click at [383, 183] on button "Viewable-ClientDocs" at bounding box center [339, 183] width 105 height 16
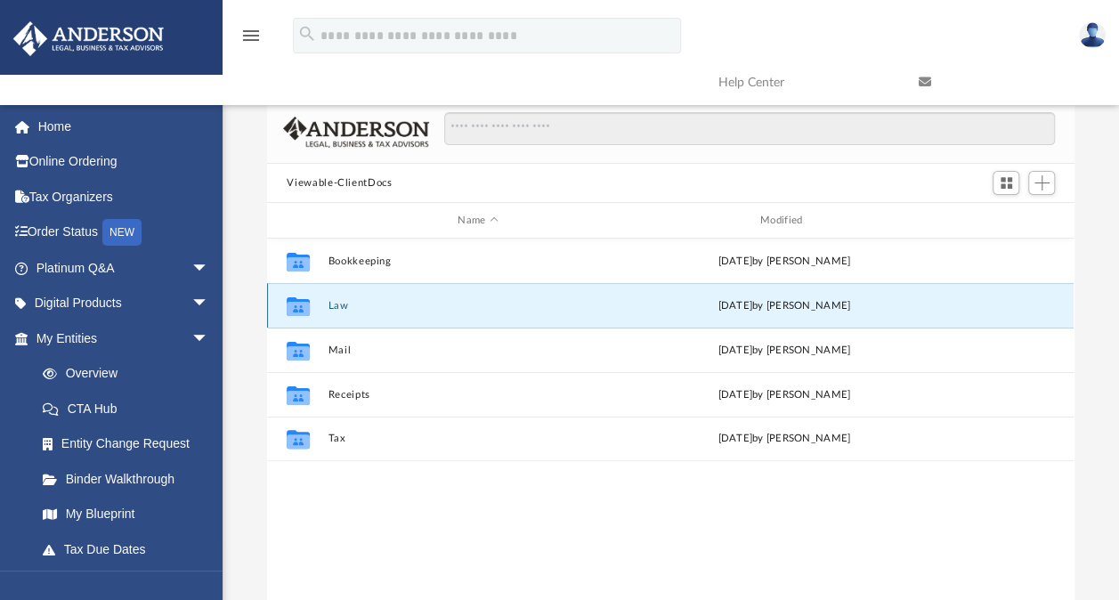
click at [342, 304] on button "Law" at bounding box center [478, 306] width 299 height 12
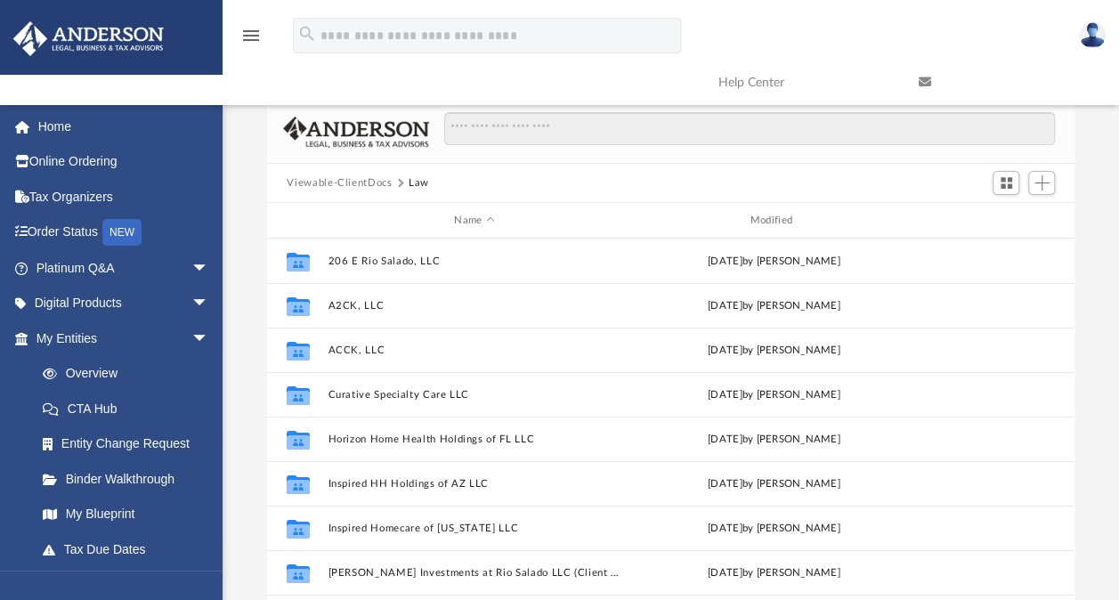
click at [389, 184] on button "Viewable-ClientDocs" at bounding box center [339, 183] width 105 height 16
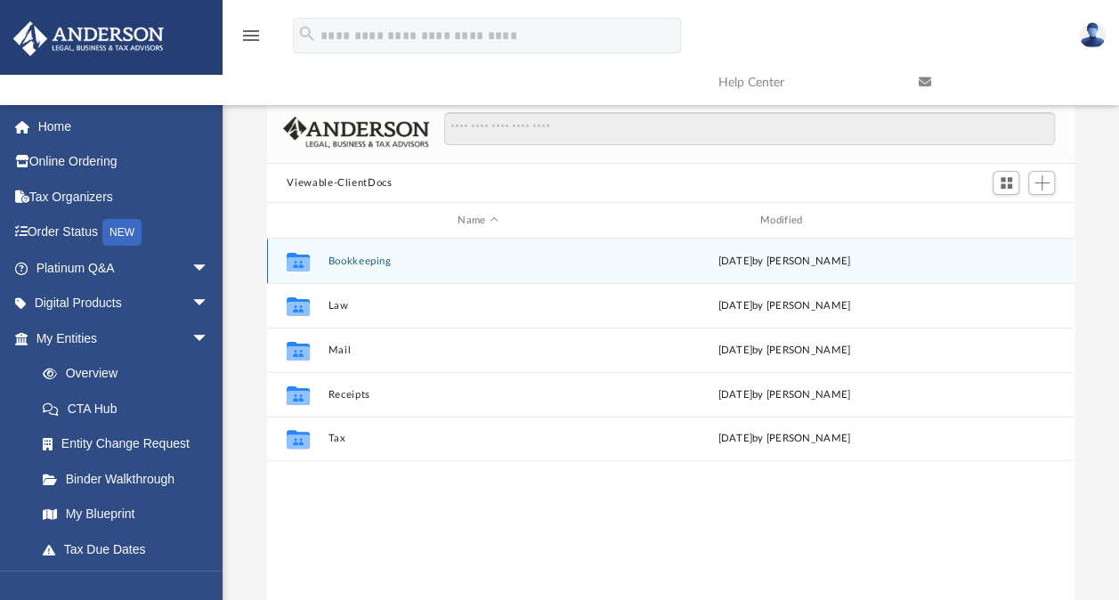
click at [363, 257] on button "Bookkeeping" at bounding box center [478, 262] width 299 height 12
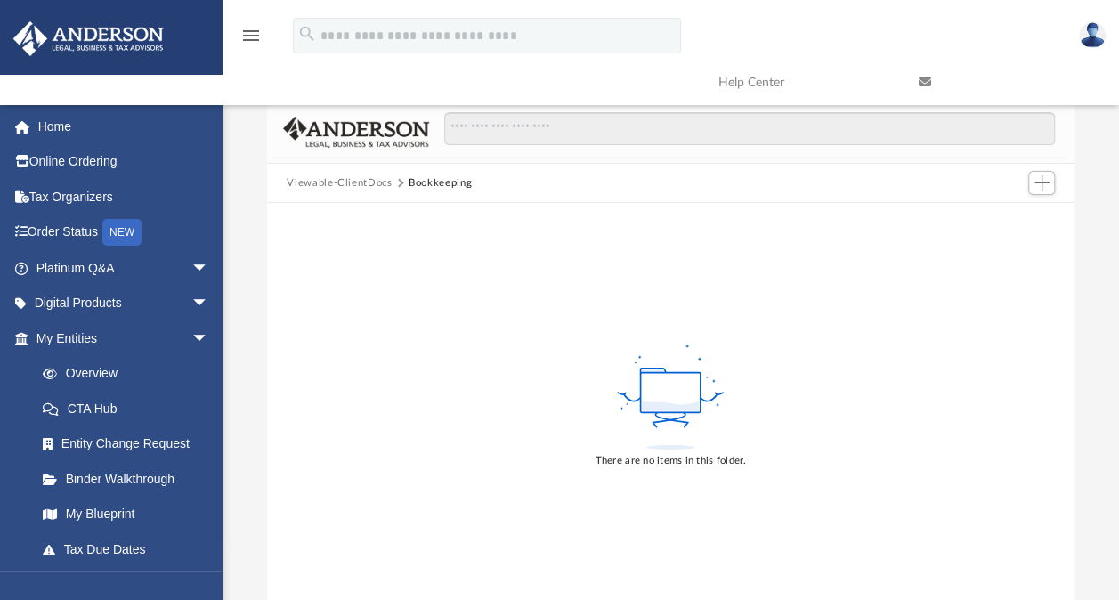
click at [361, 186] on button "Viewable-ClientDocs" at bounding box center [339, 183] width 105 height 16
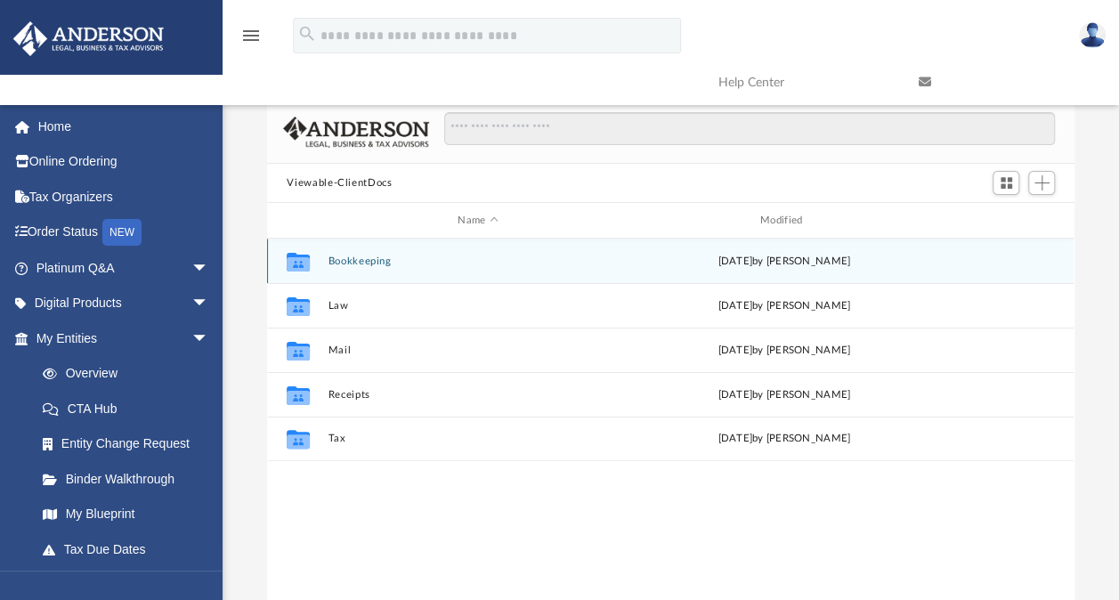
scroll to position [391, 792]
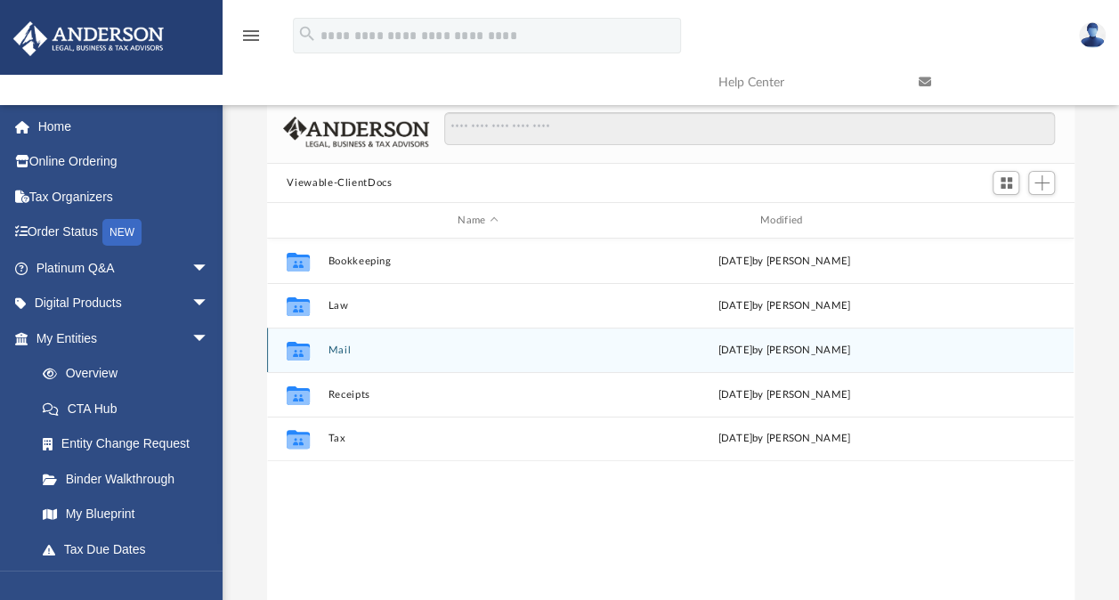
click at [351, 349] on button "Mail" at bounding box center [478, 351] width 299 height 12
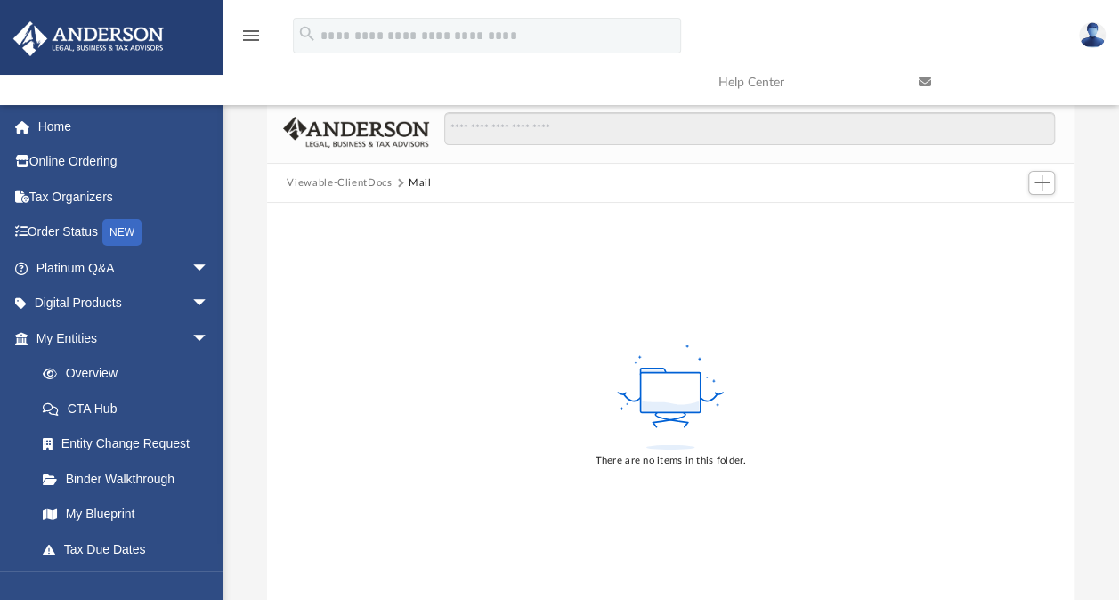
click at [365, 182] on button "Viewable-ClientDocs" at bounding box center [339, 183] width 105 height 16
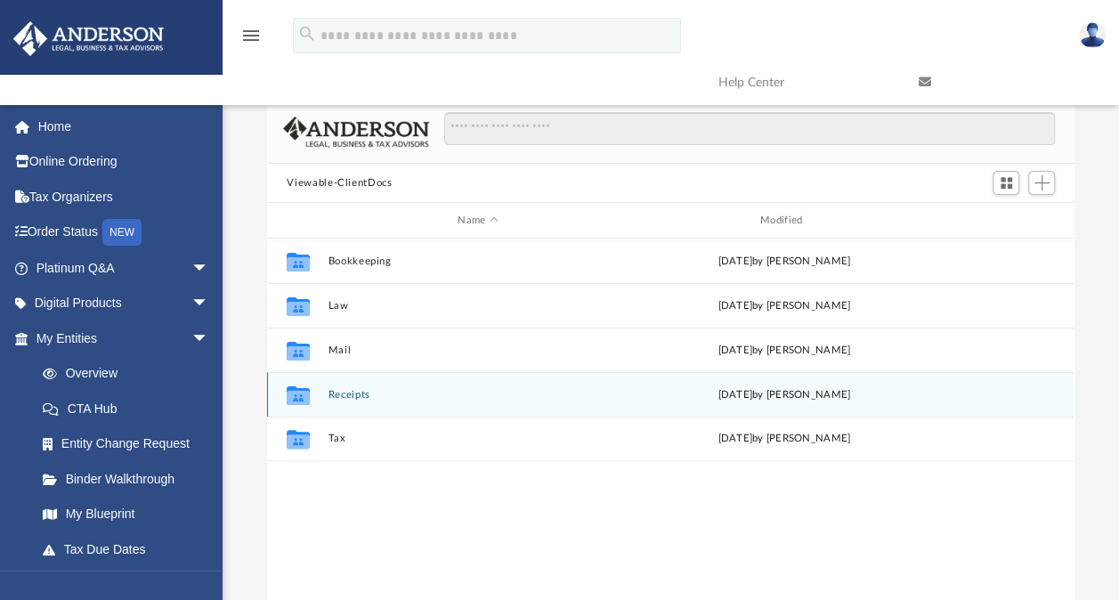
click at [344, 401] on div "Collaborated Folder Receipts Mon Apr 1 2024 by Charles Rogler" at bounding box center [670, 394] width 807 height 45
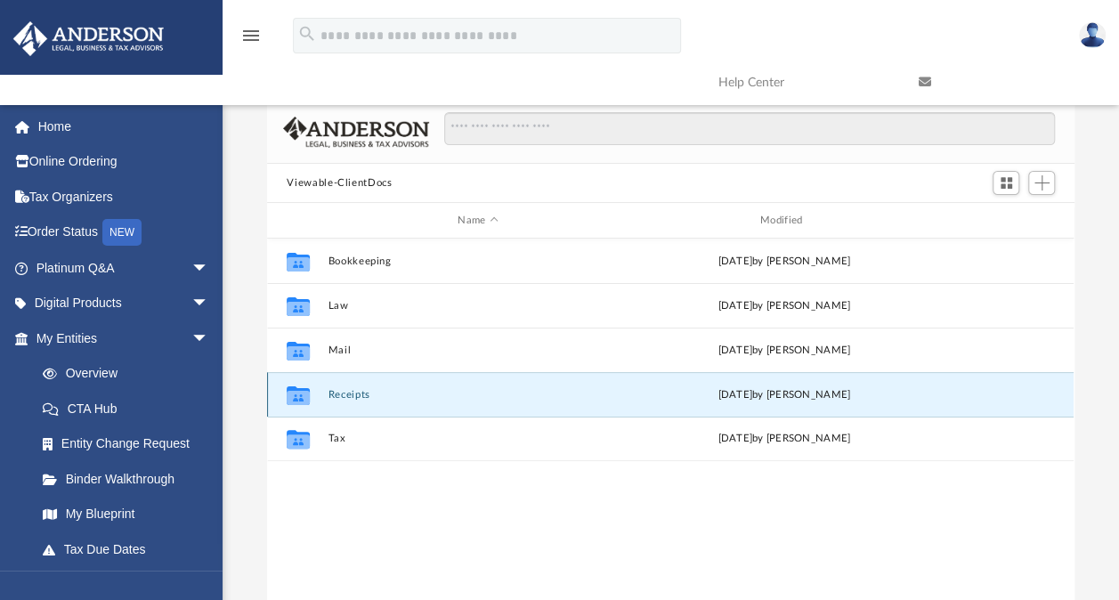
click at [344, 387] on div "Collaborated Folder Receipts Mon Apr 1 2024 by Charles Rogler" at bounding box center [670, 394] width 807 height 45
click at [347, 390] on button "Receipts" at bounding box center [478, 395] width 299 height 12
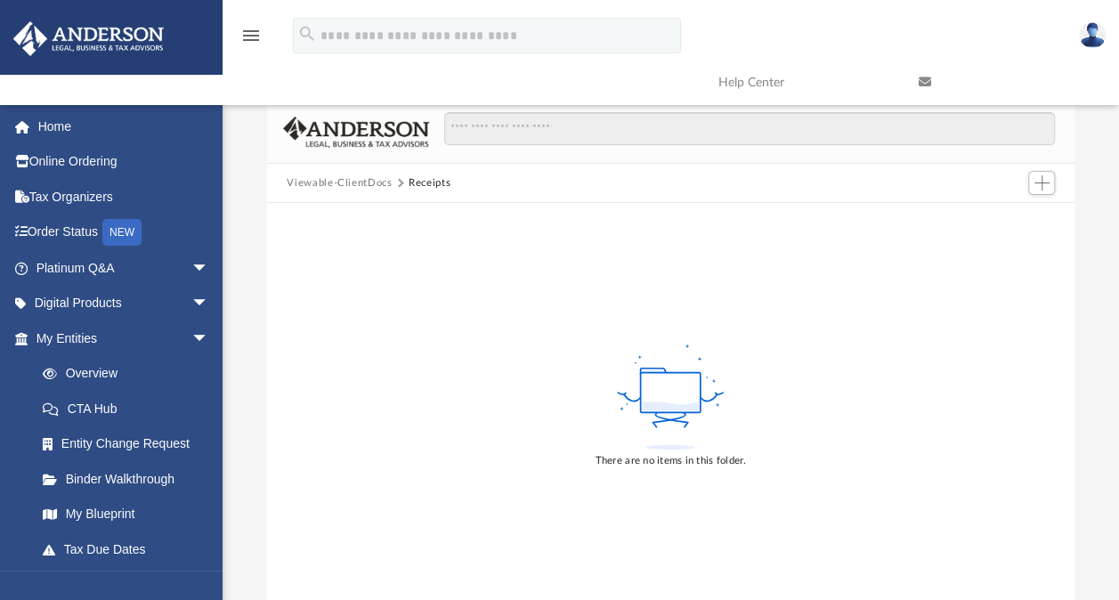
click at [370, 185] on button "Viewable-ClientDocs" at bounding box center [339, 183] width 105 height 16
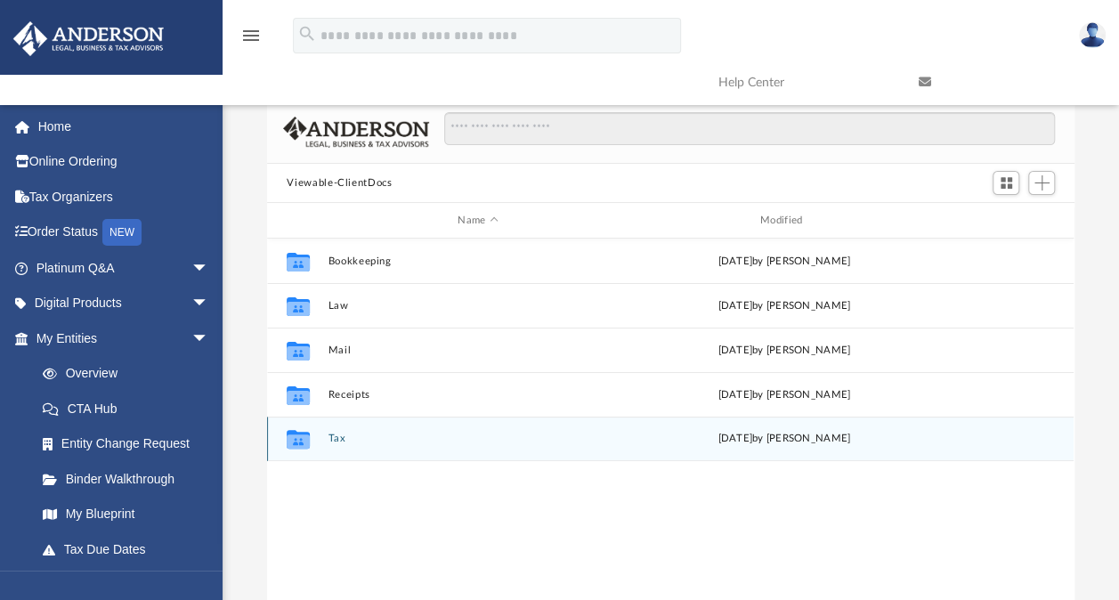
click at [342, 433] on button "Tax" at bounding box center [478, 439] width 299 height 12
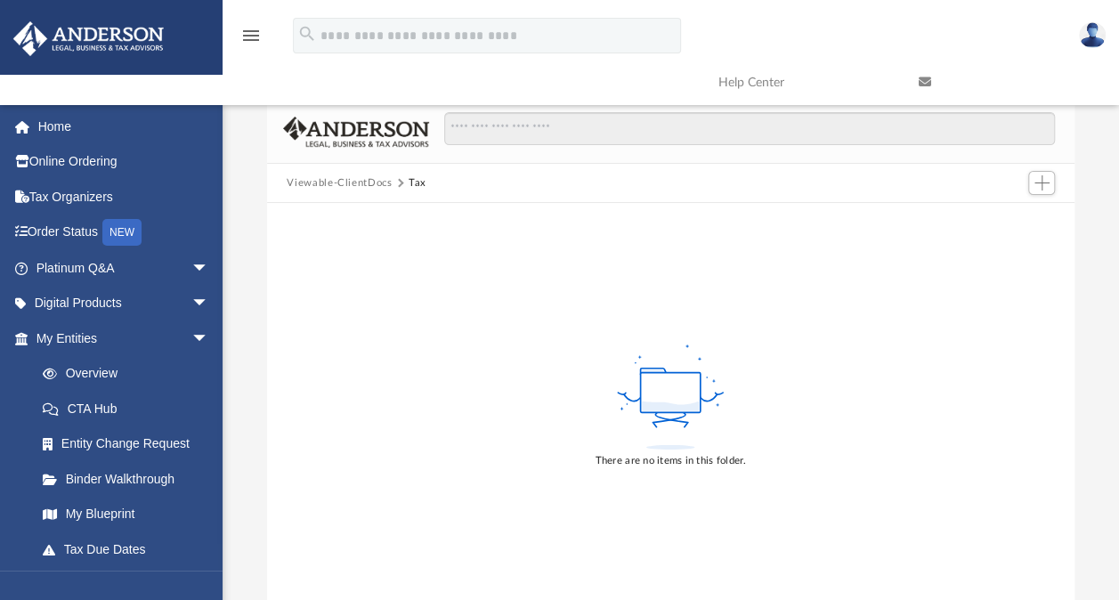
click at [367, 183] on button "Viewable-ClientDocs" at bounding box center [339, 183] width 105 height 16
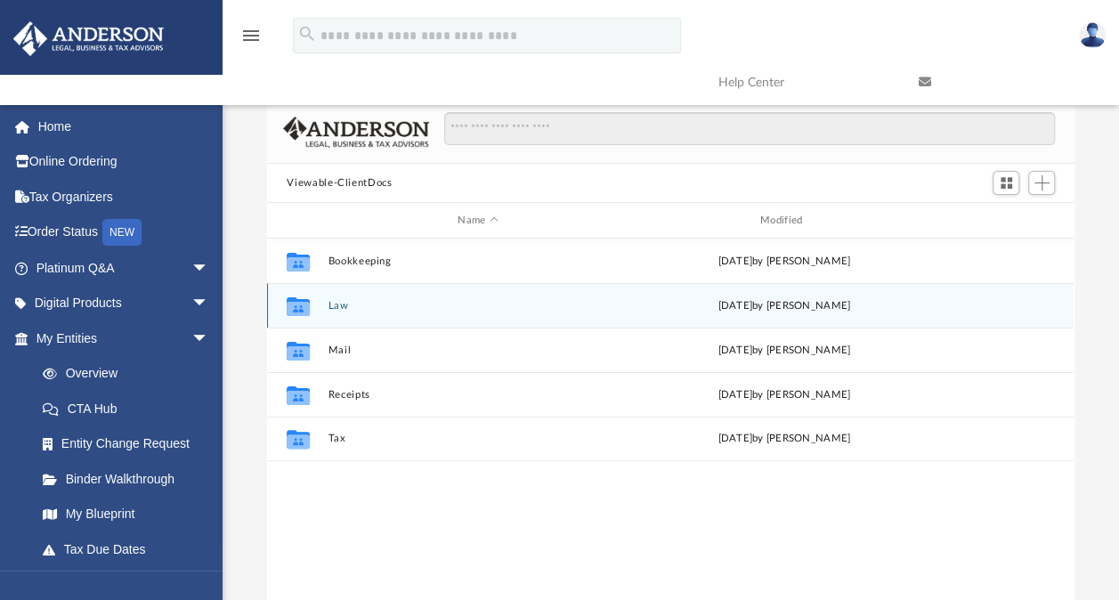
click at [341, 301] on button "Law" at bounding box center [478, 306] width 299 height 12
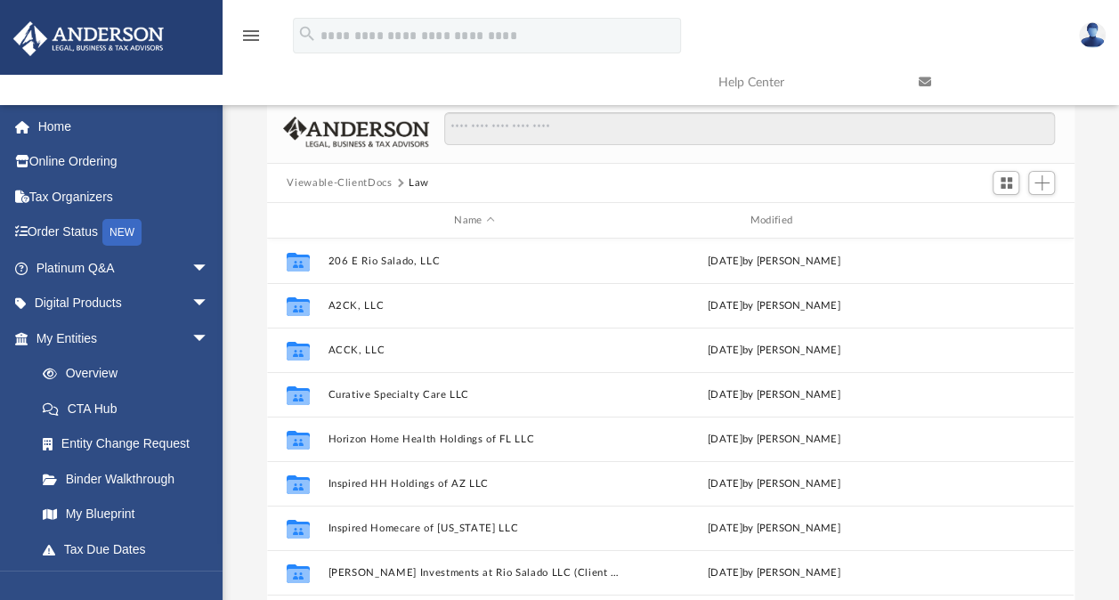
click at [363, 186] on button "Viewable-ClientDocs" at bounding box center [339, 183] width 105 height 16
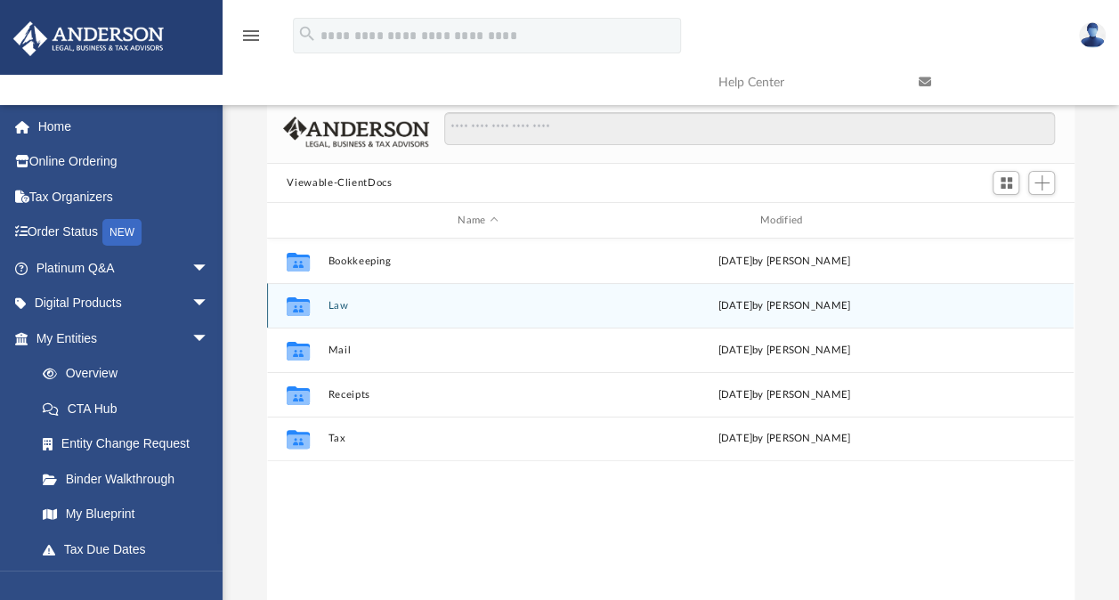
click at [345, 302] on button "Law" at bounding box center [478, 306] width 299 height 12
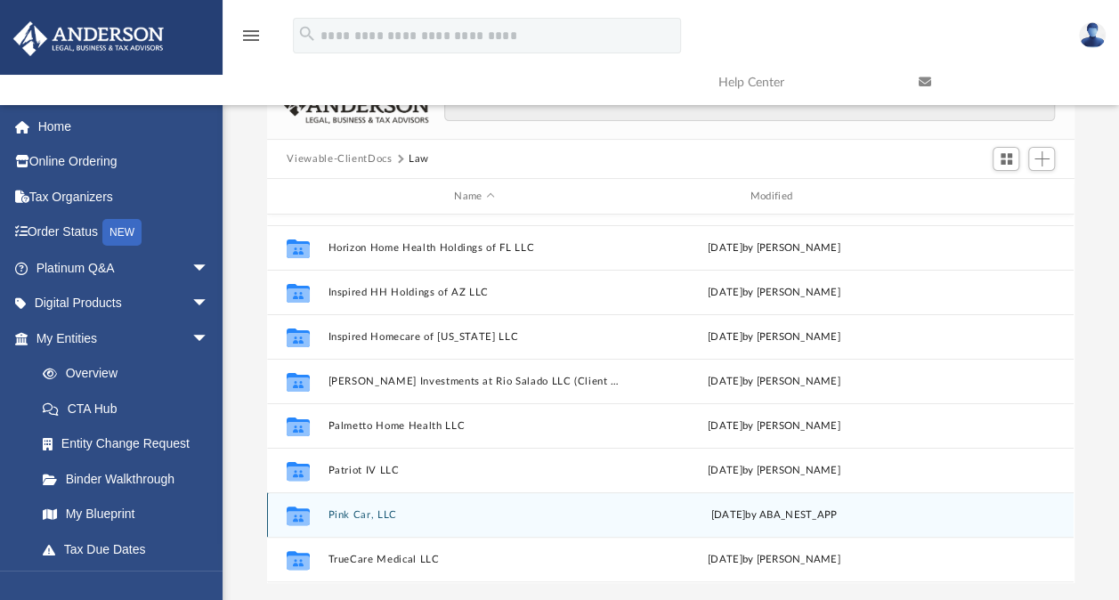
scroll to position [162, 0]
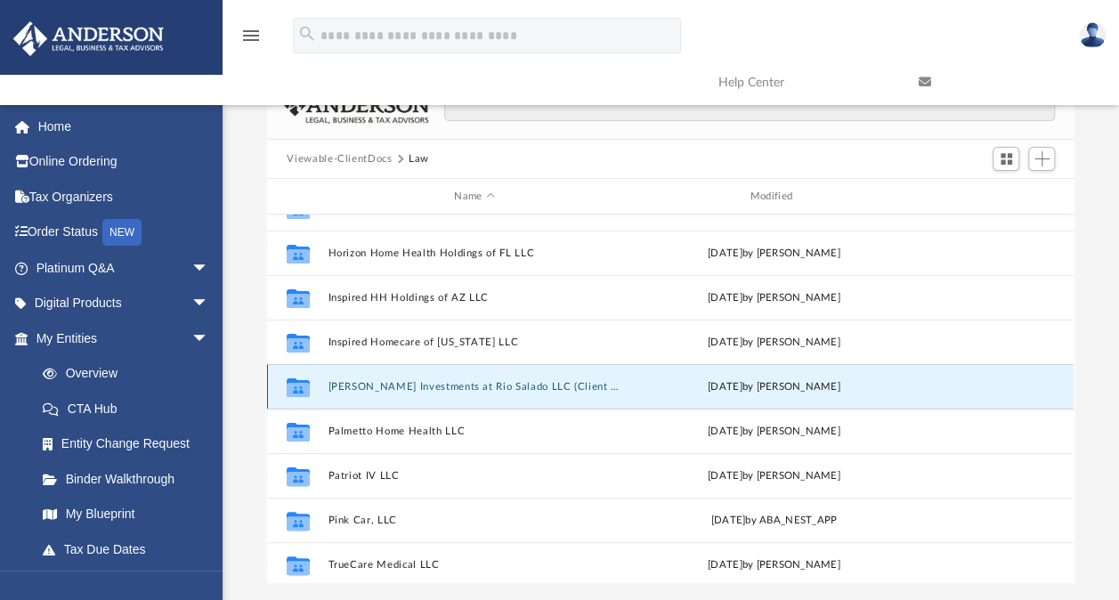
click at [401, 386] on button "[PERSON_NAME] Investments at Rio Salado LLC (Client Formed)" at bounding box center [475, 387] width 292 height 12
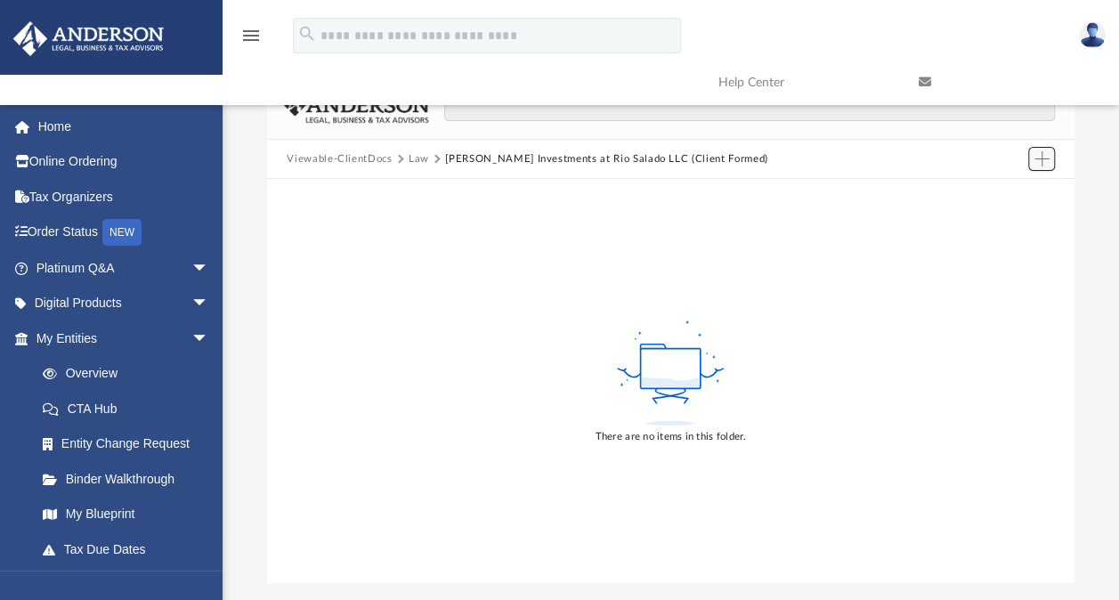
click at [1035, 158] on span "Add" at bounding box center [1042, 158] width 15 height 15
click at [992, 193] on li "Upload" at bounding box center [1015, 193] width 57 height 19
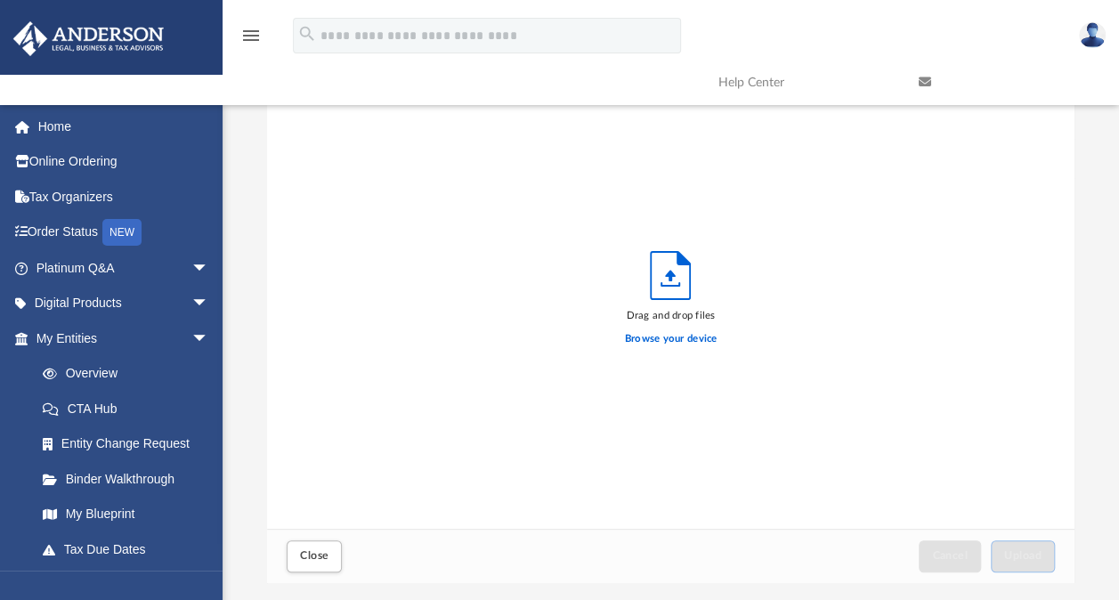
scroll to position [438, 792]
click at [674, 338] on label "Browse your device" at bounding box center [671, 339] width 93 height 16
click at [0, 0] on input "Browse your device" at bounding box center [0, 0] width 0 height 0
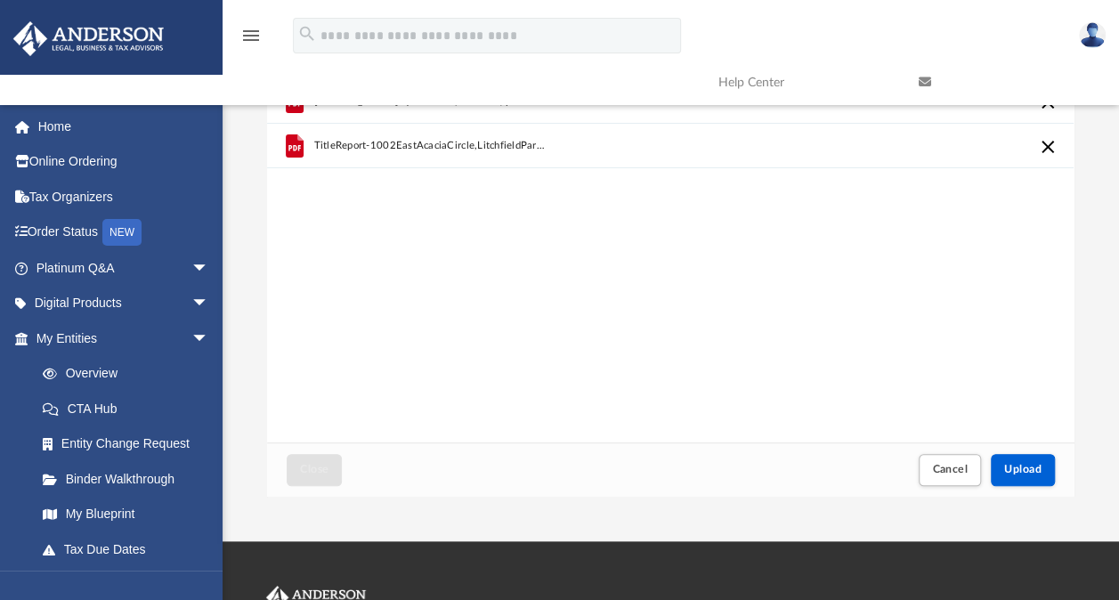
scroll to position [110, 0]
click at [1033, 476] on button "Upload" at bounding box center [1023, 470] width 64 height 31
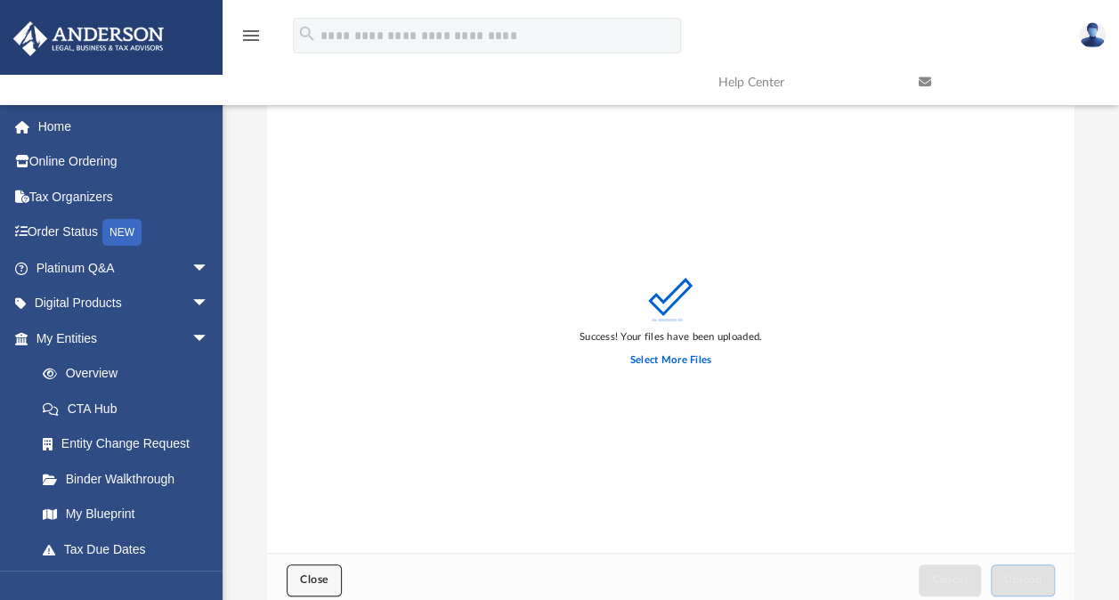
click at [318, 576] on span "Close" at bounding box center [314, 579] width 28 height 11
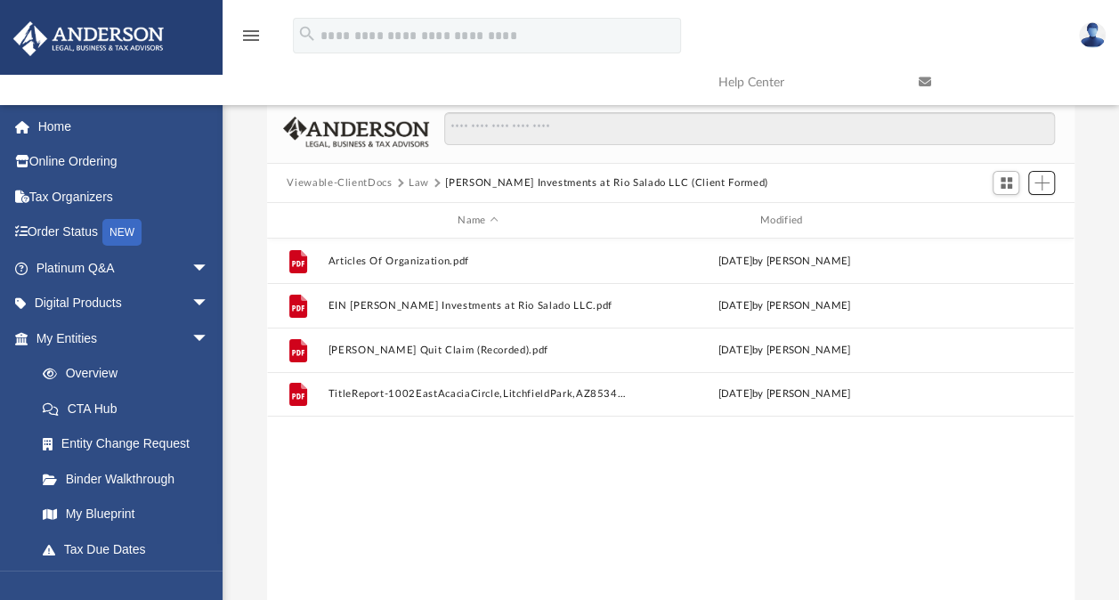
scroll to position [391, 792]
click at [419, 182] on button "Law" at bounding box center [419, 183] width 20 height 16
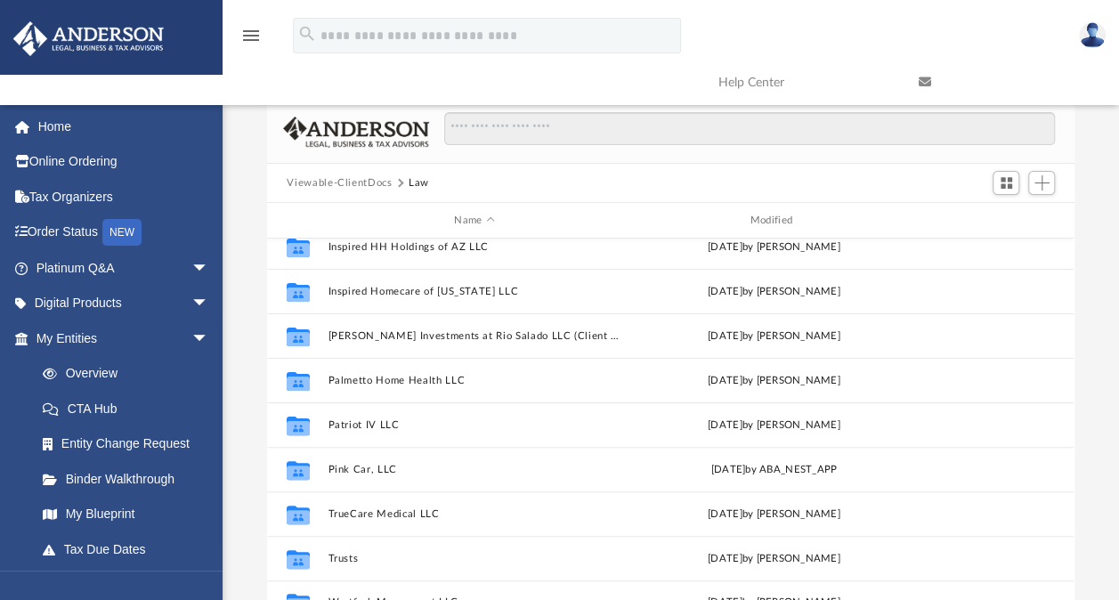
scroll to position [239, 0]
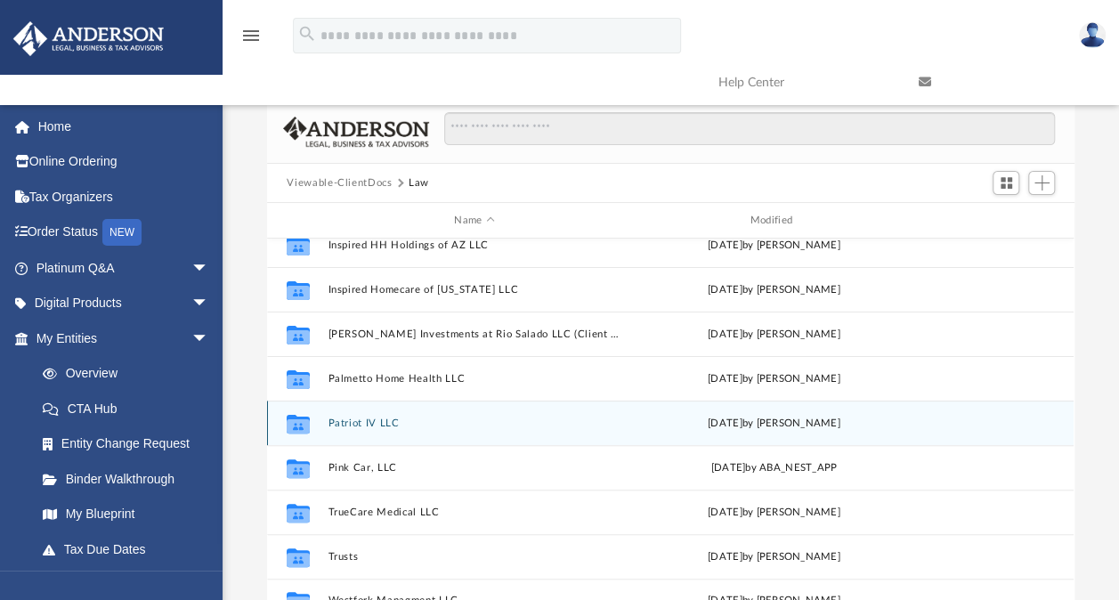
click at [383, 418] on button "Patriot IV LLC" at bounding box center [475, 424] width 292 height 12
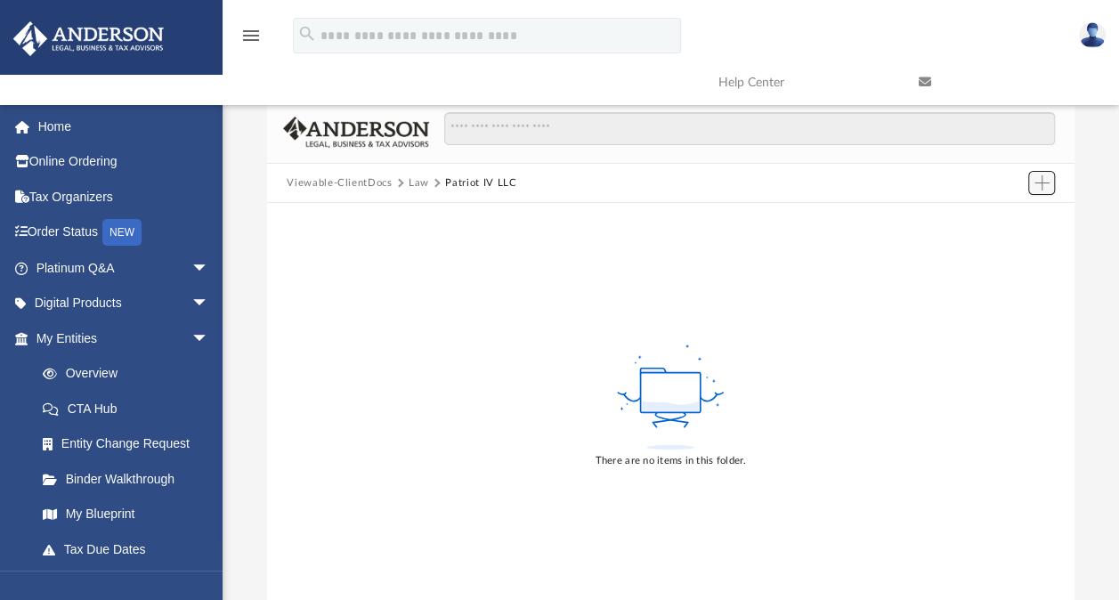
click at [1047, 180] on span "Add" at bounding box center [1042, 182] width 15 height 15
click at [1001, 209] on li "Upload" at bounding box center [1015, 218] width 57 height 19
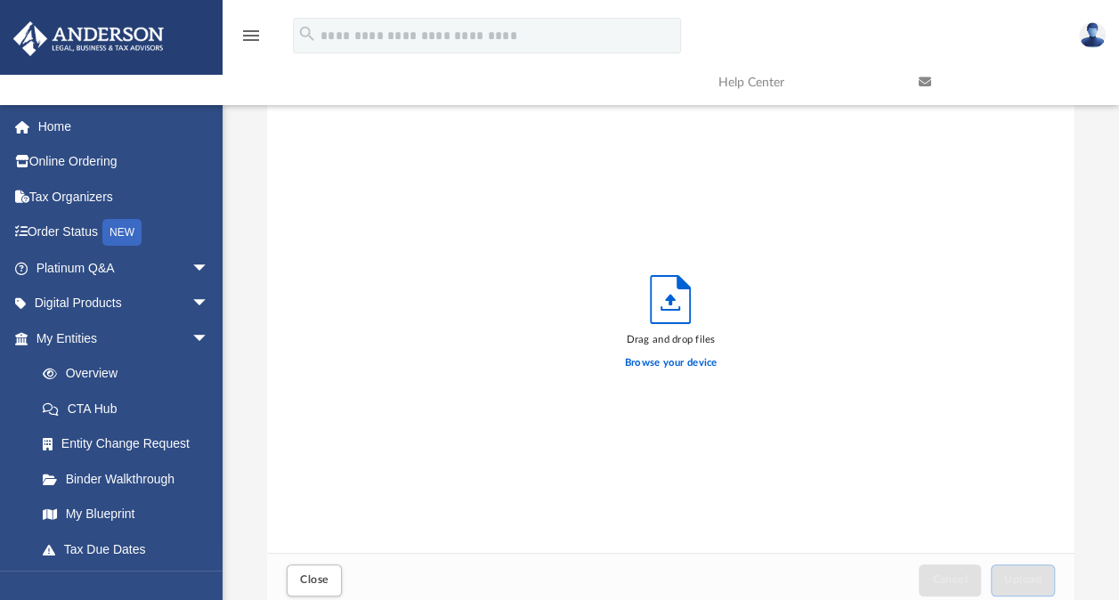
scroll to position [438, 792]
click at [675, 360] on label "Browse your device" at bounding box center [671, 363] width 93 height 16
click at [0, 0] on input "Browse your device" at bounding box center [0, 0] width 0 height 0
click at [312, 584] on span "Close" at bounding box center [314, 579] width 28 height 11
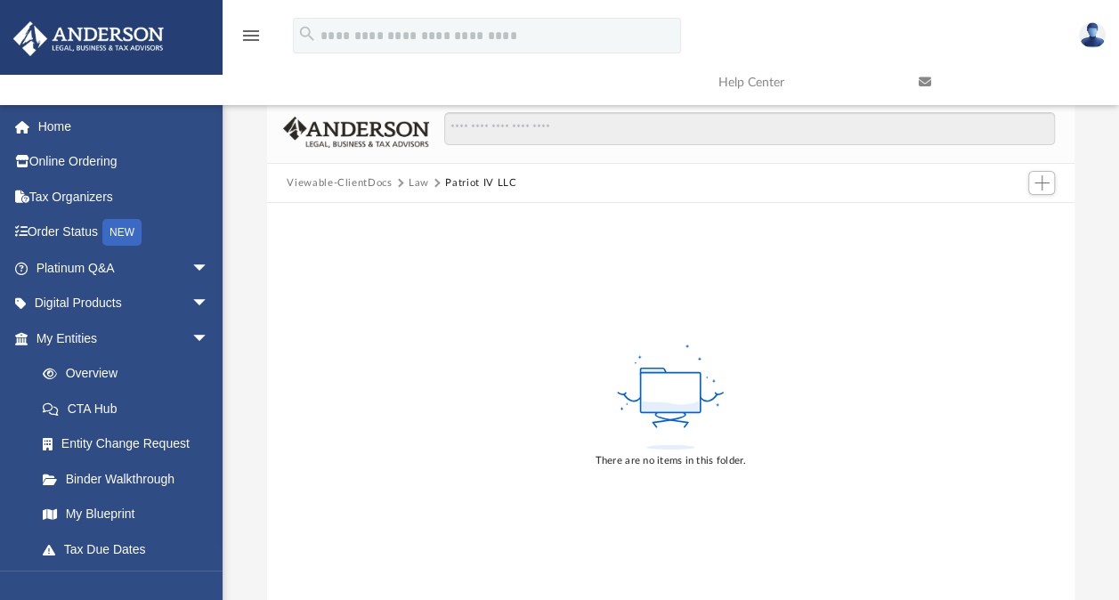
click at [411, 183] on button "Law" at bounding box center [419, 183] width 20 height 16
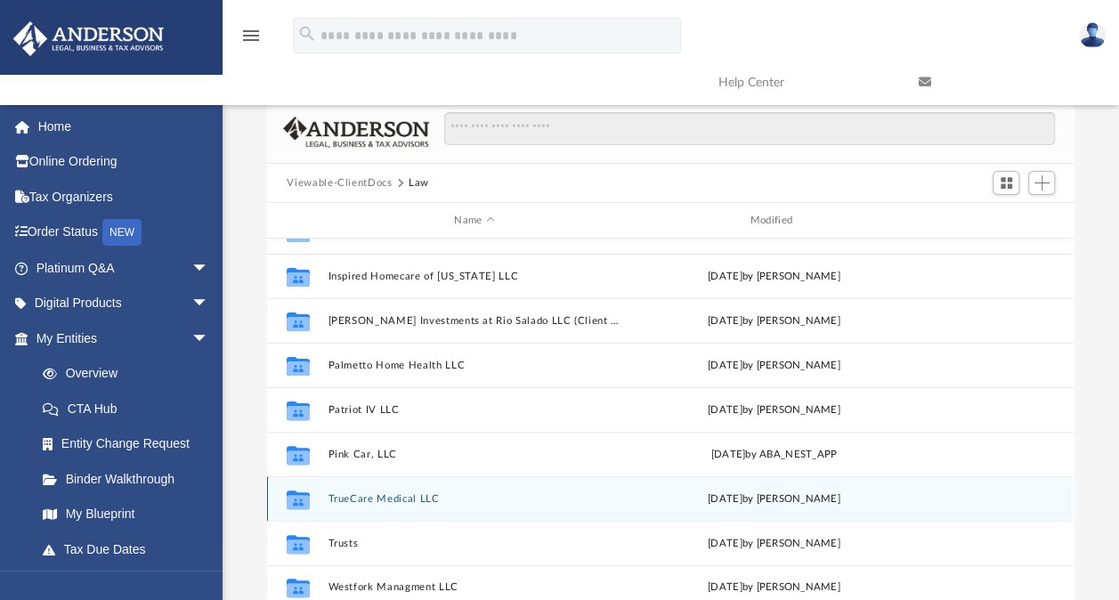
scroll to position [253, 0]
click at [361, 494] on button "TrueCare Medical LLC" at bounding box center [475, 498] width 292 height 12
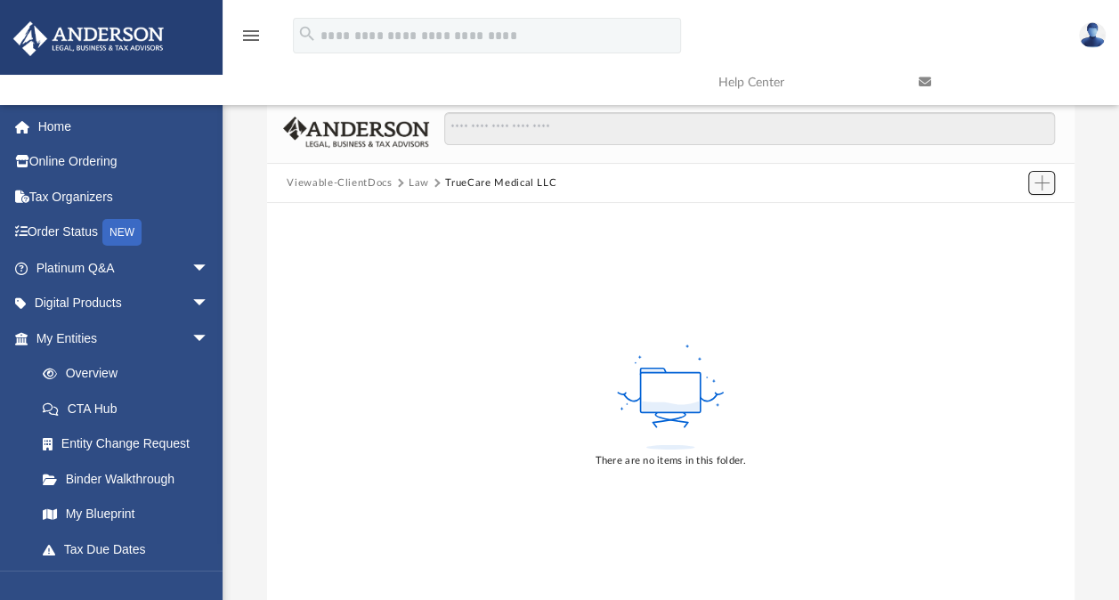
click at [1038, 180] on span "Add" at bounding box center [1042, 182] width 15 height 15
click at [1011, 216] on li "Upload" at bounding box center [1015, 218] width 57 height 19
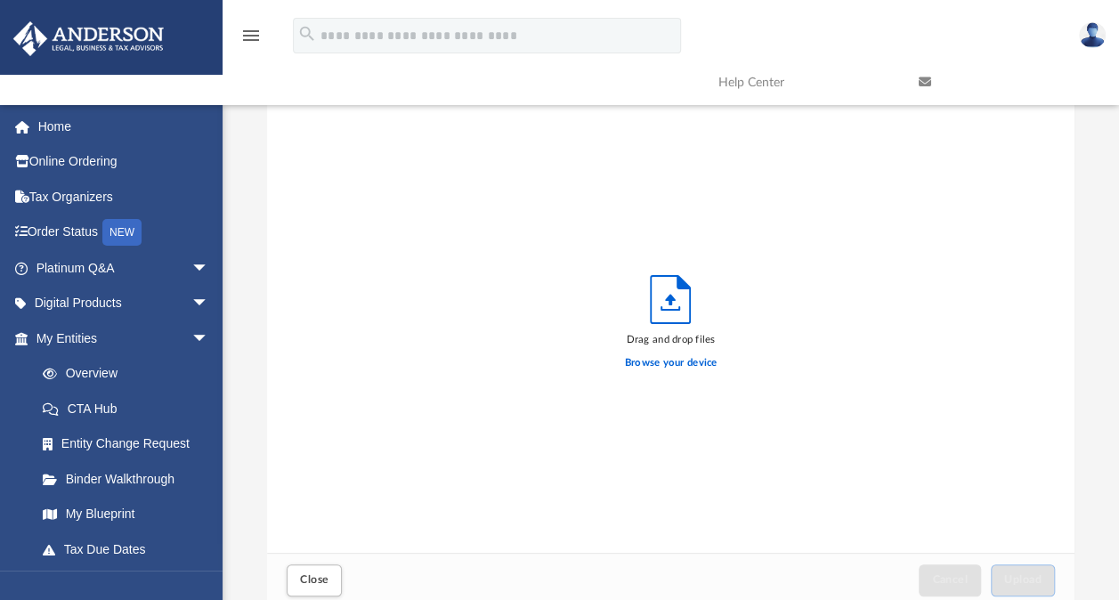
scroll to position [438, 792]
click at [687, 362] on label "Browse your device" at bounding box center [671, 363] width 93 height 16
click at [0, 0] on input "Browse your device" at bounding box center [0, 0] width 0 height 0
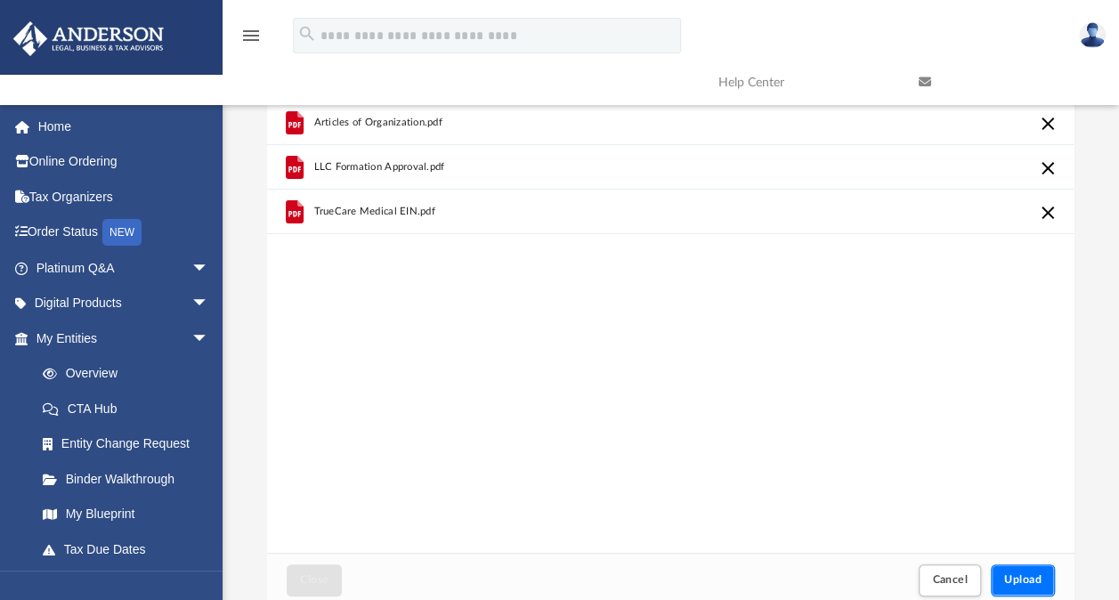
click at [1015, 585] on span "Upload" at bounding box center [1022, 579] width 37 height 11
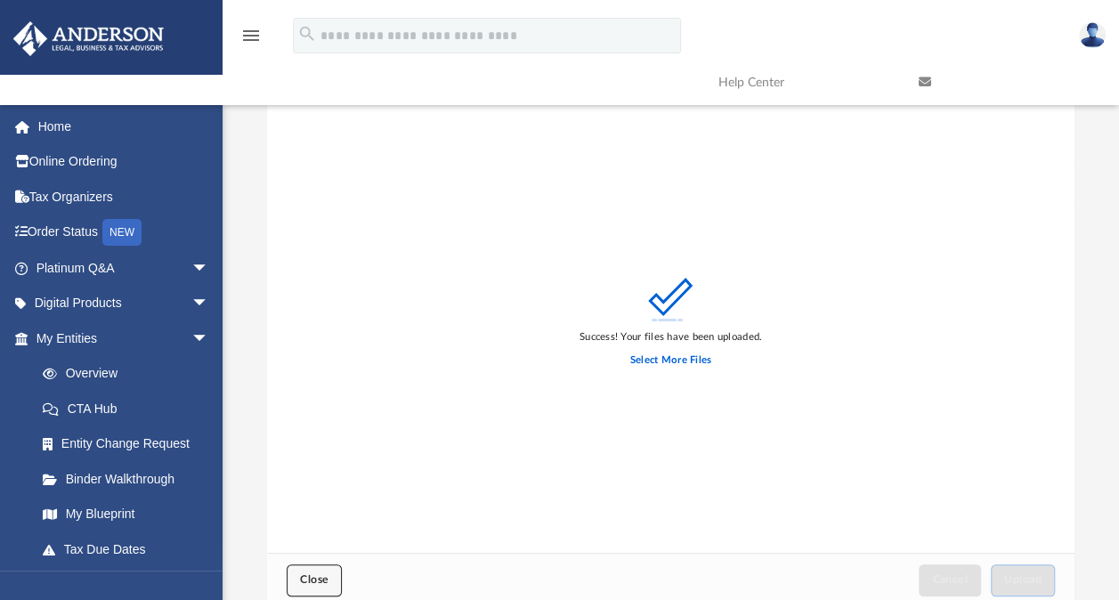
click at [324, 572] on button "Close" at bounding box center [314, 579] width 55 height 31
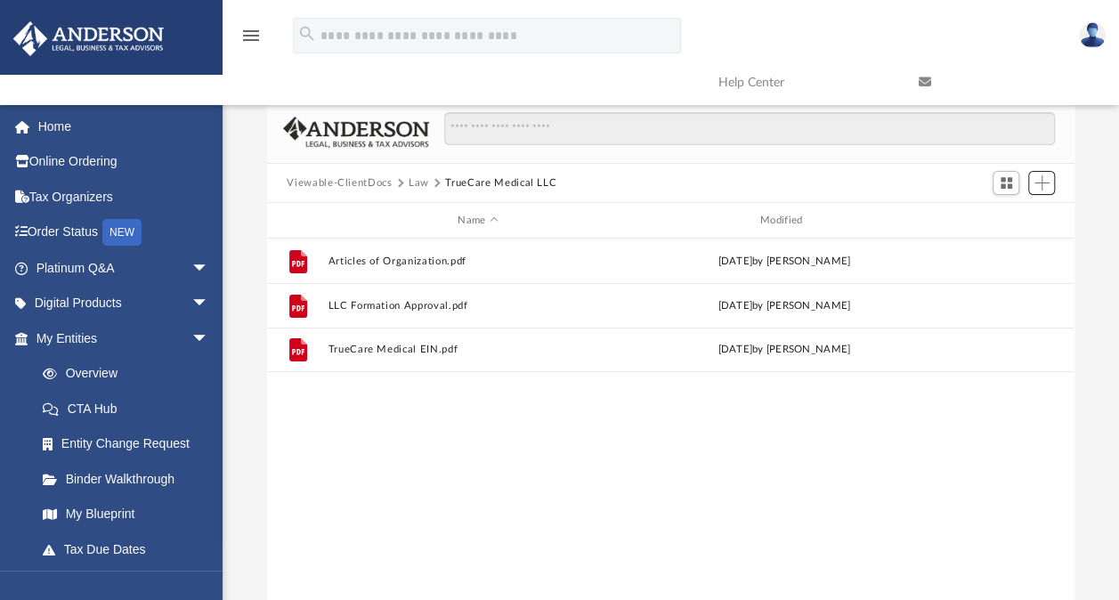
scroll to position [391, 792]
click at [417, 179] on button "Law" at bounding box center [419, 183] width 20 height 16
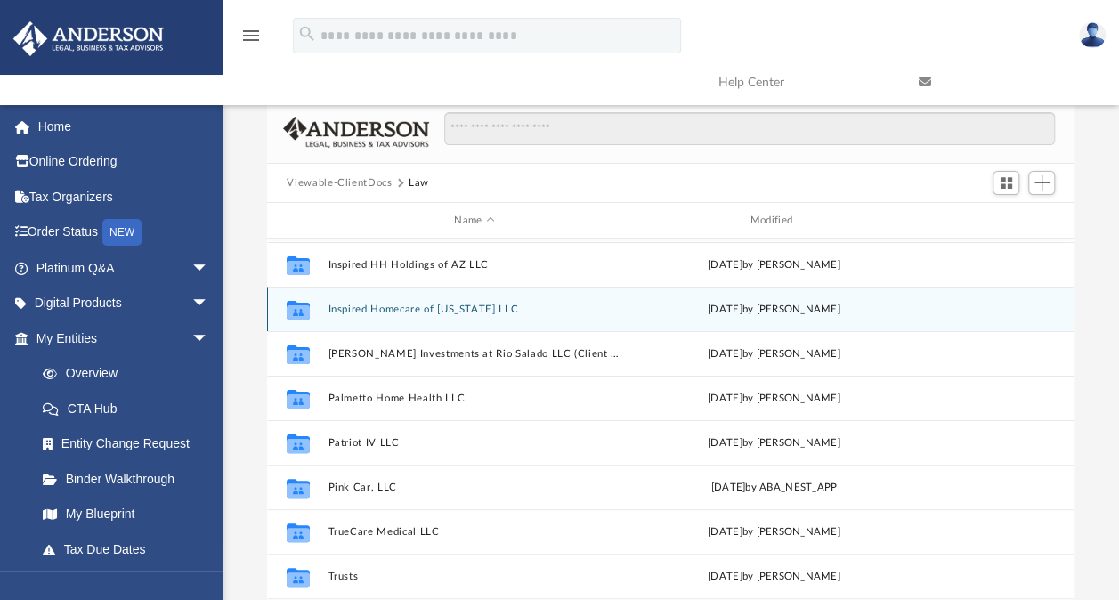
scroll to position [253, 0]
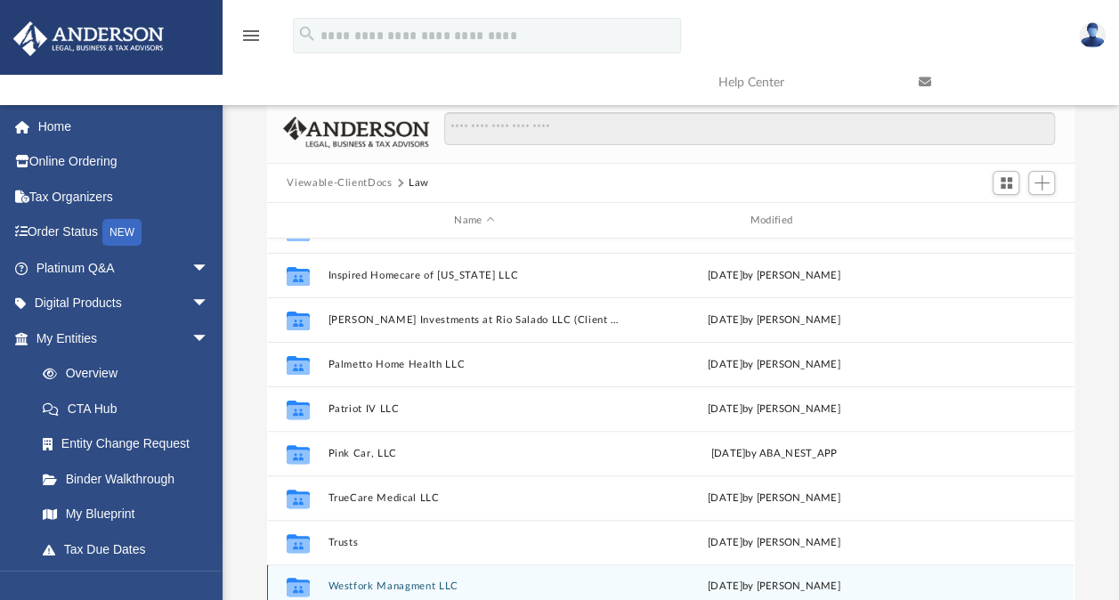
click at [401, 580] on button "Westfork Managment LLC" at bounding box center [475, 586] width 292 height 12
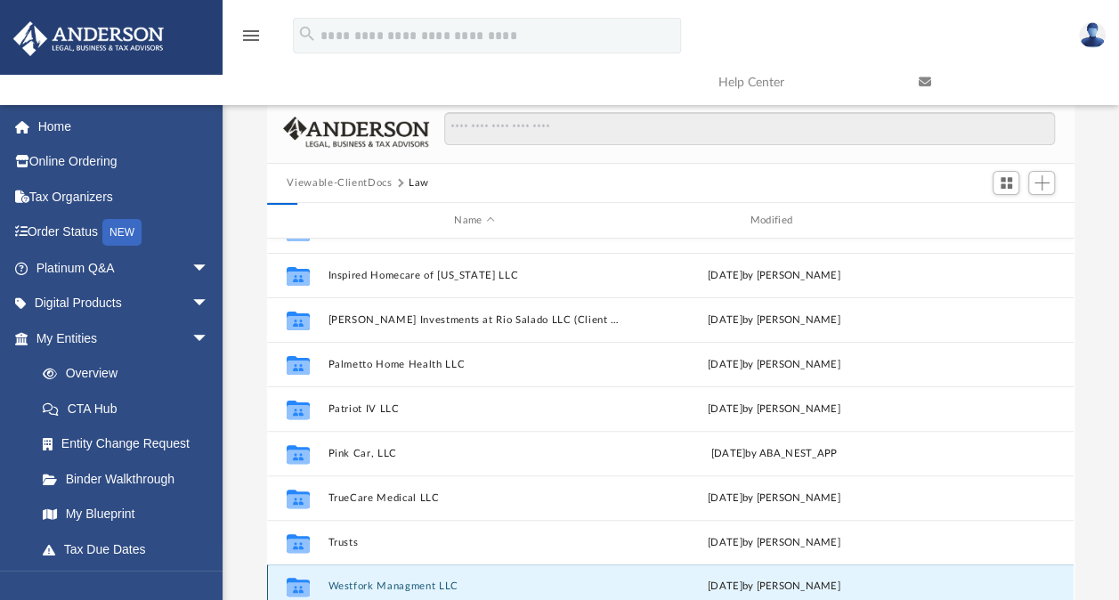
scroll to position [7, 0]
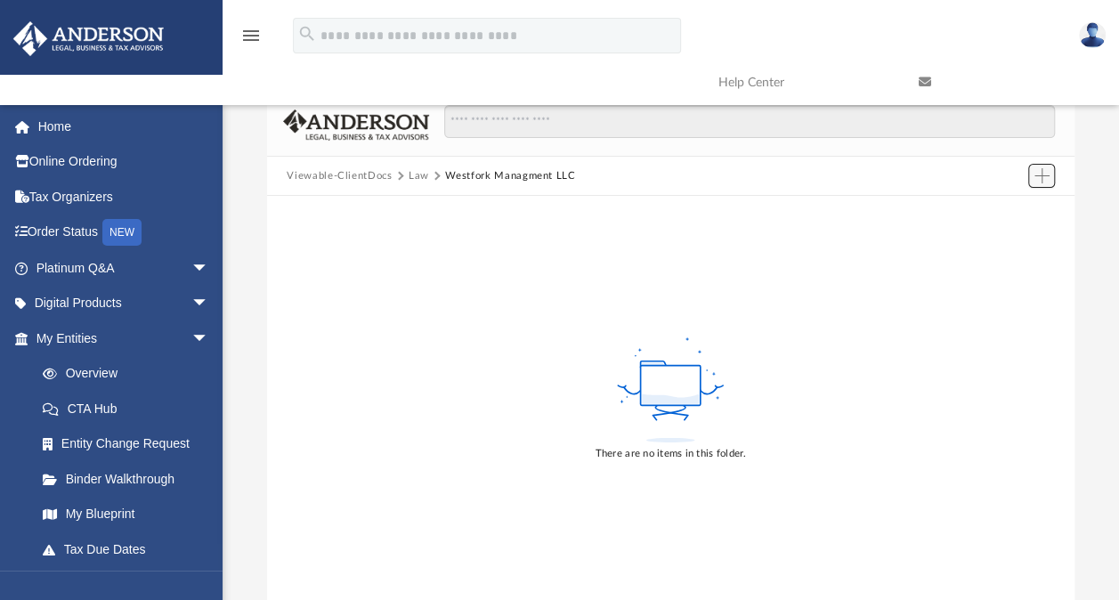
click at [1054, 170] on button "Add" at bounding box center [1041, 176] width 27 height 25
click at [1002, 210] on li "Upload" at bounding box center [1015, 211] width 57 height 19
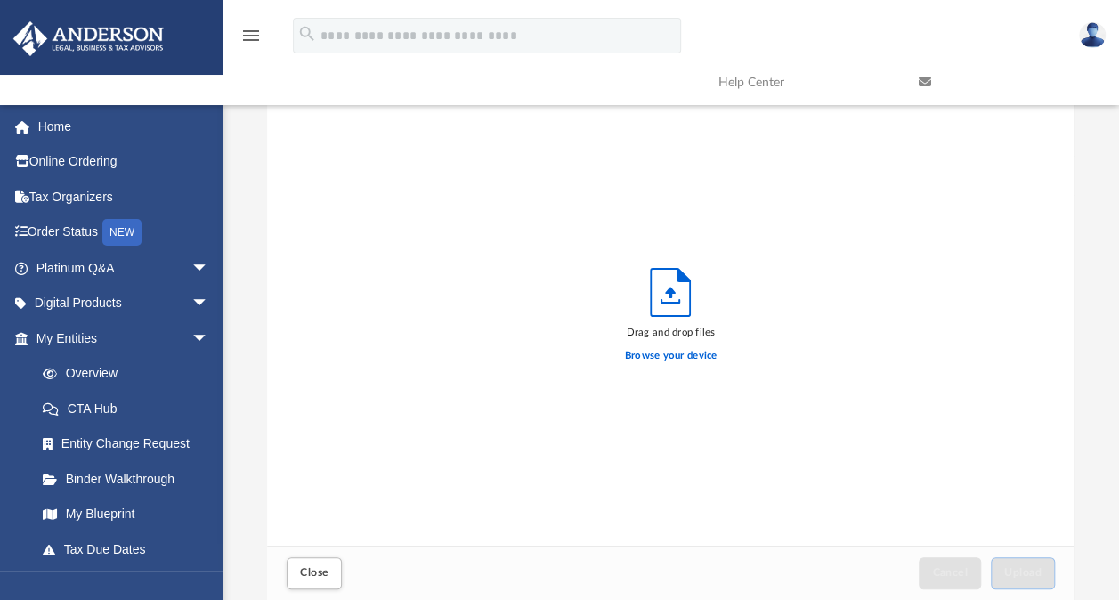
scroll to position [438, 792]
click at [661, 349] on label "Browse your device" at bounding box center [671, 356] width 93 height 16
click at [0, 0] on input "Browse your device" at bounding box center [0, 0] width 0 height 0
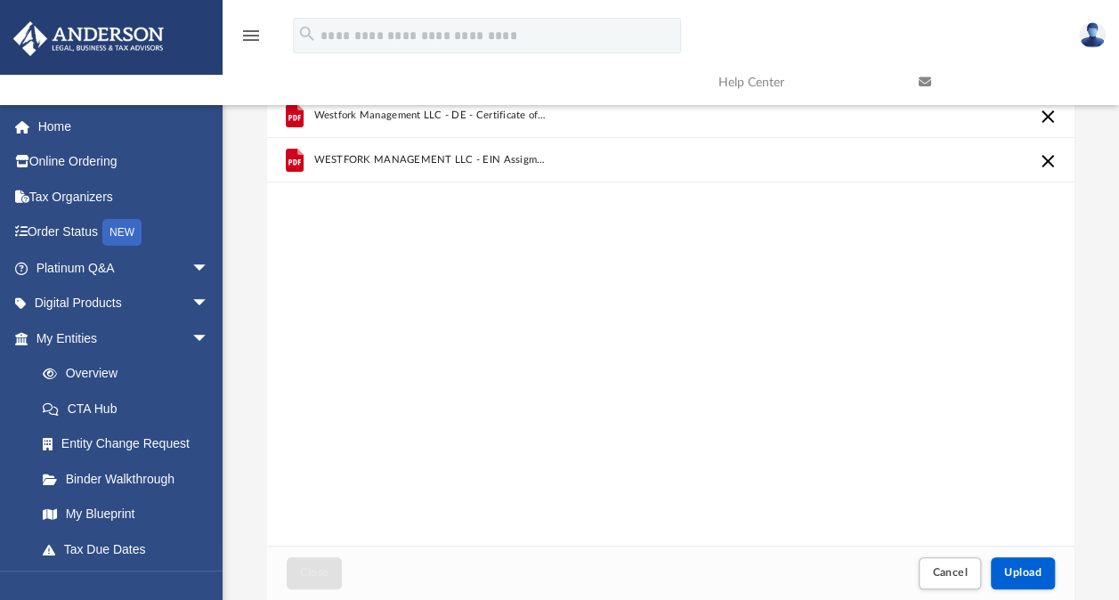
scroll to position [0, 0]
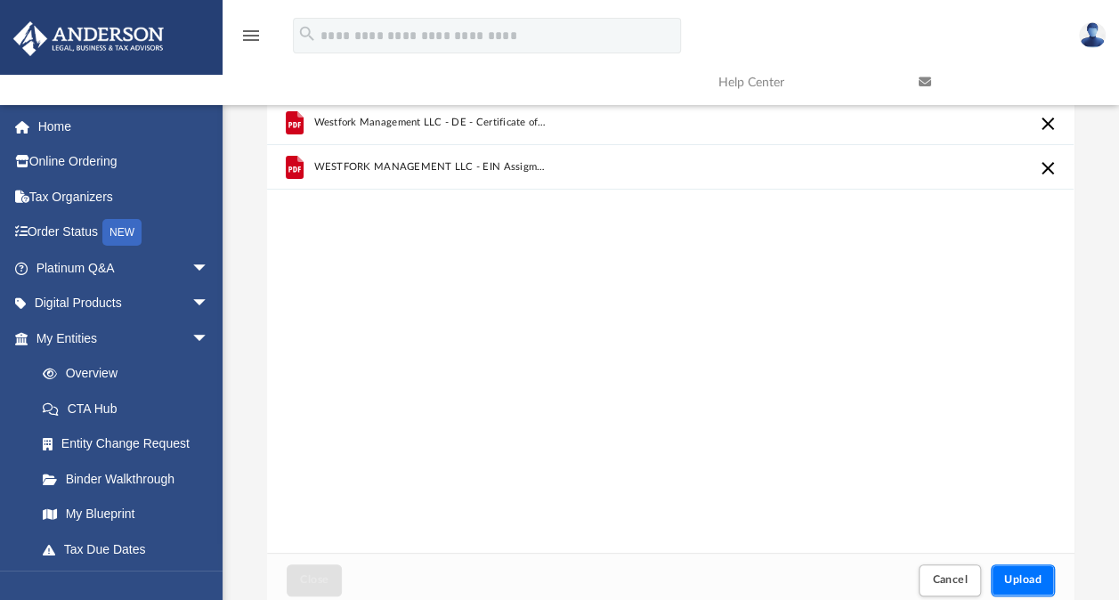
click at [1015, 585] on span "Upload" at bounding box center [1022, 579] width 37 height 11
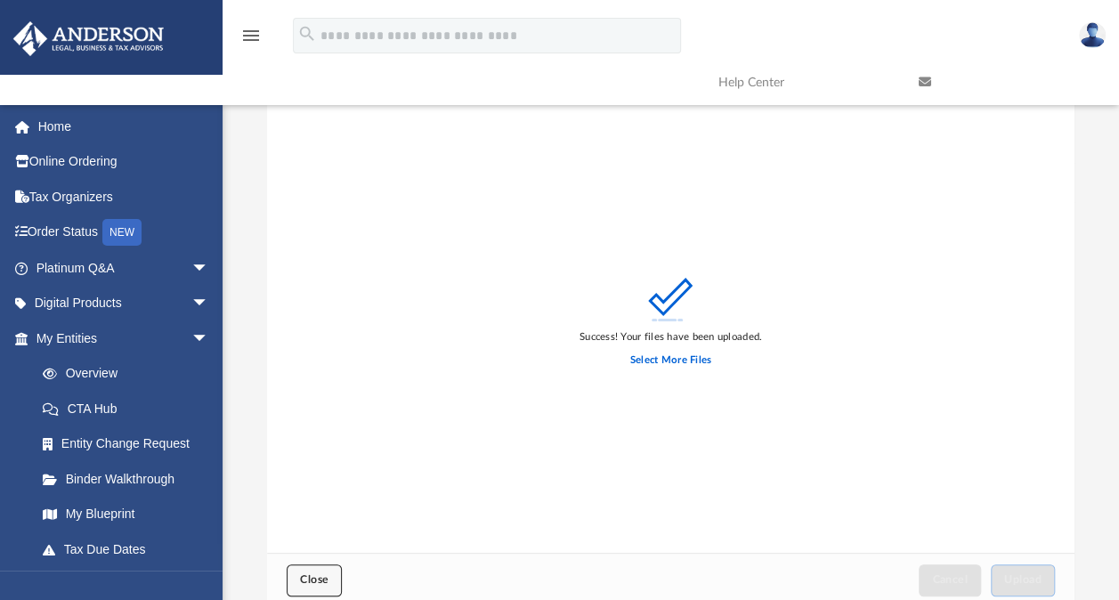
click at [312, 587] on button "Close" at bounding box center [314, 579] width 55 height 31
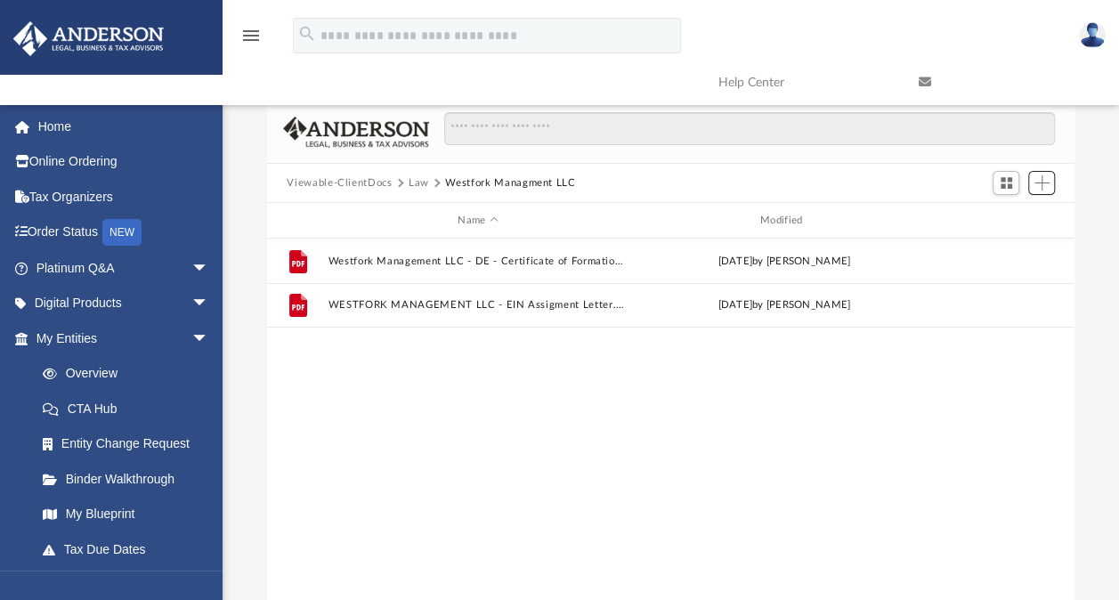
scroll to position [391, 792]
click at [417, 180] on button "Law" at bounding box center [419, 183] width 20 height 16
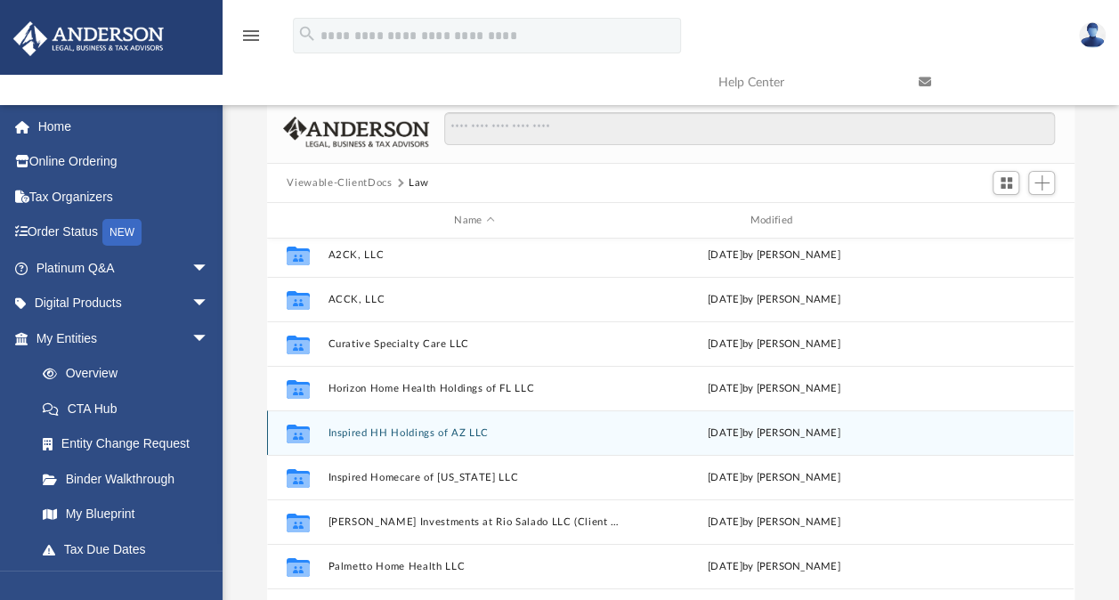
scroll to position [50, 0]
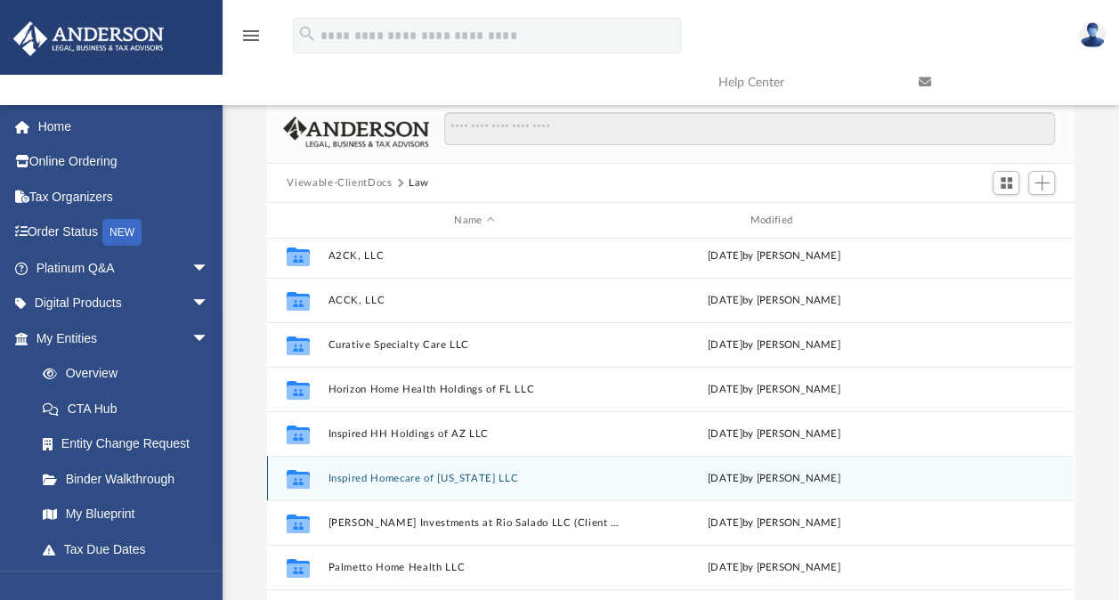
click at [402, 479] on button "Inspired Homecare of [US_STATE] LLC" at bounding box center [475, 479] width 292 height 12
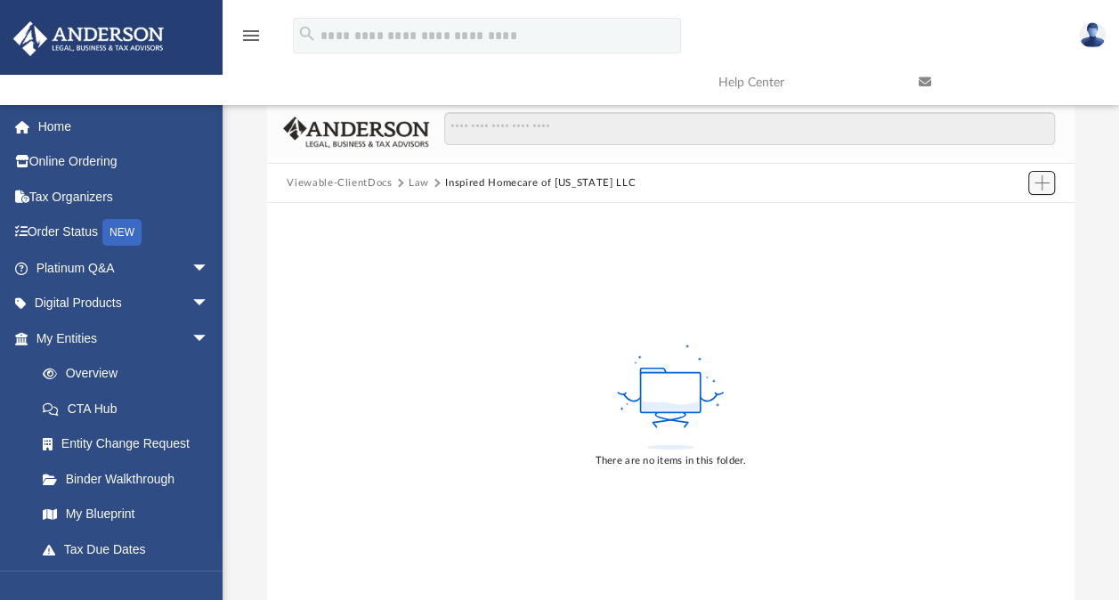
click at [1047, 183] on span "Add" at bounding box center [1042, 182] width 15 height 15
click at [1003, 213] on li "Upload" at bounding box center [1015, 218] width 57 height 19
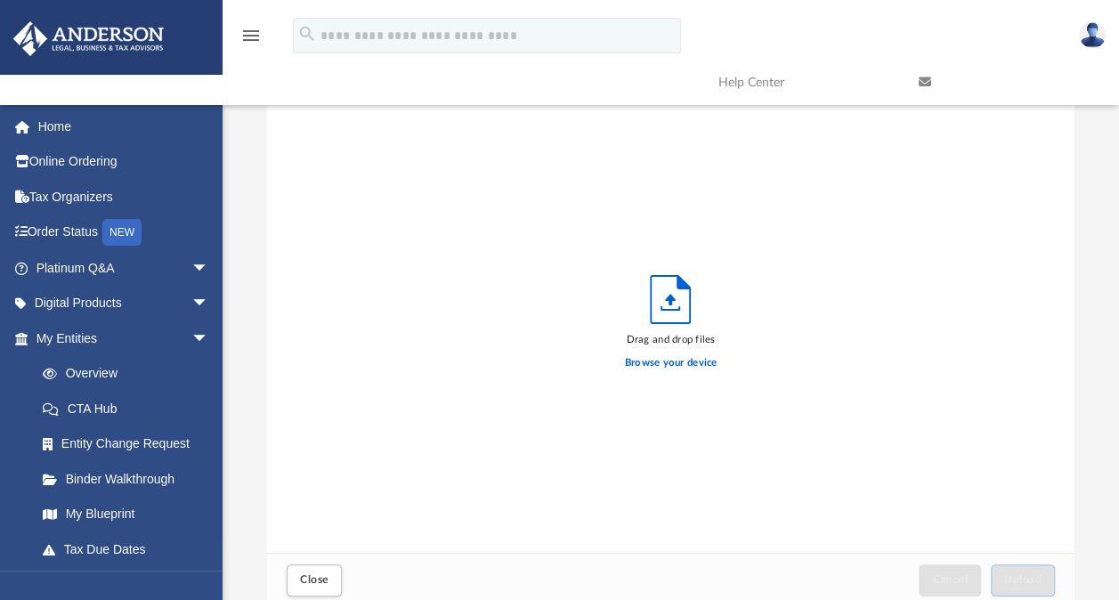
scroll to position [438, 792]
click at [658, 361] on label "Browse your device" at bounding box center [671, 363] width 93 height 16
click at [0, 0] on input "Browse your device" at bounding box center [0, 0] width 0 height 0
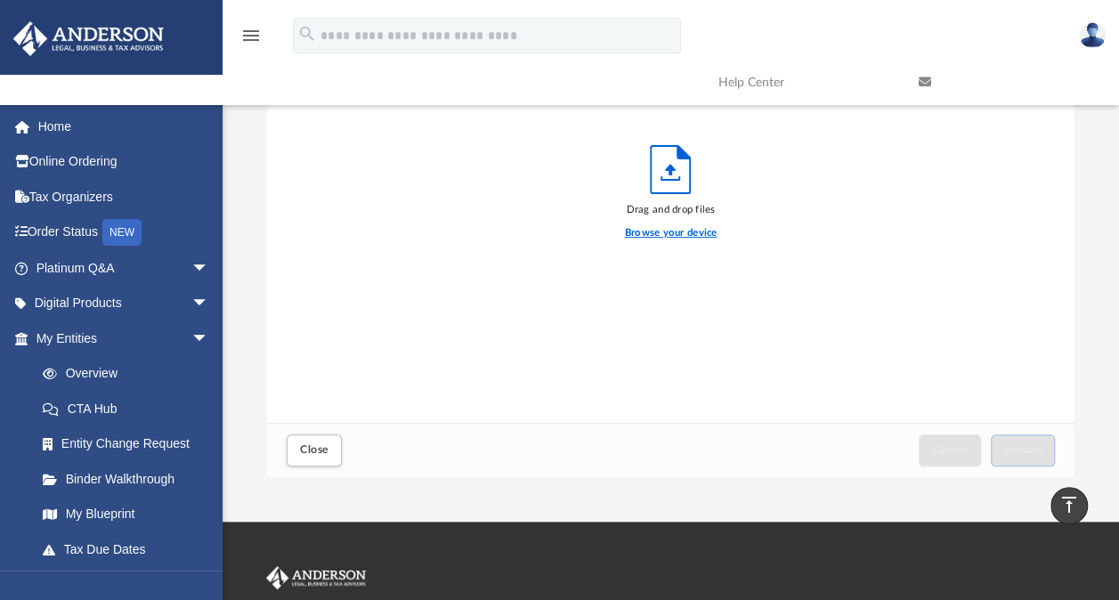
scroll to position [89, 0]
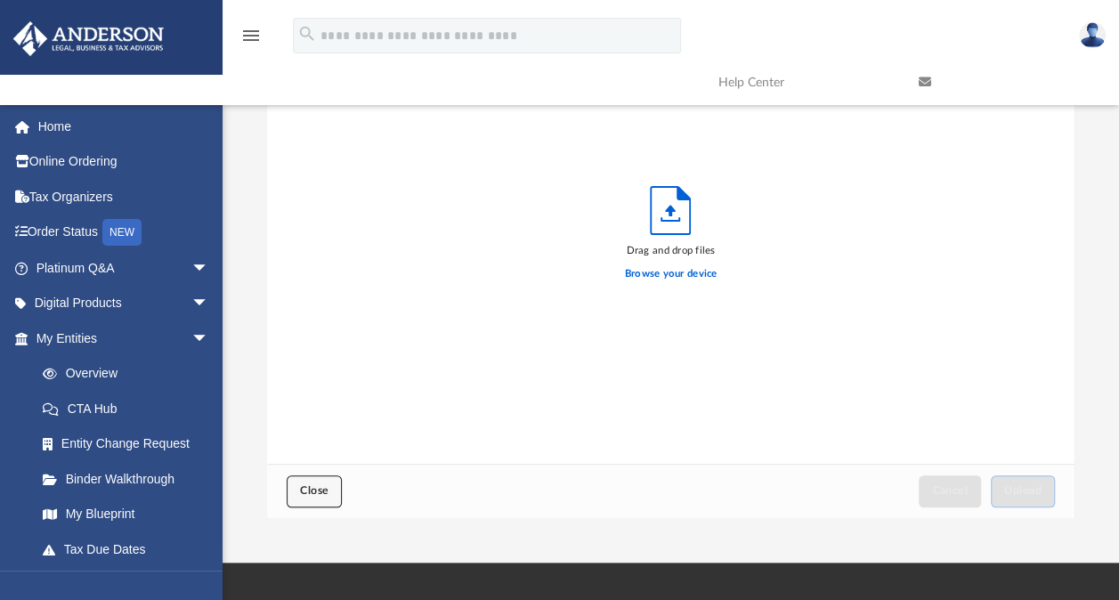
click at [321, 487] on span "Close" at bounding box center [314, 490] width 28 height 11
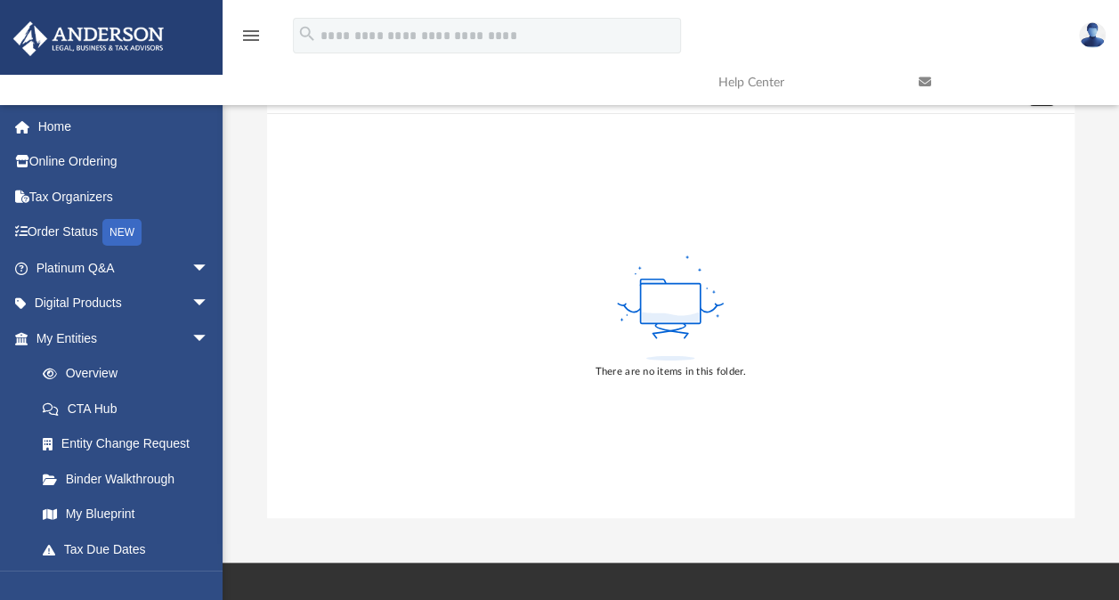
scroll to position [0, 0]
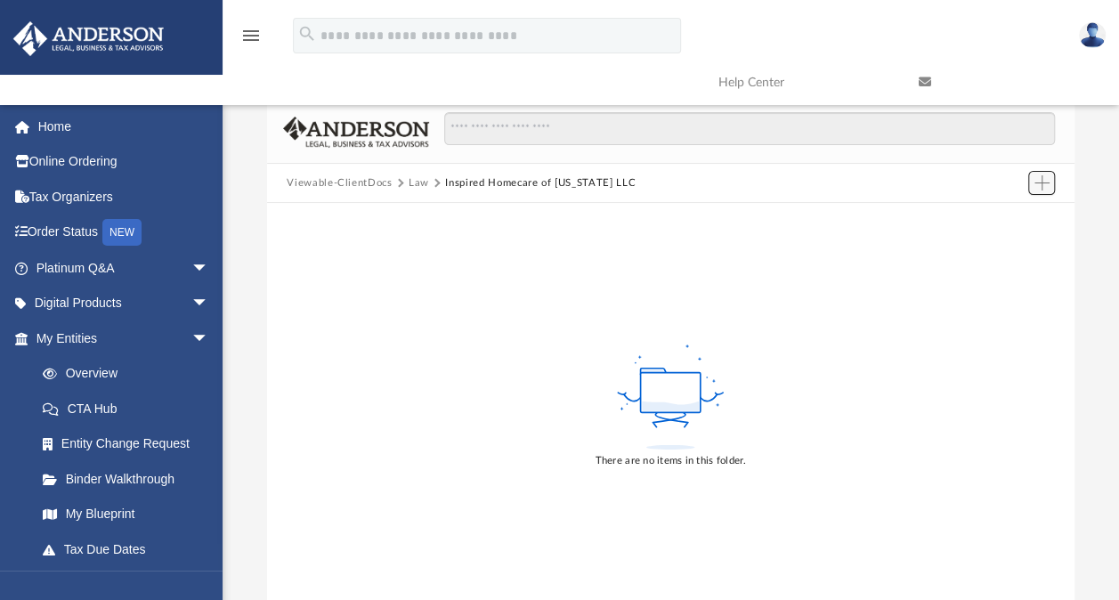
click at [1041, 184] on span "Add" at bounding box center [1042, 182] width 15 height 15
click at [1017, 222] on li "Upload" at bounding box center [1015, 218] width 57 height 19
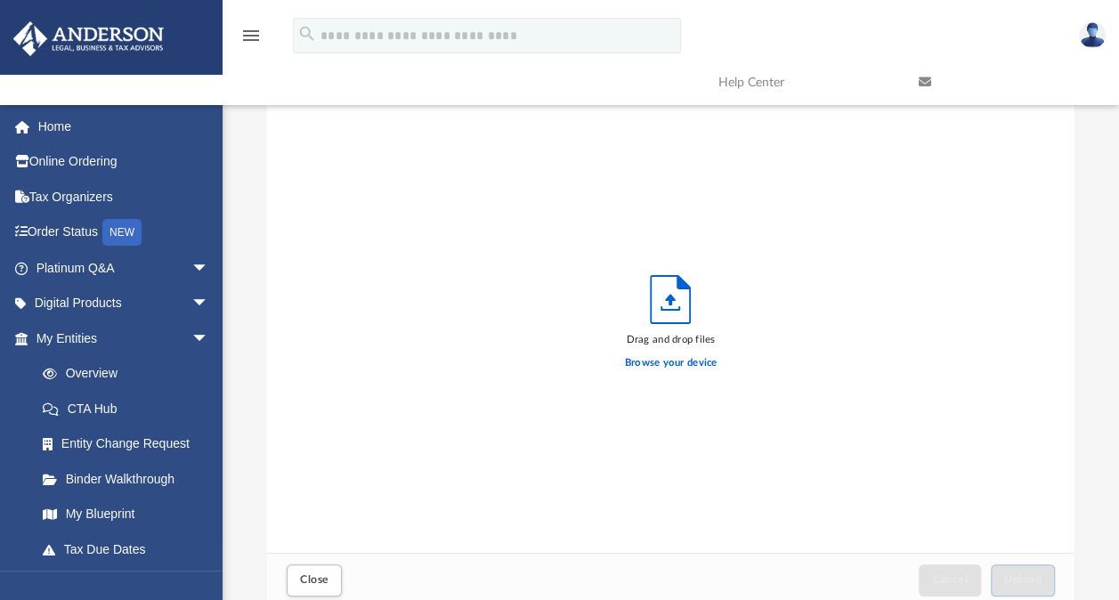
scroll to position [438, 792]
click at [666, 360] on label "Browse your device" at bounding box center [671, 363] width 93 height 16
click at [0, 0] on input "Browse your device" at bounding box center [0, 0] width 0 height 0
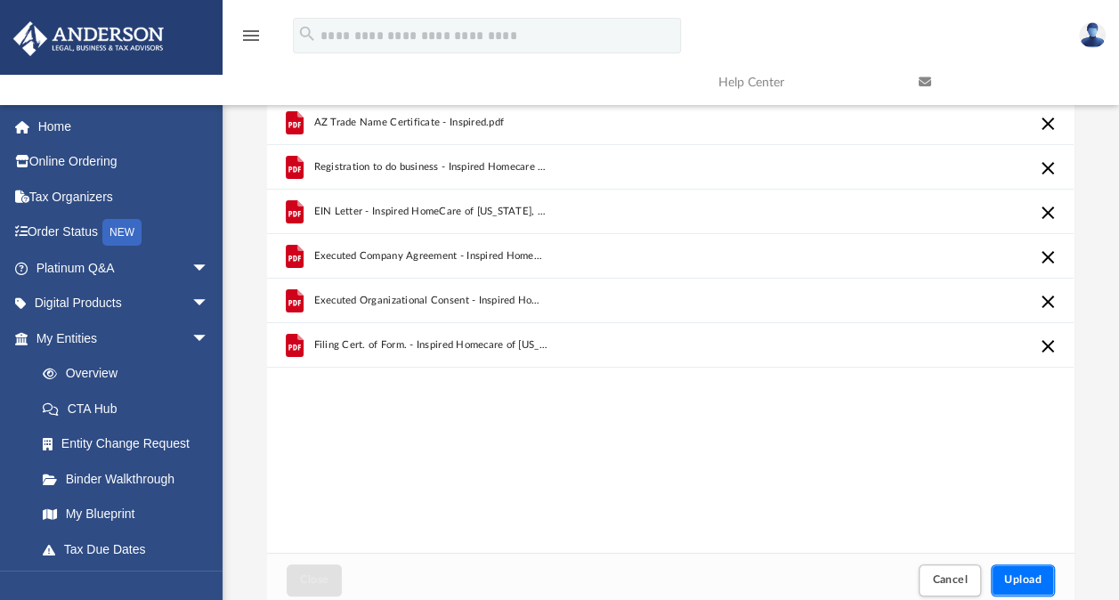
click at [1018, 585] on span "Upload" at bounding box center [1022, 579] width 37 height 11
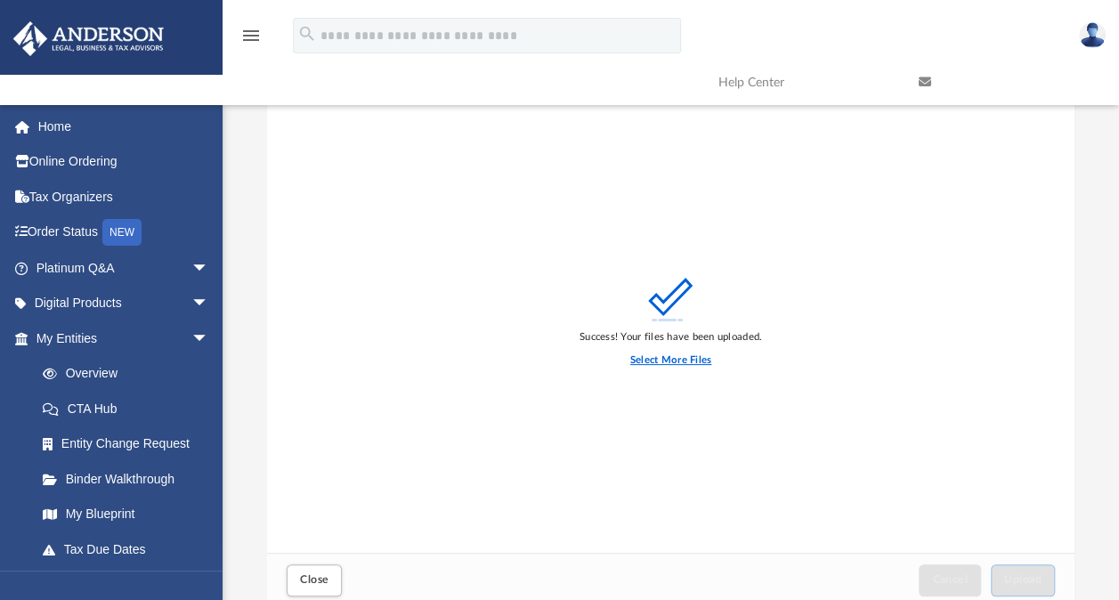
click at [662, 355] on label "Select More Files" at bounding box center [670, 361] width 81 height 16
click at [0, 0] on input "Select More Files" at bounding box center [0, 0] width 0 height 0
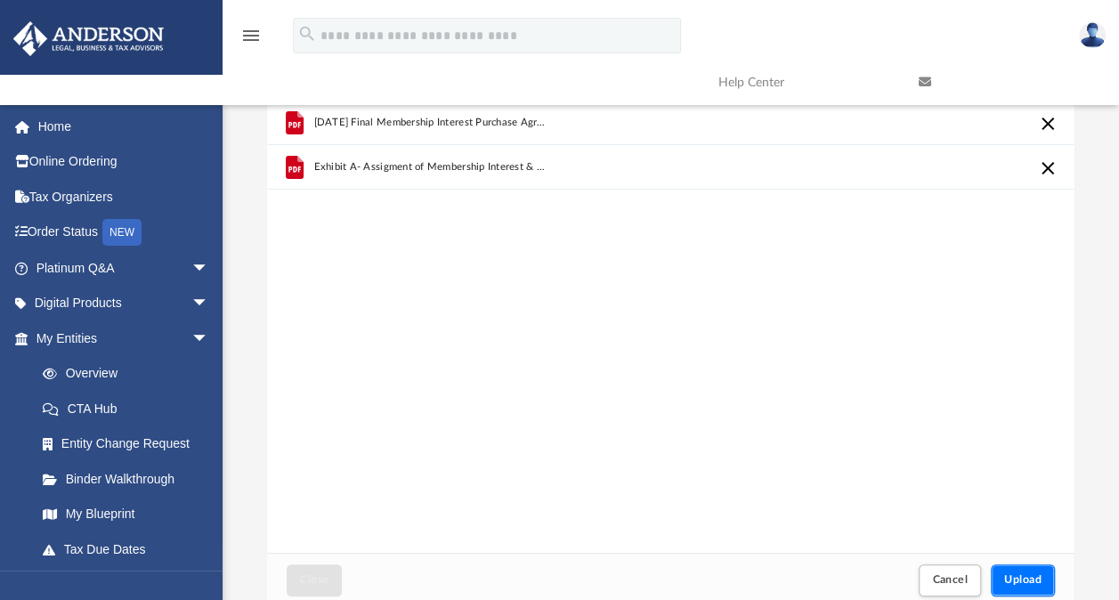
click at [1002, 580] on button "Upload" at bounding box center [1023, 579] width 64 height 31
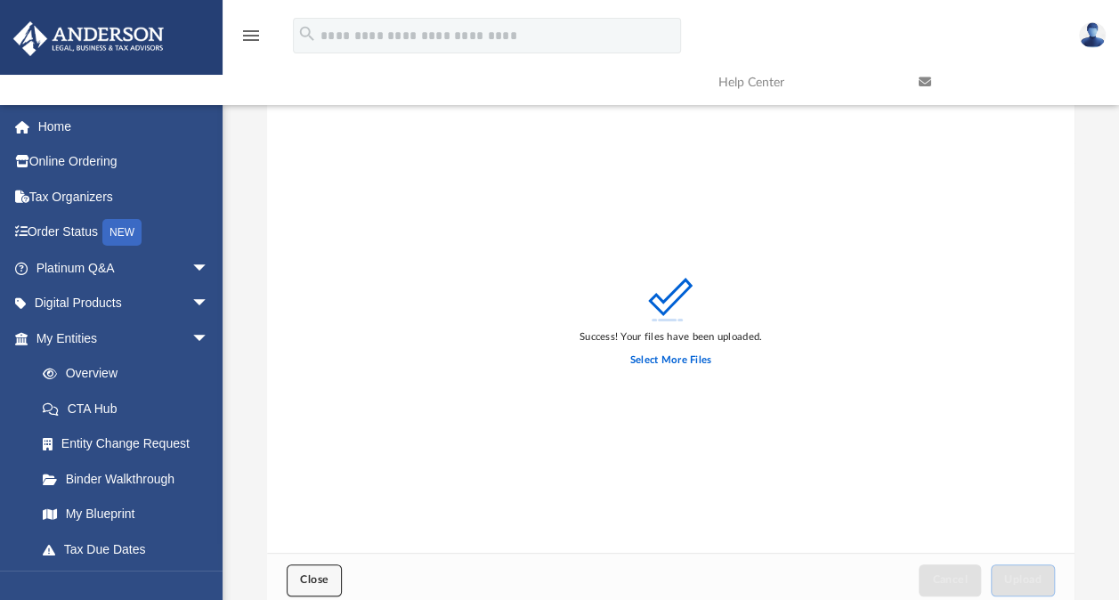
click at [322, 582] on span "Close" at bounding box center [314, 579] width 28 height 11
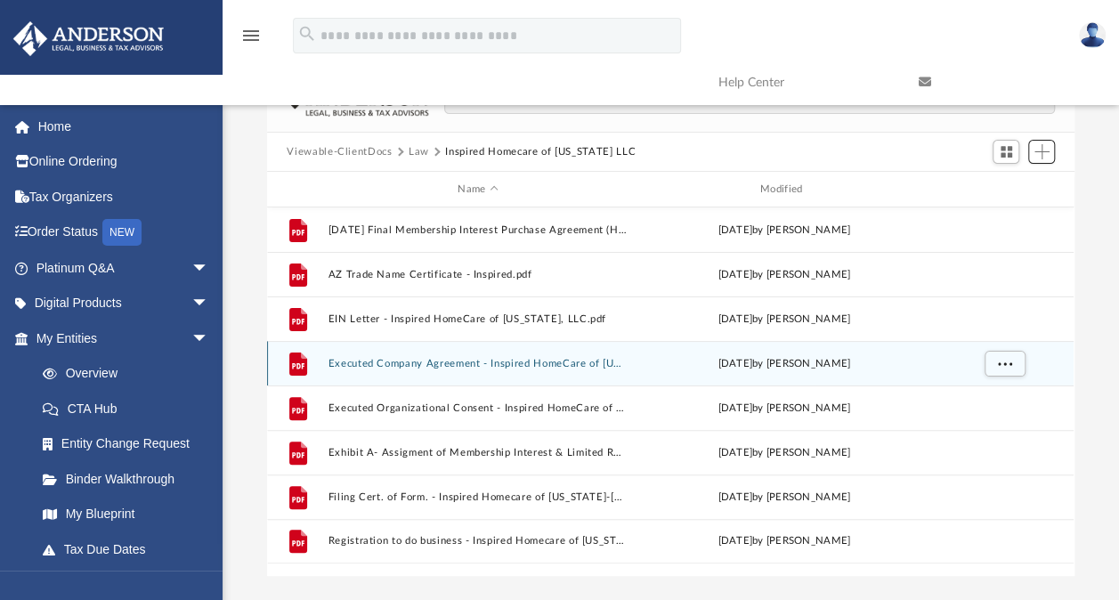
scroll to position [0, 0]
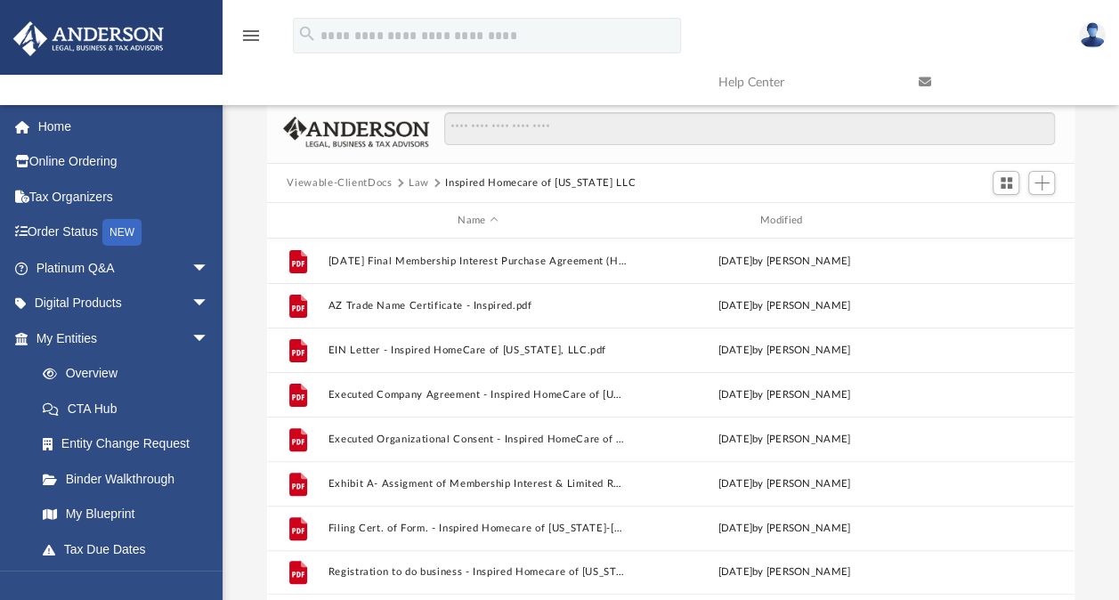
click at [419, 183] on button "Law" at bounding box center [419, 183] width 20 height 16
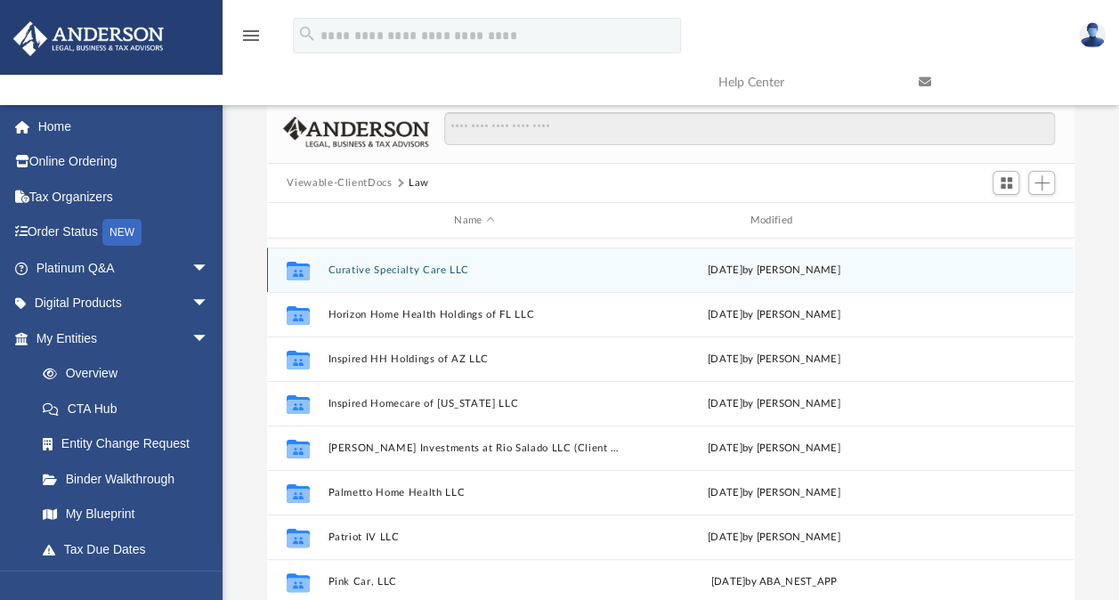
scroll to position [136, 0]
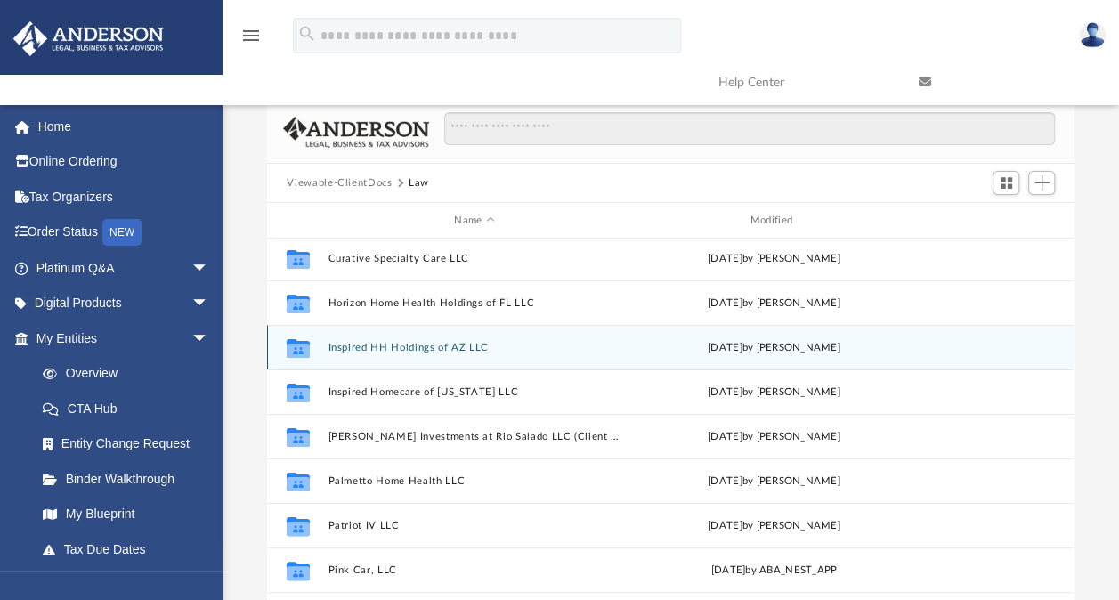
click at [431, 342] on button "Inspired HH Holdings of AZ LLC" at bounding box center [475, 348] width 292 height 12
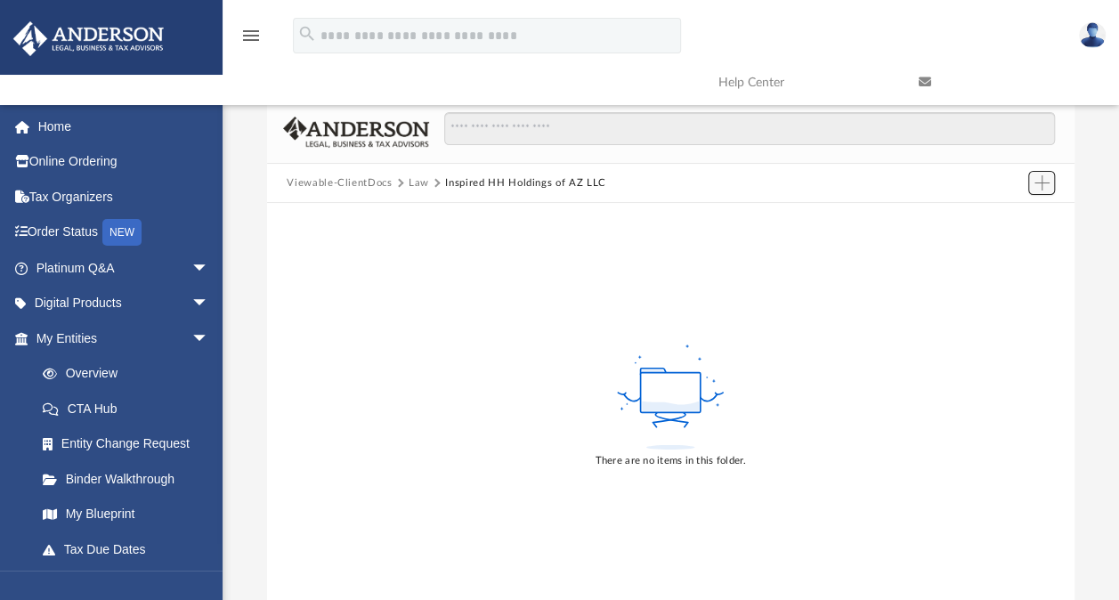
click at [1029, 191] on button "Add" at bounding box center [1041, 183] width 27 height 25
click at [1008, 211] on li "Upload" at bounding box center [1015, 218] width 57 height 19
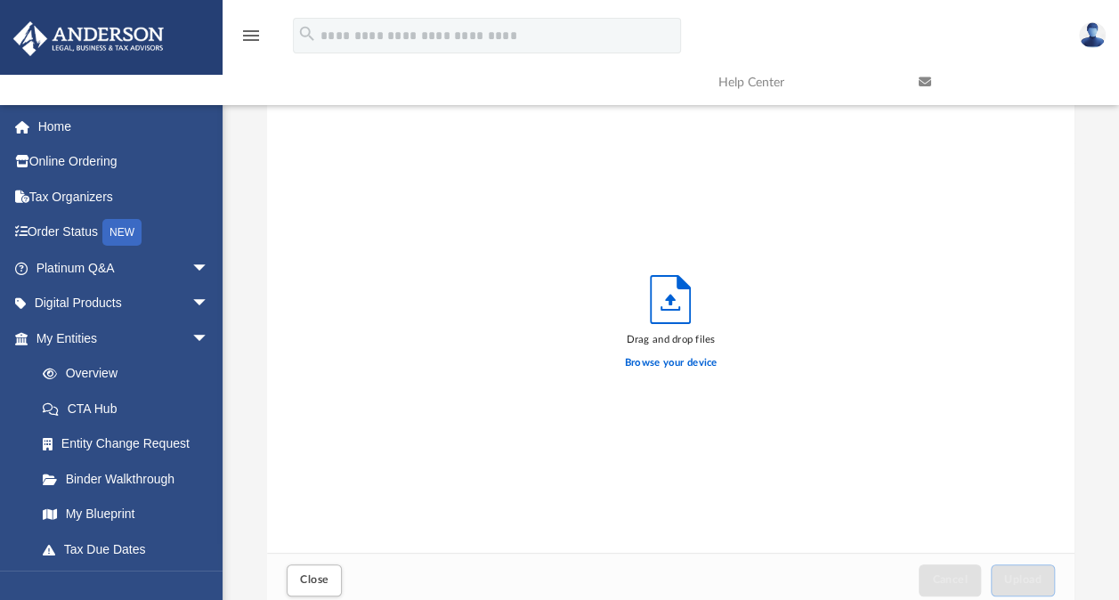
scroll to position [438, 792]
click at [701, 357] on label "Browse your device" at bounding box center [671, 363] width 93 height 16
click at [0, 0] on input "Browse your device" at bounding box center [0, 0] width 0 height 0
click at [677, 364] on label "Browse your device" at bounding box center [671, 363] width 93 height 16
click at [0, 0] on input "Browse your device" at bounding box center [0, 0] width 0 height 0
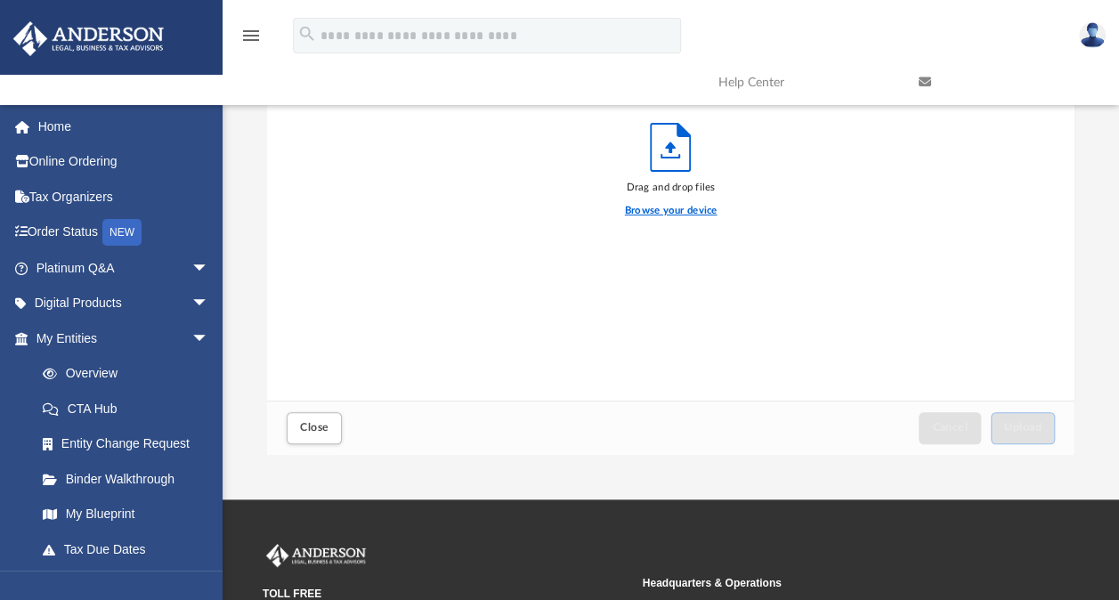
scroll to position [151, 0]
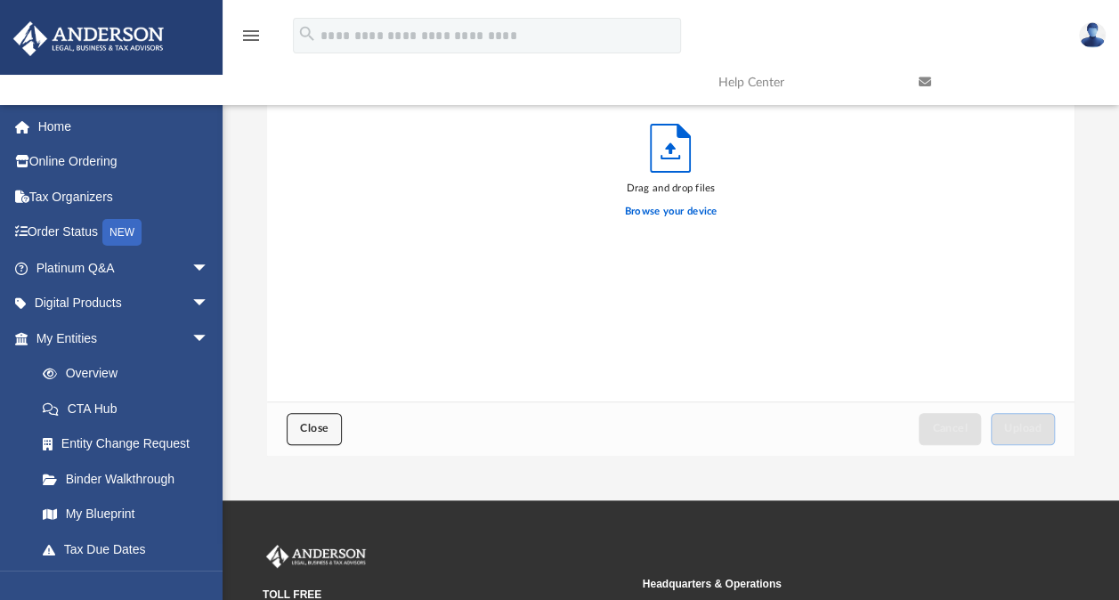
click at [317, 433] on span "Close" at bounding box center [314, 428] width 28 height 11
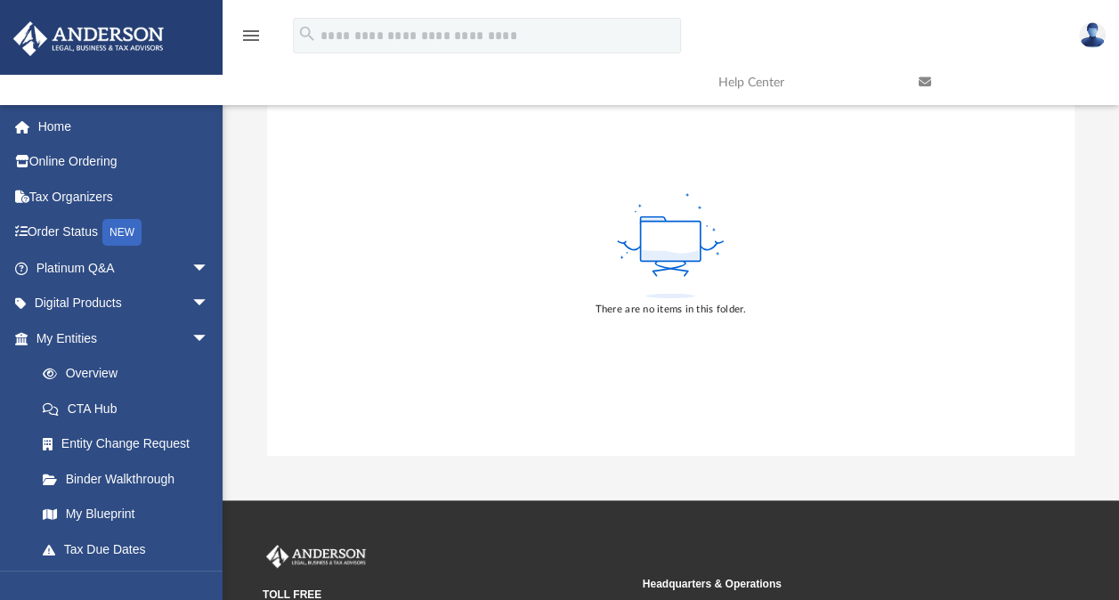
scroll to position [0, 0]
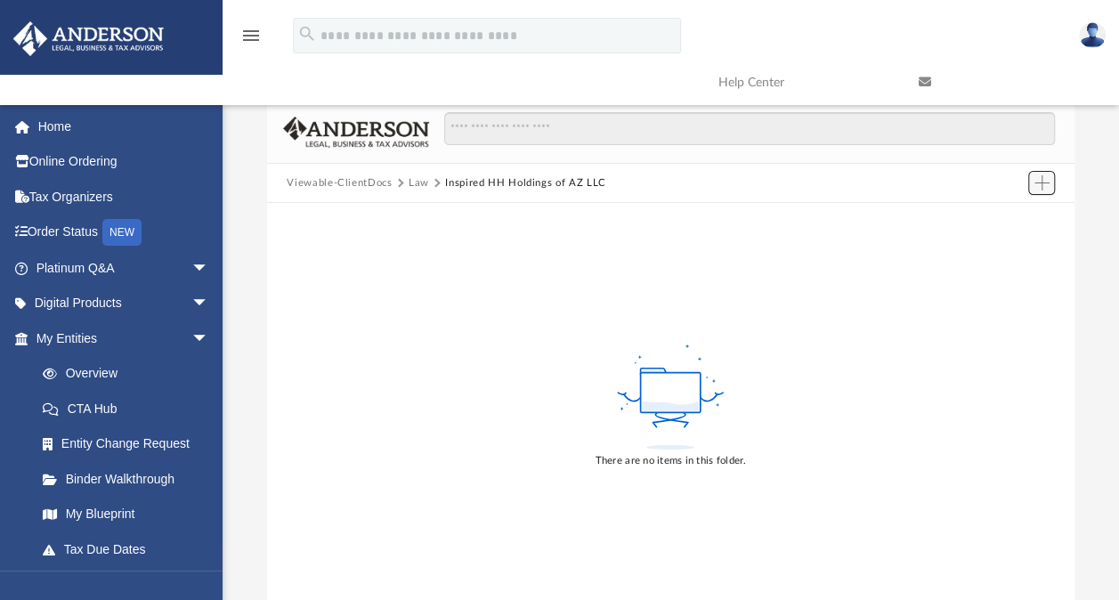
click at [1046, 185] on span "Add" at bounding box center [1042, 182] width 15 height 15
click at [1000, 221] on li "Upload" at bounding box center [1015, 218] width 57 height 19
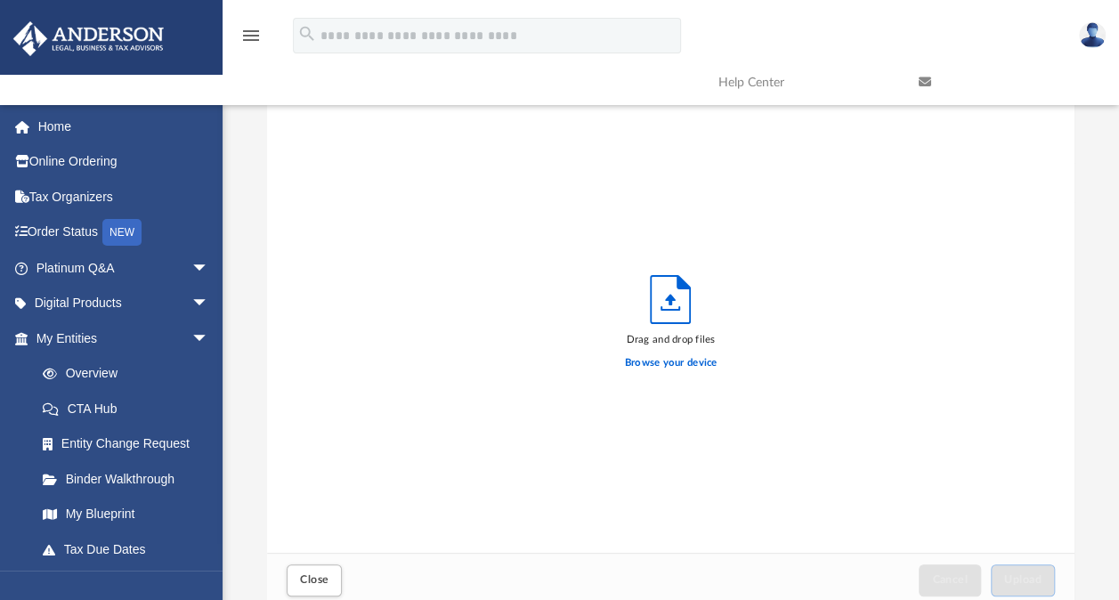
scroll to position [438, 792]
click at [643, 356] on label "Browse your device" at bounding box center [671, 363] width 93 height 16
click at [0, 0] on input "Browse your device" at bounding box center [0, 0] width 0 height 0
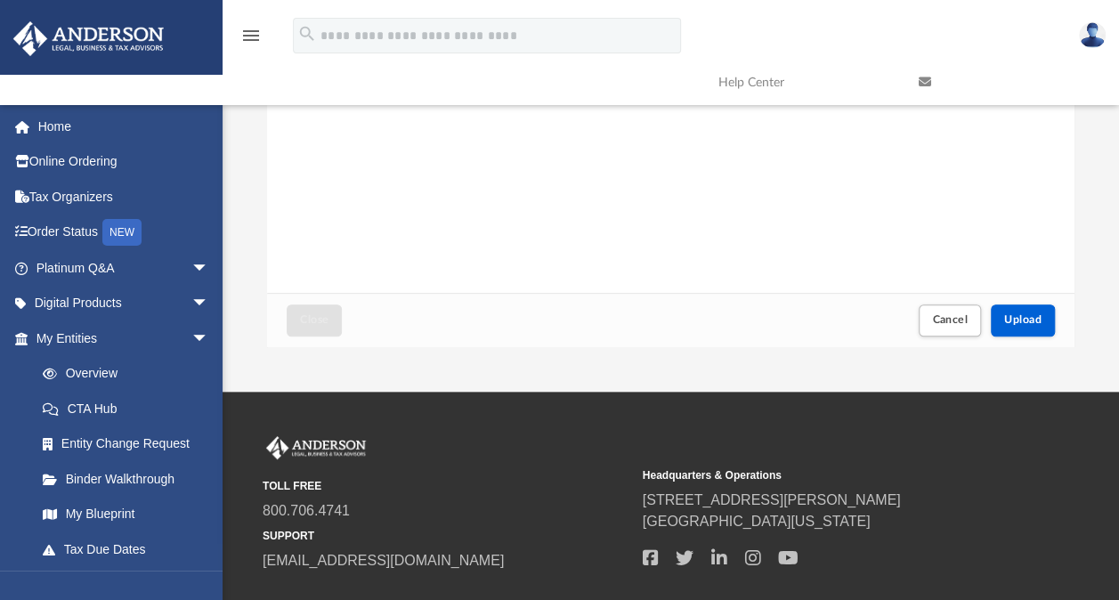
scroll to position [261, 0]
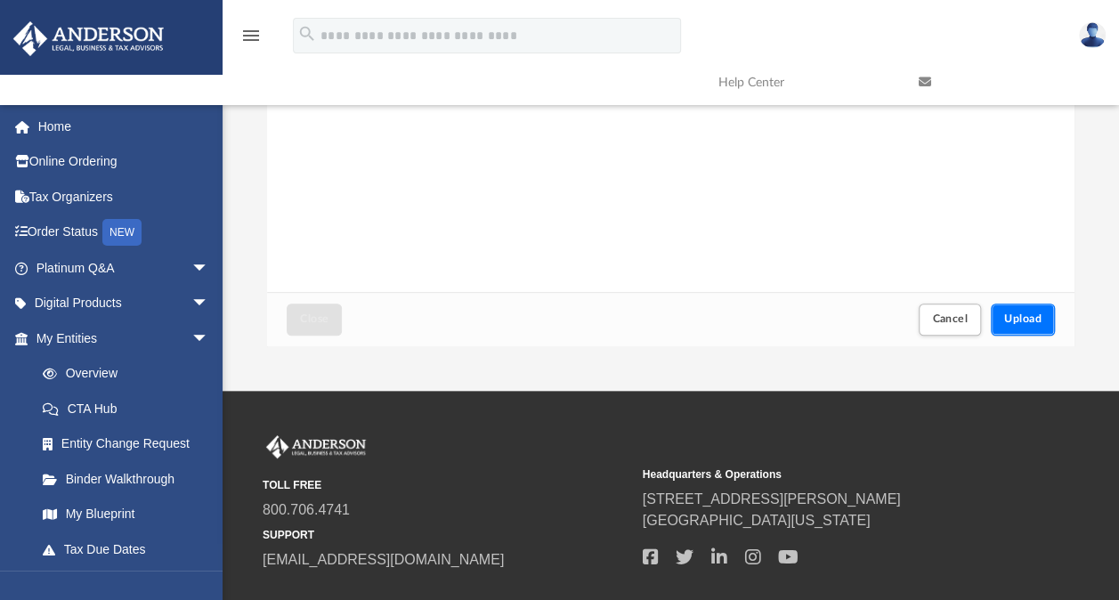
click at [1040, 308] on button "Upload" at bounding box center [1023, 319] width 64 height 31
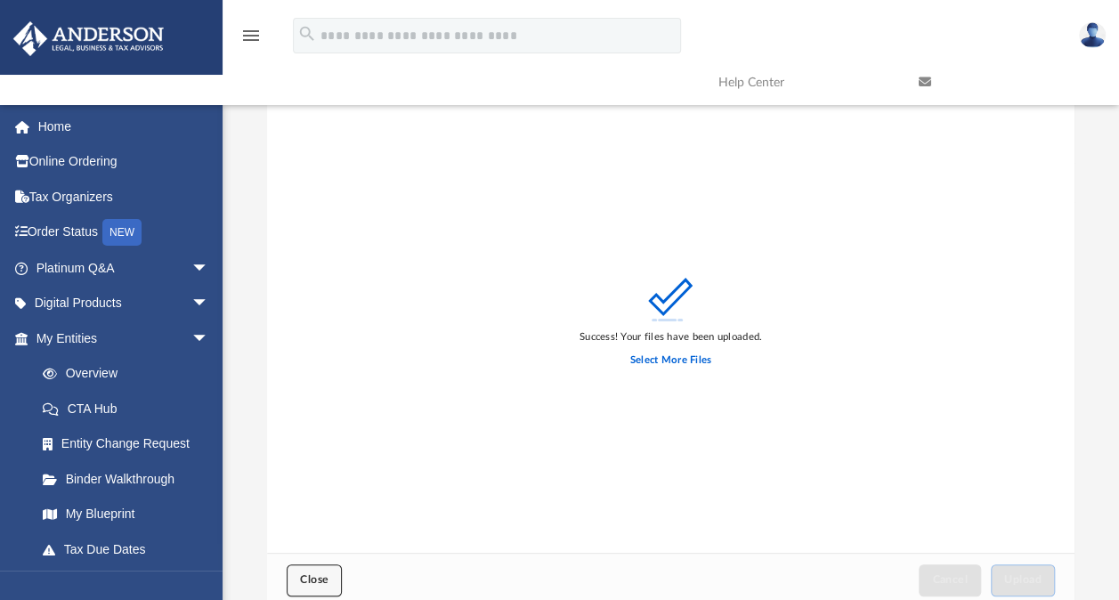
click at [312, 588] on button "Close" at bounding box center [314, 579] width 55 height 31
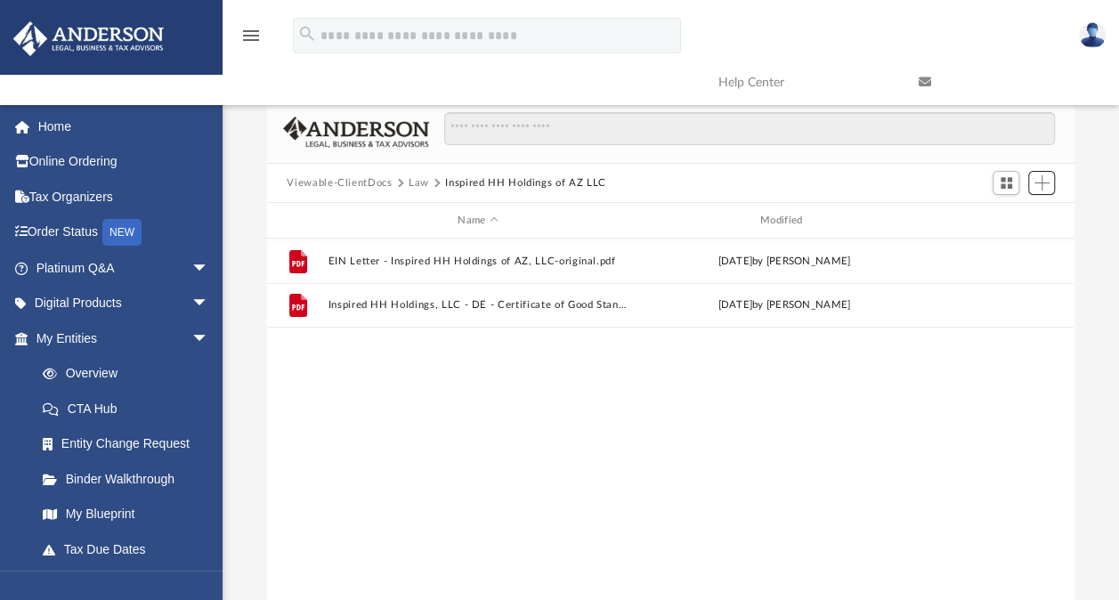
scroll to position [391, 792]
click at [418, 185] on button "Law" at bounding box center [419, 183] width 20 height 16
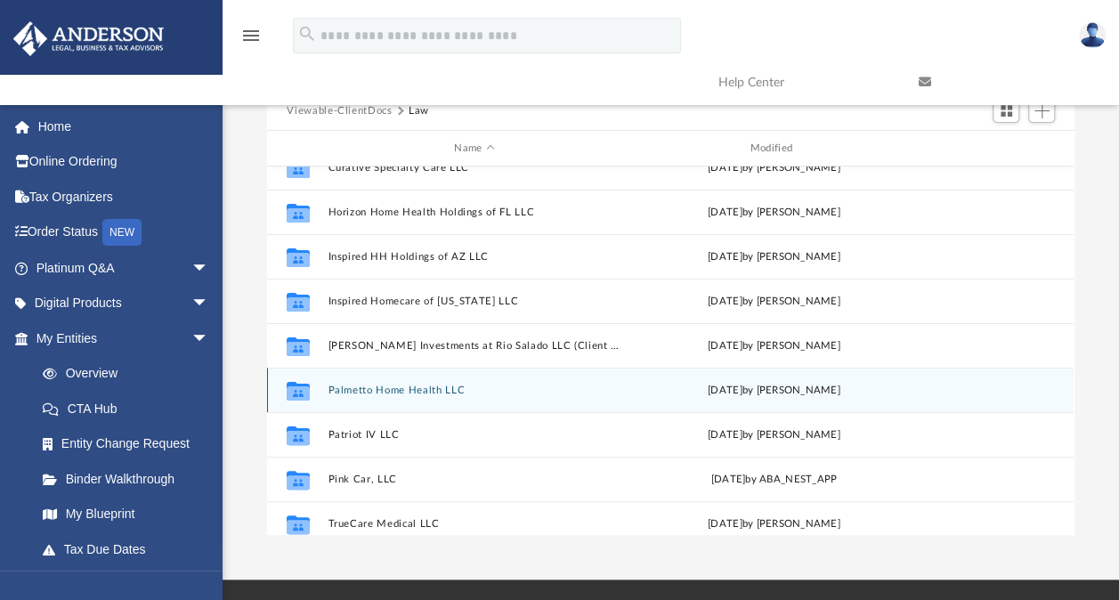
scroll to position [153, 0]
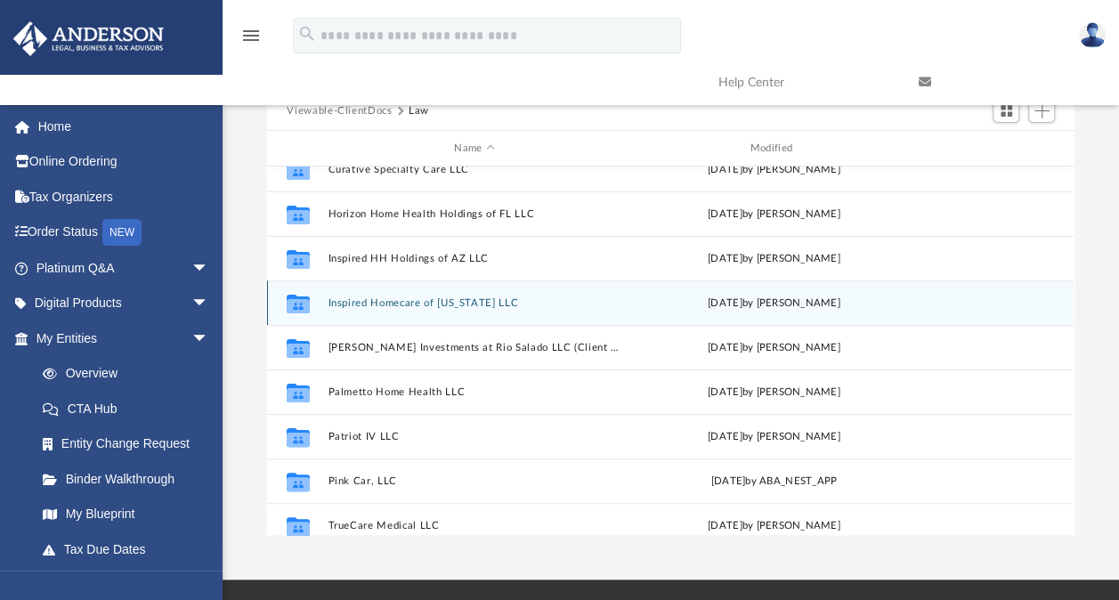
click at [388, 303] on button "Inspired Homecare of [US_STATE] LLC" at bounding box center [475, 303] width 292 height 12
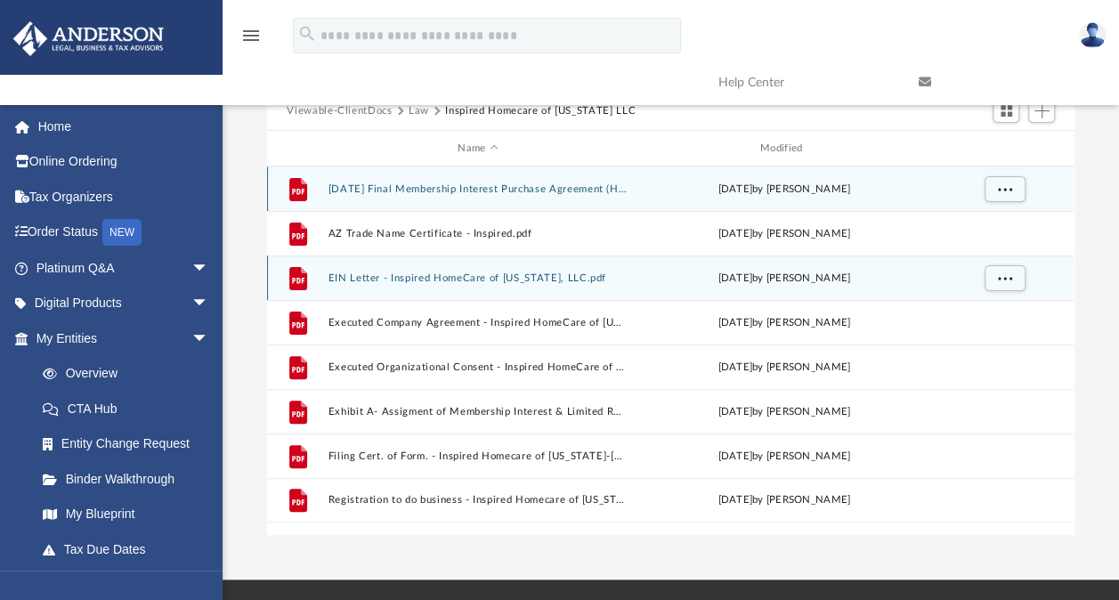
scroll to position [0, 0]
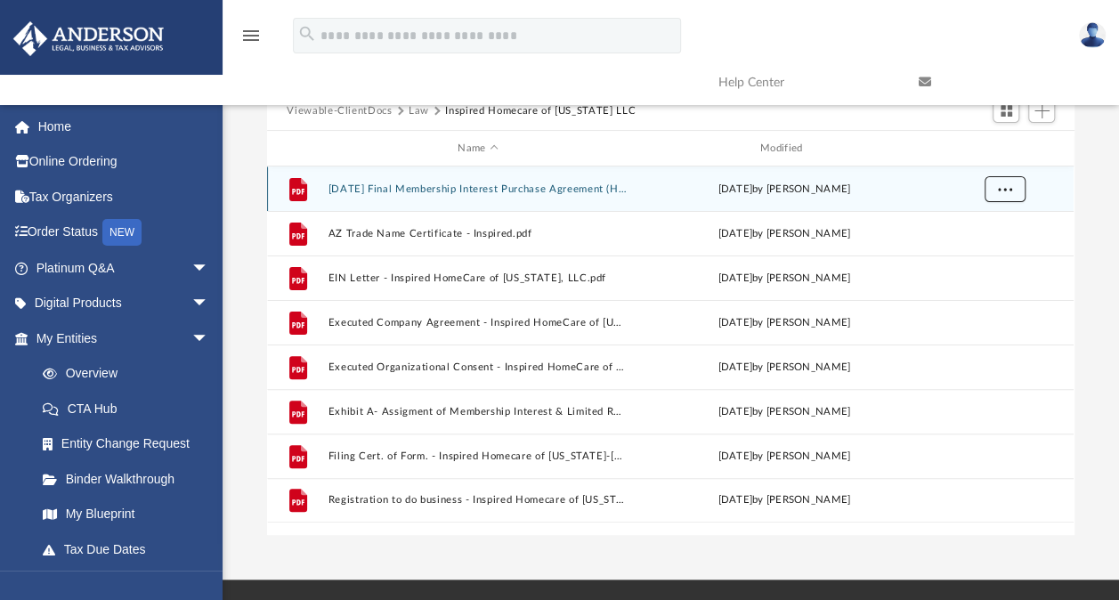
click at [994, 192] on button "More options" at bounding box center [1005, 189] width 41 height 27
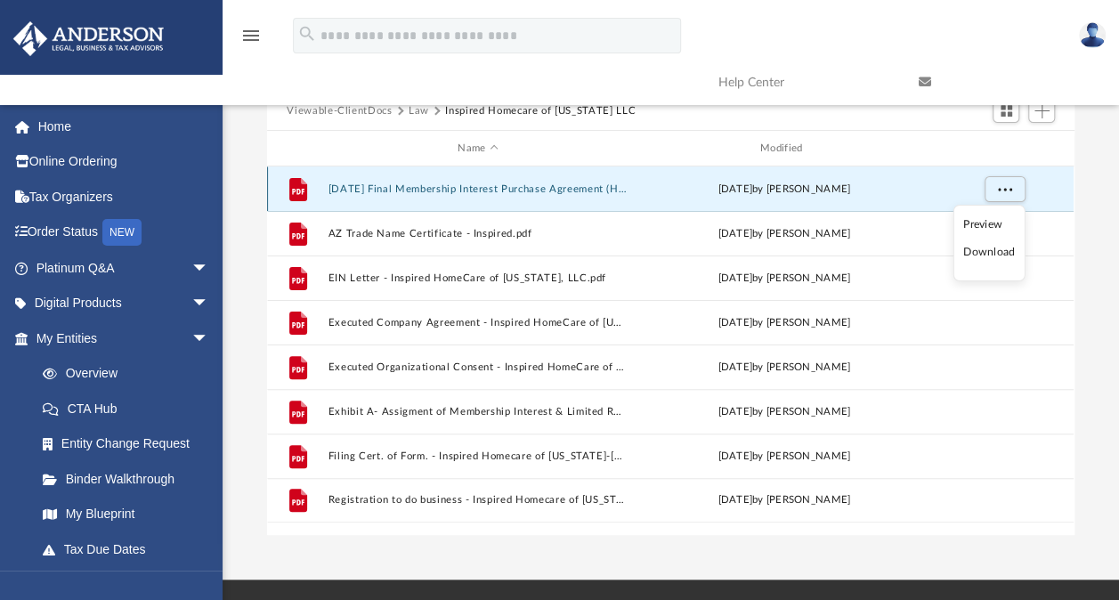
click at [447, 166] on div "File 2024.05.30 Final Membership Interest Purchase Agreement (HH Holdings of AZ…" at bounding box center [670, 188] width 807 height 45
click at [443, 189] on button "2024.05.30 Final Membership Interest Purchase Agreement (HH Holdings of AZ) - s…" at bounding box center [478, 189] width 299 height 12
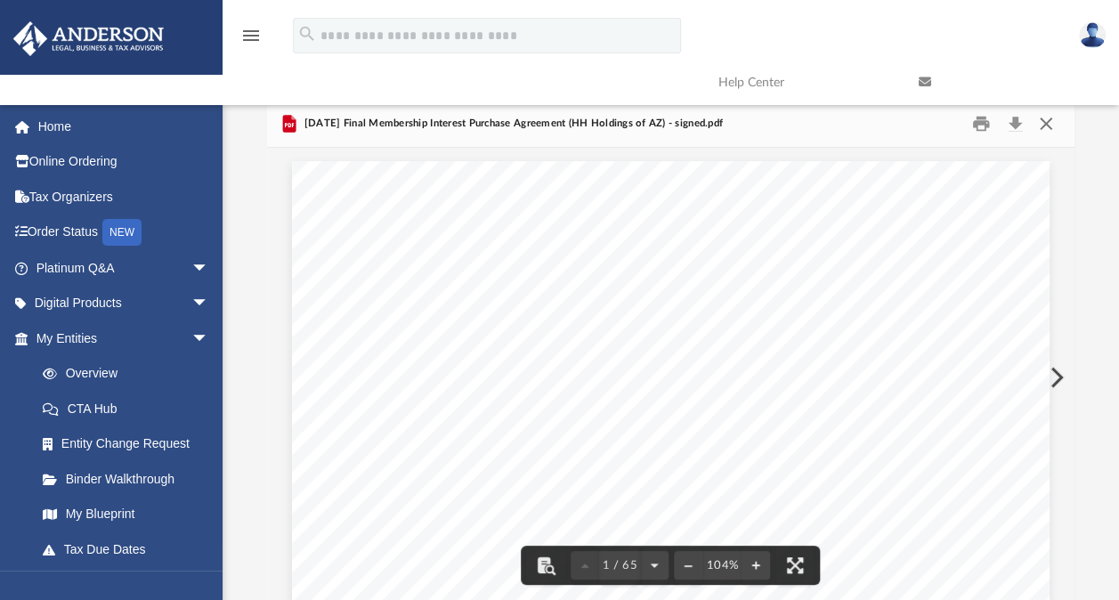
click at [1039, 118] on button "Close" at bounding box center [1046, 124] width 32 height 28
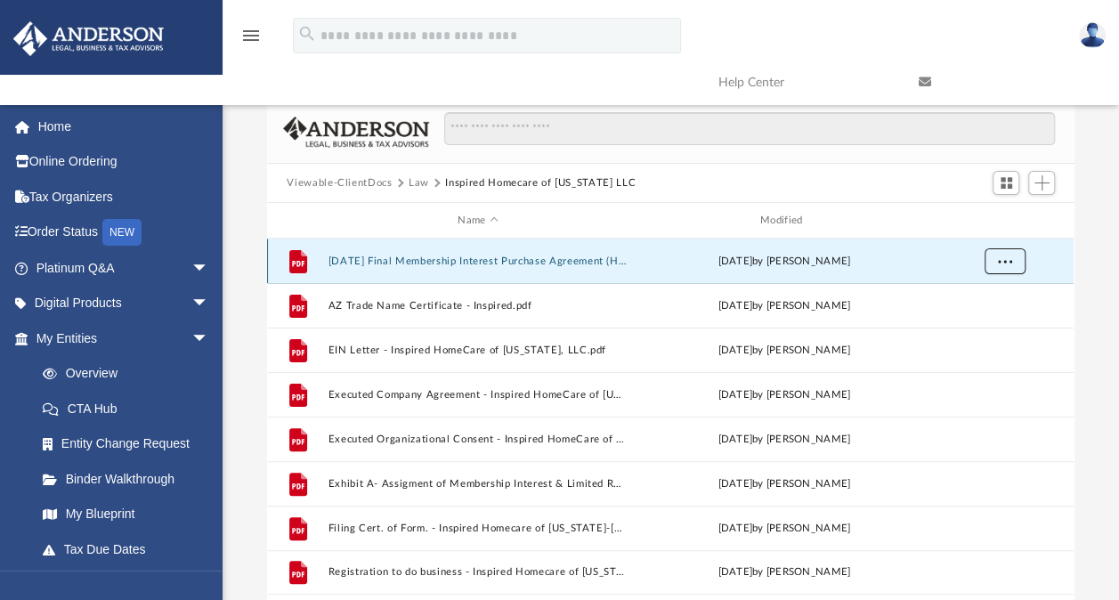
click at [1010, 259] on span "More options" at bounding box center [1005, 261] width 14 height 10
drag, startPoint x: 735, startPoint y: 256, endPoint x: 672, endPoint y: 179, distance: 100.0
click at [672, 179] on div "Viewable-ClientDocs Law Inspired Homecare of Arizona LLC" at bounding box center [670, 183] width 807 height 39
click at [419, 180] on button "Law" at bounding box center [419, 183] width 20 height 16
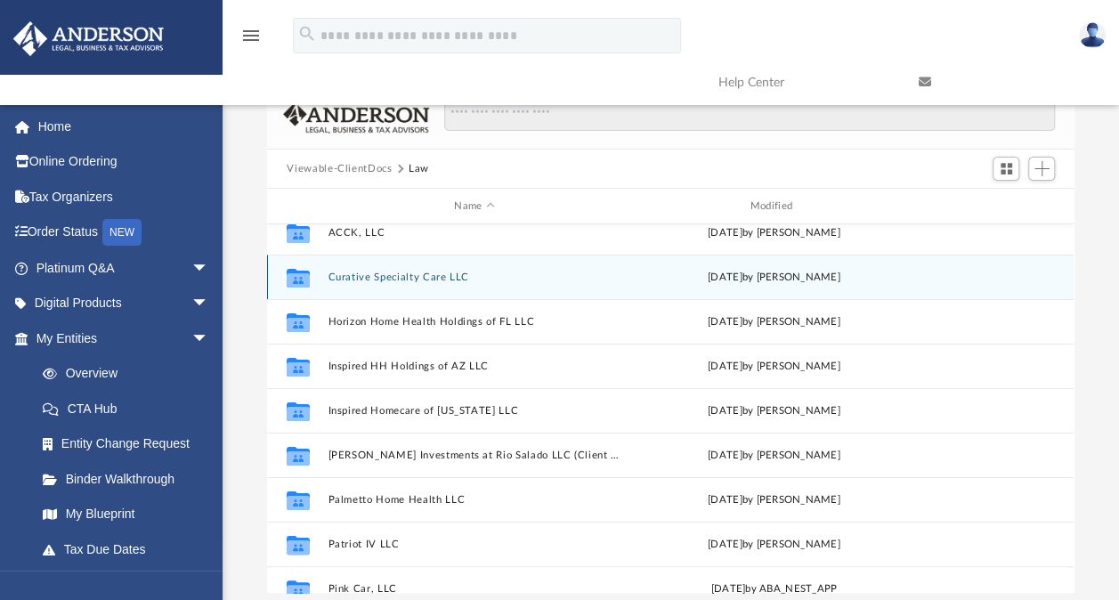
scroll to position [102, 0]
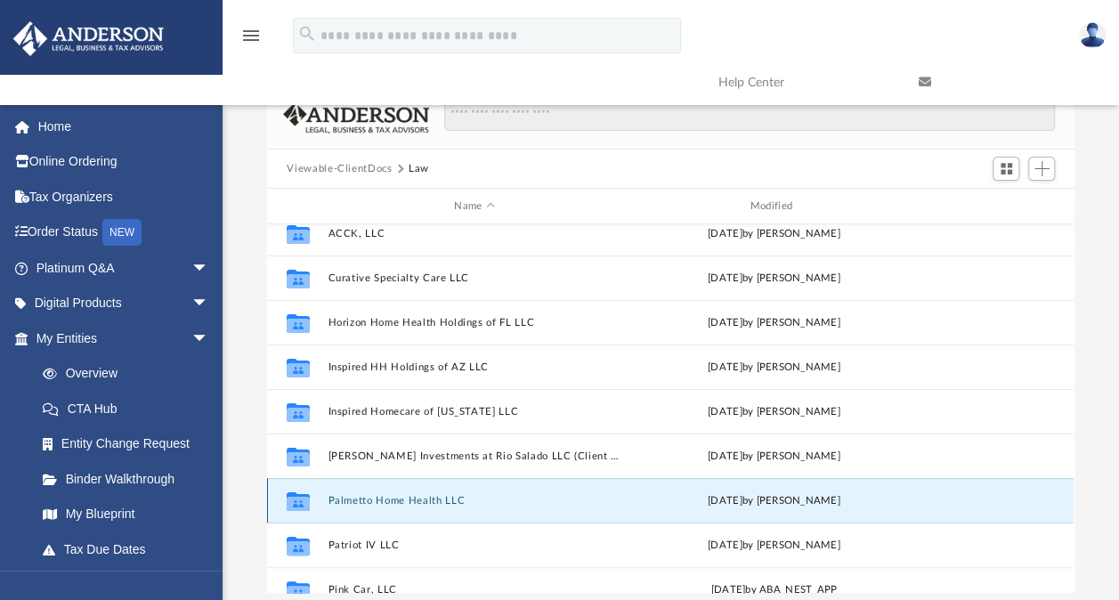
click at [407, 499] on button "Palmetto Home Health LLC" at bounding box center [475, 501] width 292 height 12
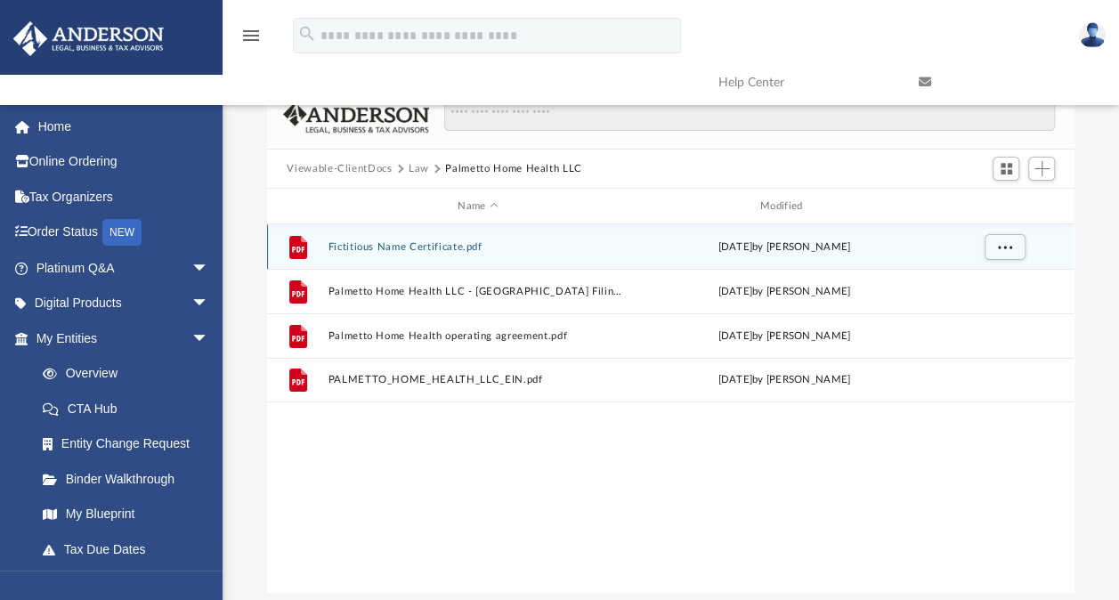
scroll to position [0, 0]
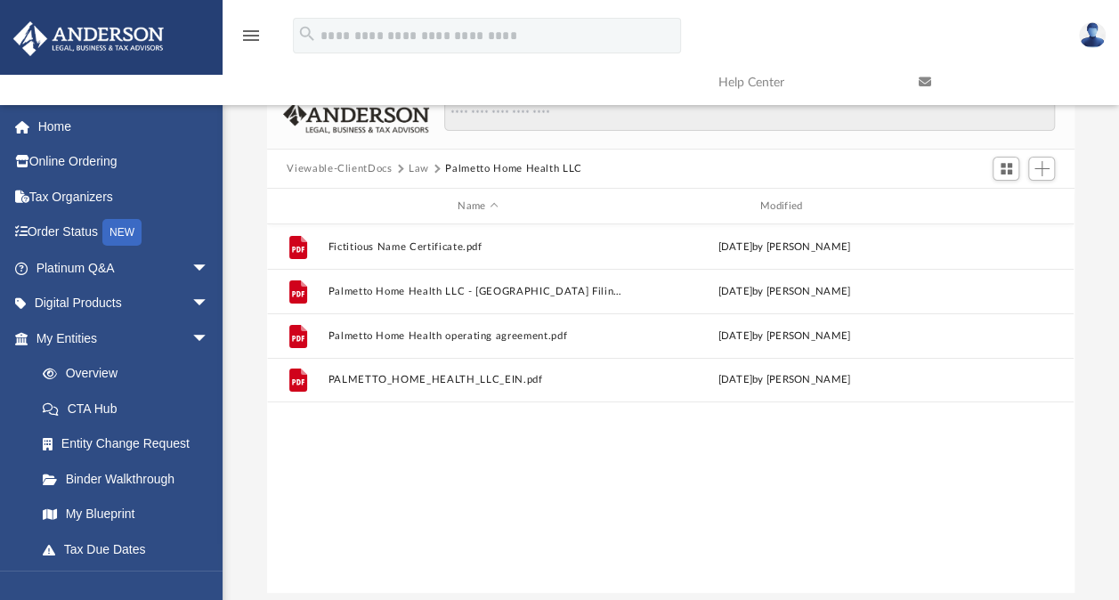
click at [420, 171] on button "Law" at bounding box center [419, 169] width 20 height 16
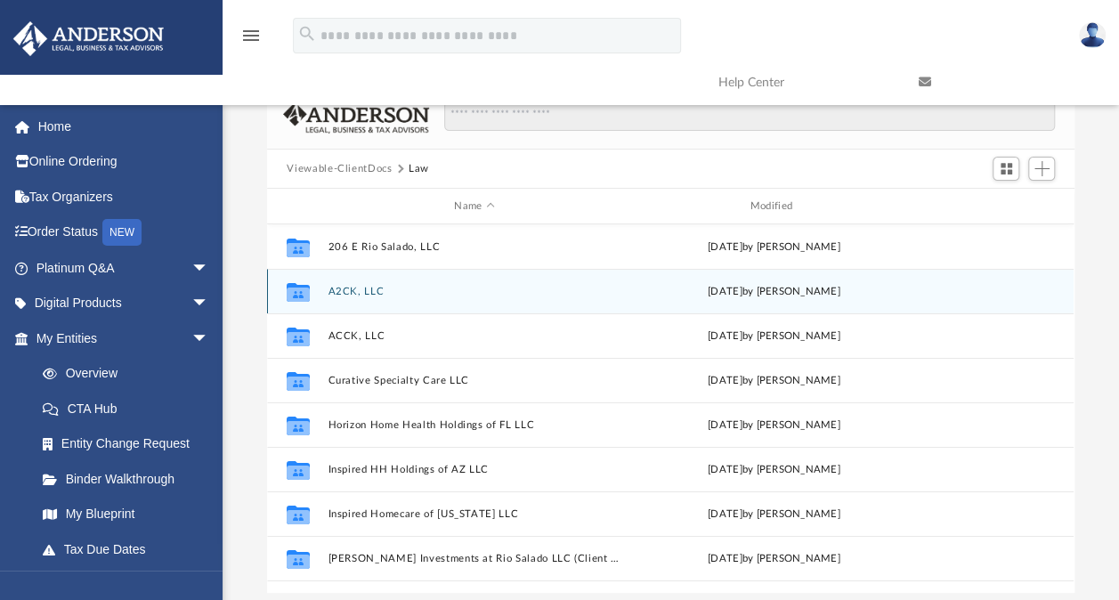
click at [359, 291] on button "A2CK, LLC" at bounding box center [475, 292] width 292 height 12
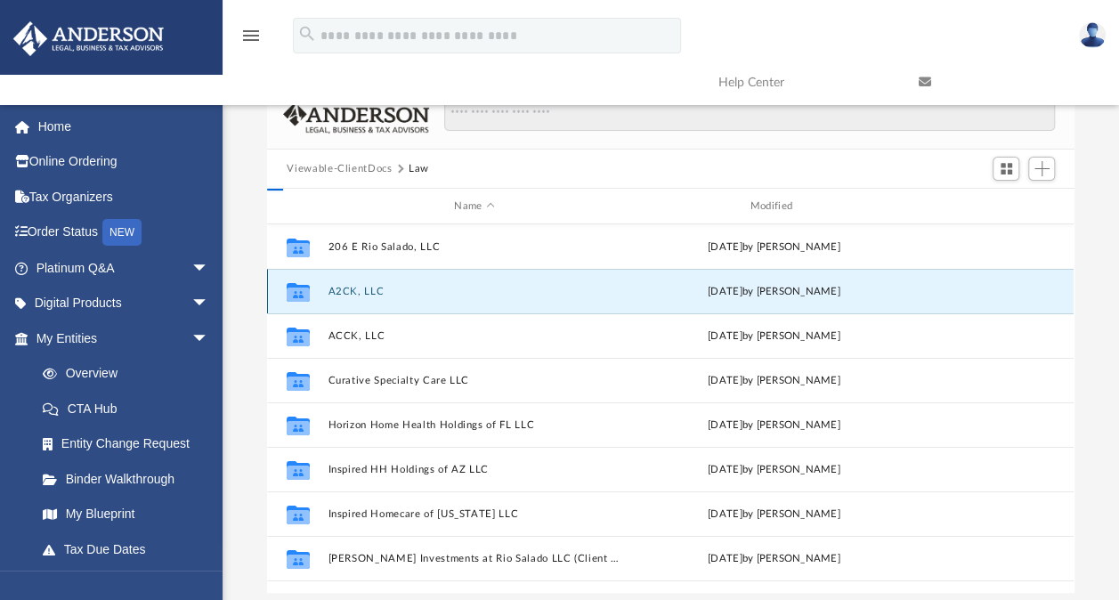
click at [359, 291] on button "A2CK, LLC" at bounding box center [475, 292] width 292 height 12
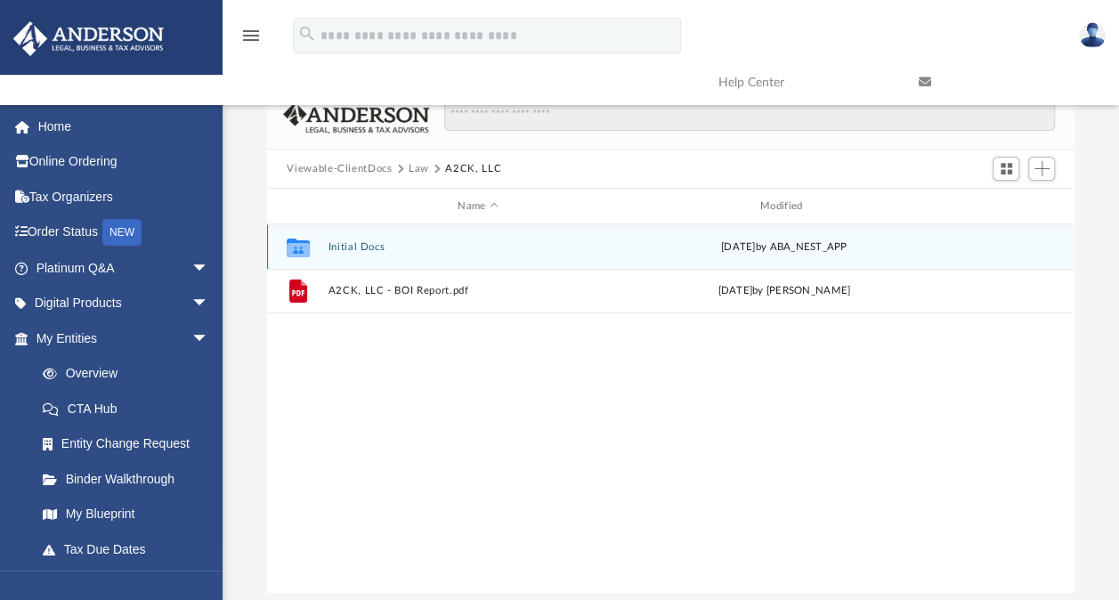
click at [351, 246] on button "Initial Docs" at bounding box center [478, 247] width 299 height 12
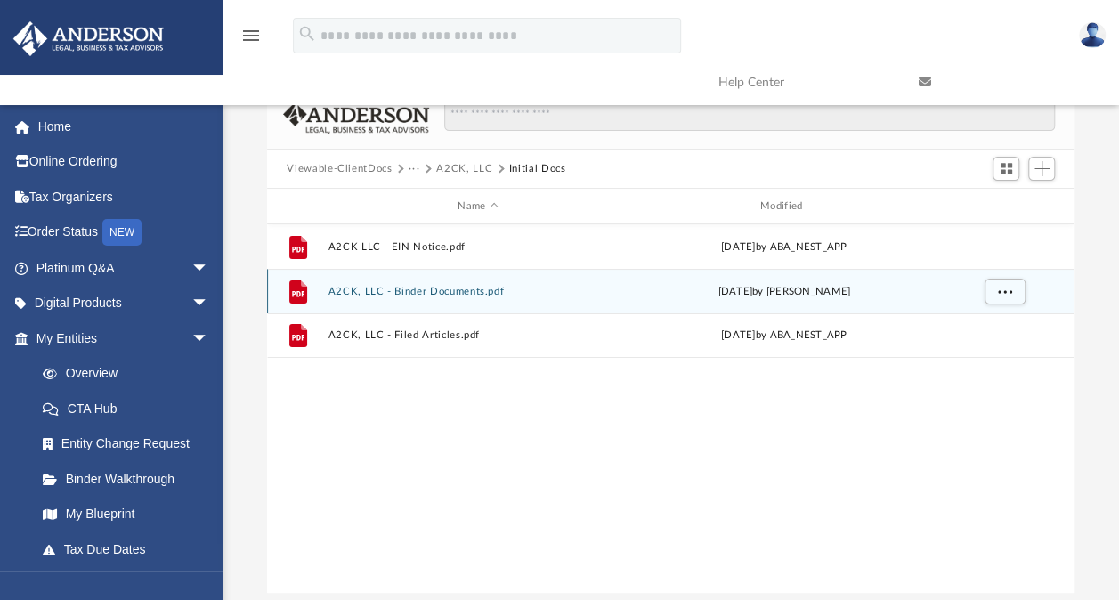
click at [381, 292] on button "A2CK, LLC - Binder Documents.pdf" at bounding box center [478, 292] width 299 height 12
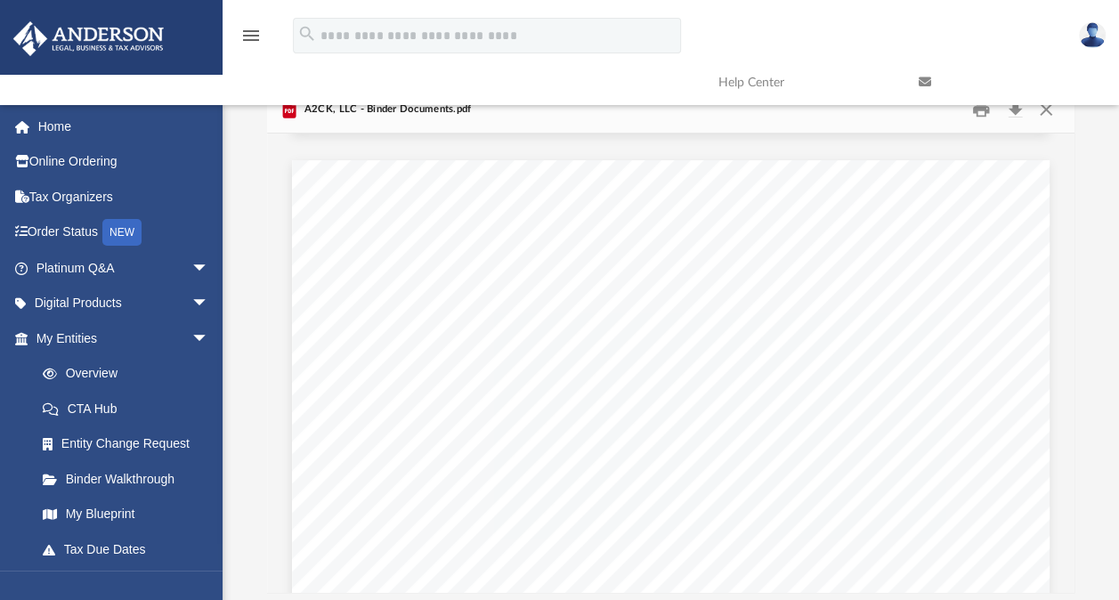
scroll to position [58403, 0]
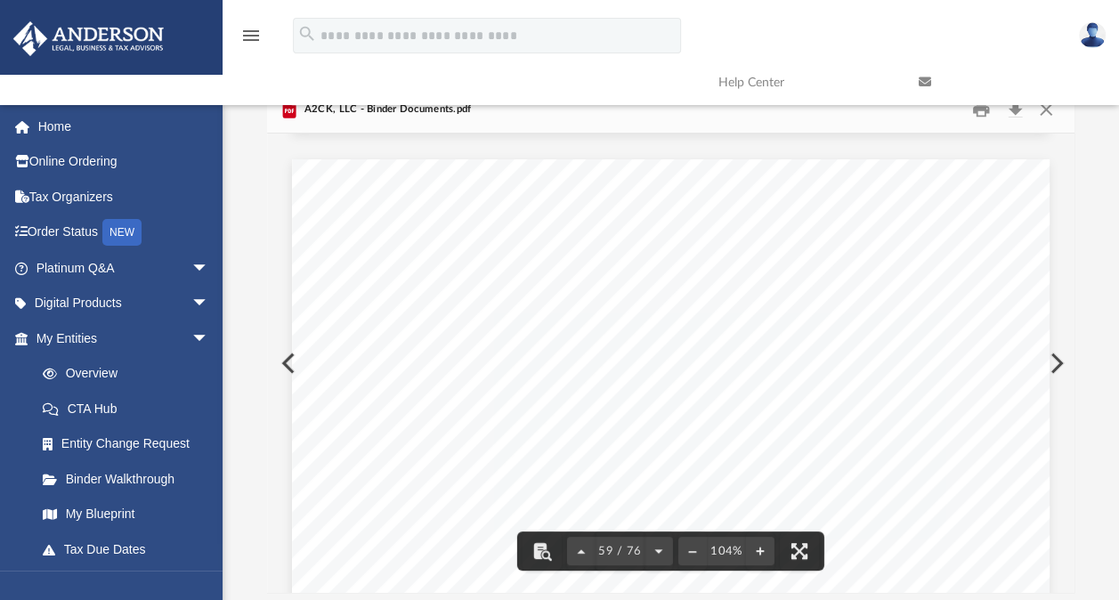
click at [640, 389] on span "$____________________" at bounding box center [682, 396] width 156 height 15
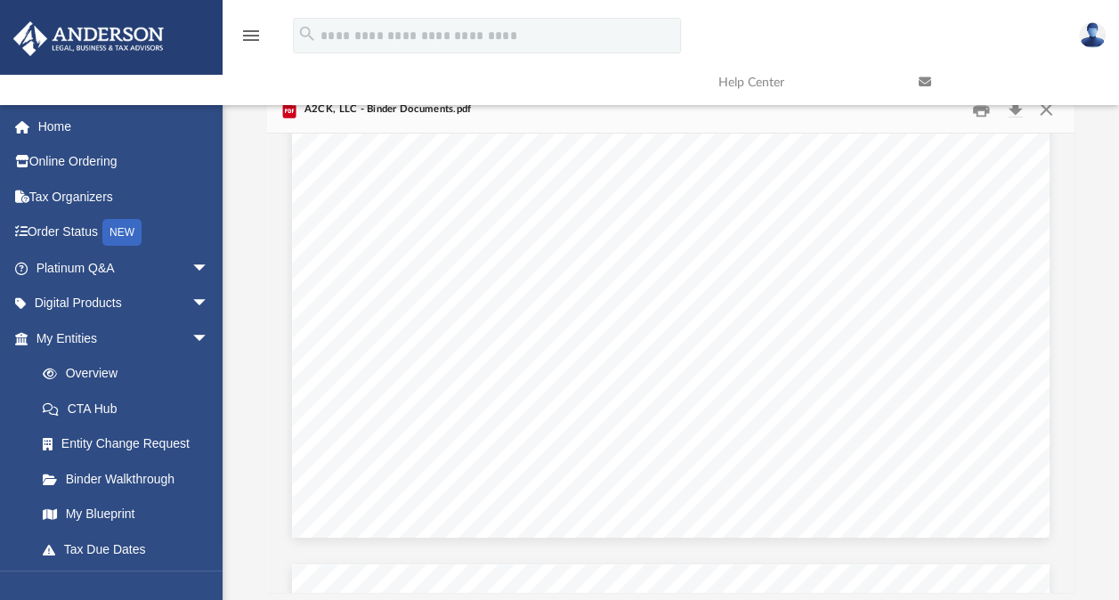
scroll to position [53442, 0]
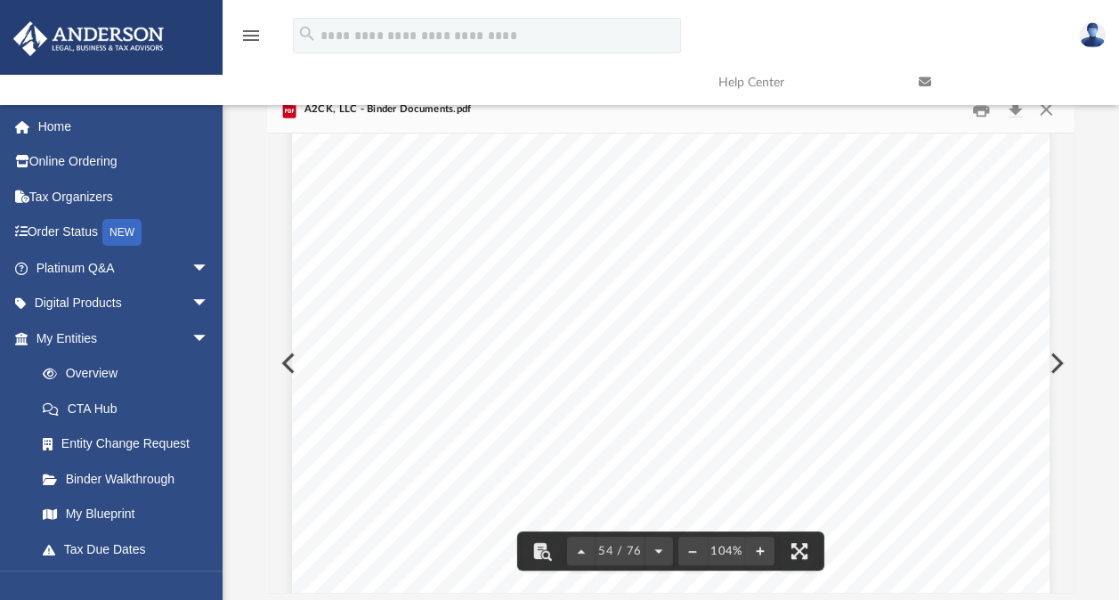
click at [1040, 106] on link at bounding box center [1005, 82] width 200 height 70
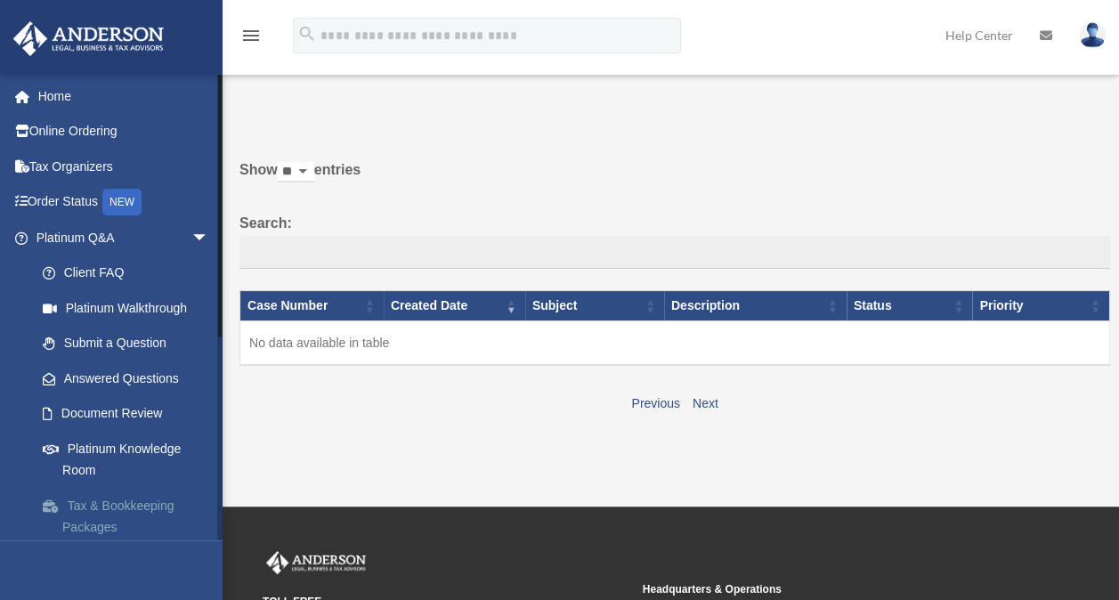
scroll to position [346, 0]
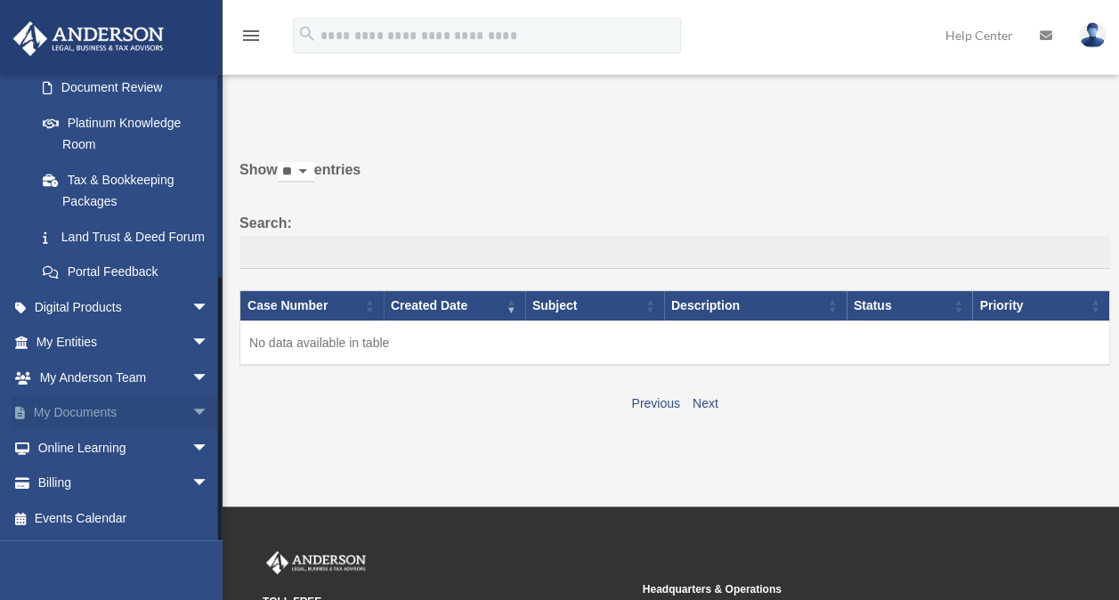
click at [191, 396] on span "arrow_drop_down" at bounding box center [209, 413] width 36 height 37
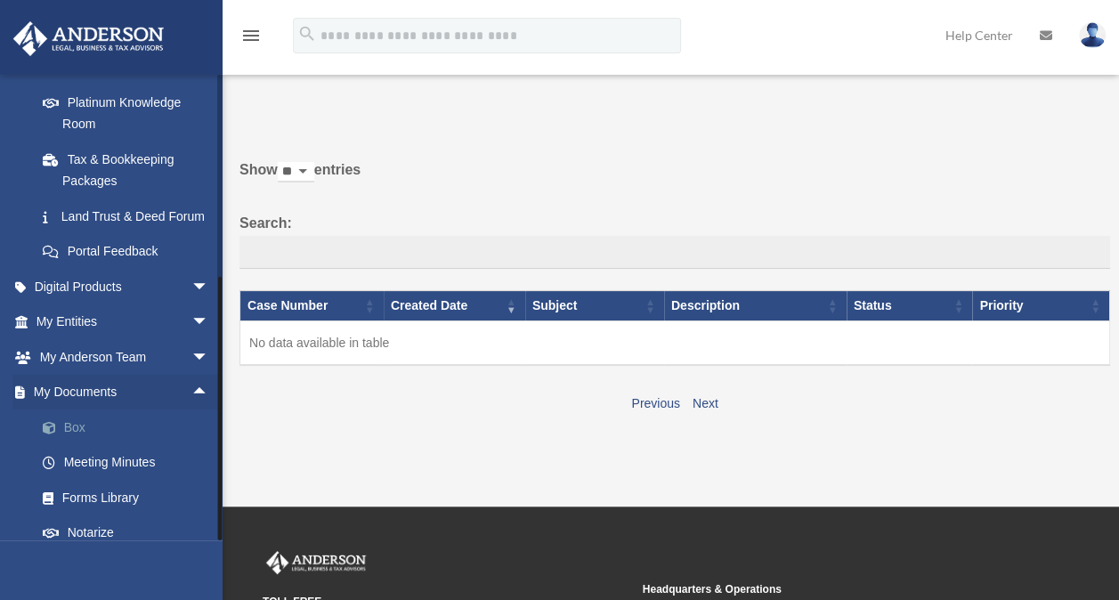
click at [83, 437] on link "Box" at bounding box center [130, 428] width 211 height 36
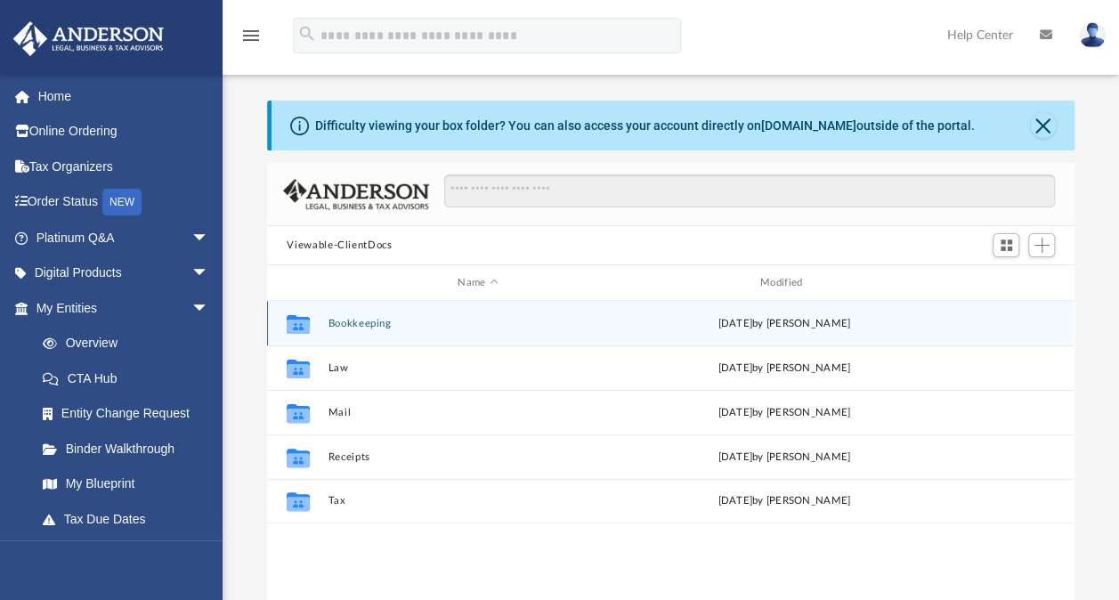
scroll to position [391, 792]
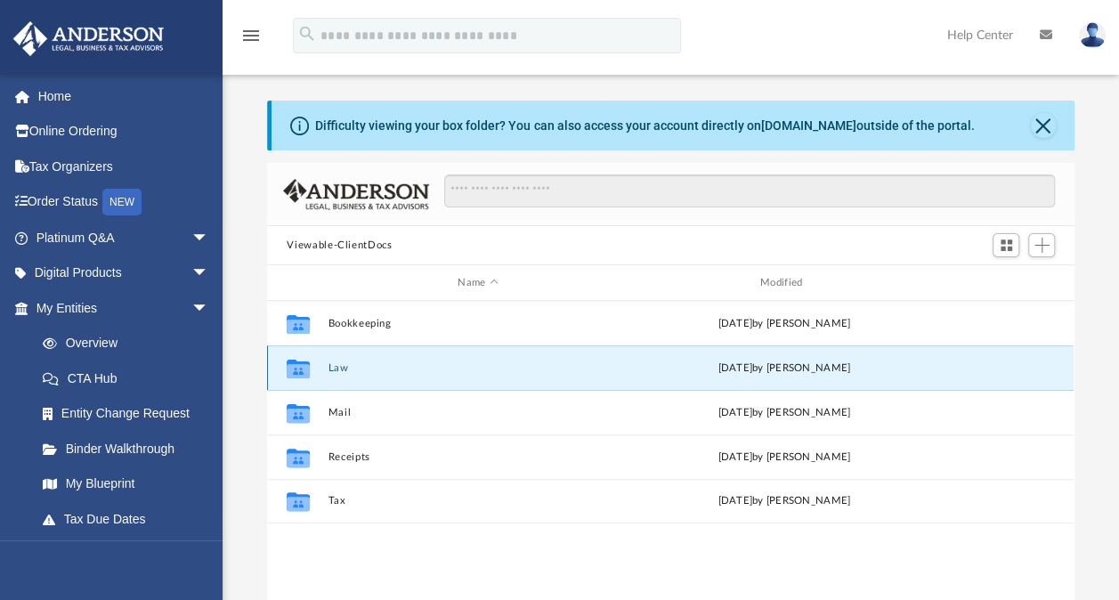
click at [344, 370] on button "Law" at bounding box center [478, 368] width 299 height 12
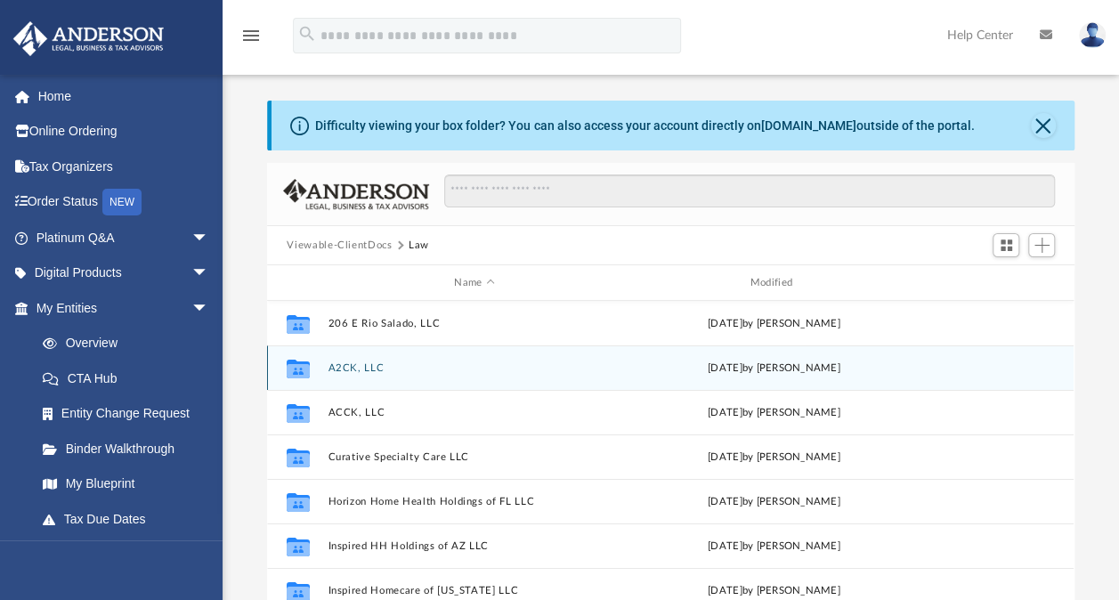
click at [351, 362] on button "A2CK, LLC" at bounding box center [475, 368] width 292 height 12
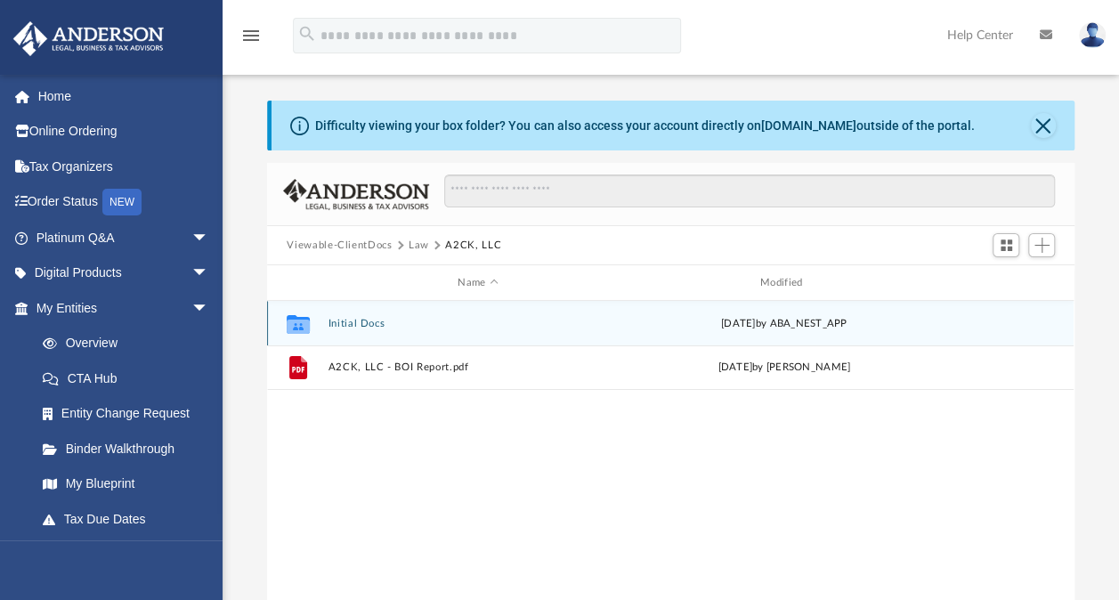
click at [365, 326] on button "Initial Docs" at bounding box center [478, 324] width 299 height 12
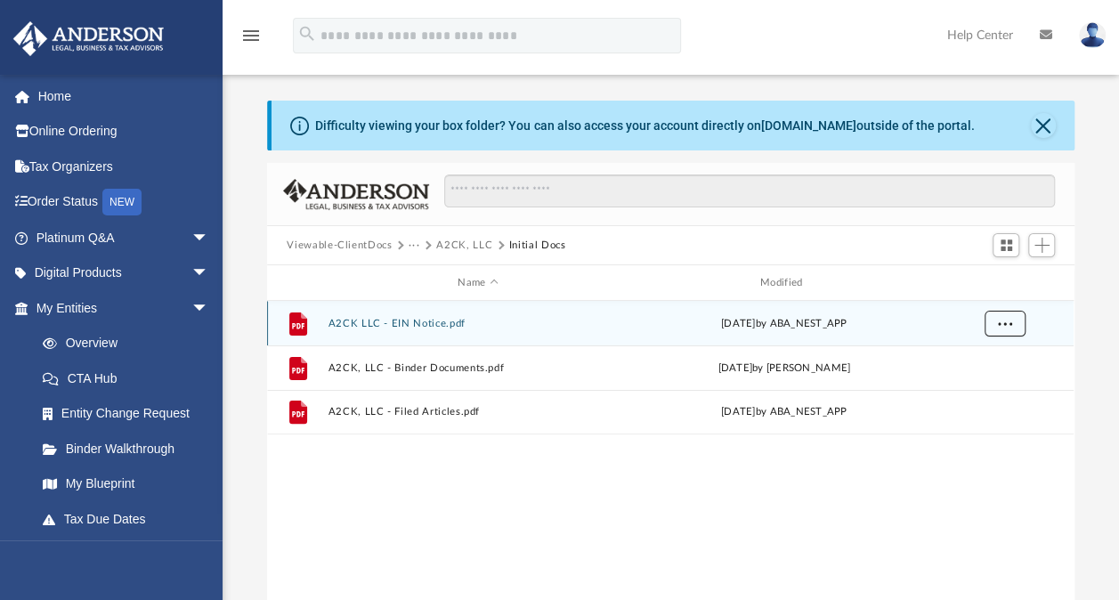
click at [1010, 327] on button "More options" at bounding box center [1005, 324] width 41 height 27
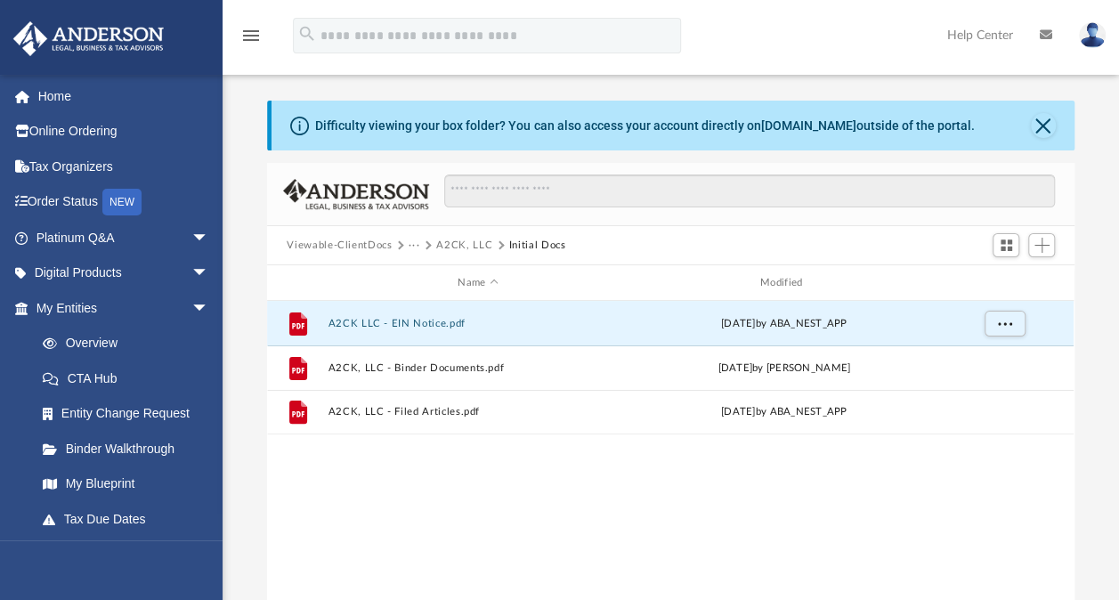
drag, startPoint x: 404, startPoint y: 321, endPoint x: 671, endPoint y: 515, distance: 330.2
click at [671, 515] on div "File A2CK LLC - EIN Notice.pdf Wed Feb 26 2025 by ABA_NEST_APP File A2CK, LLC -…" at bounding box center [670, 485] width 807 height 369
click at [1041, 115] on button "Close" at bounding box center [1043, 125] width 25 height 25
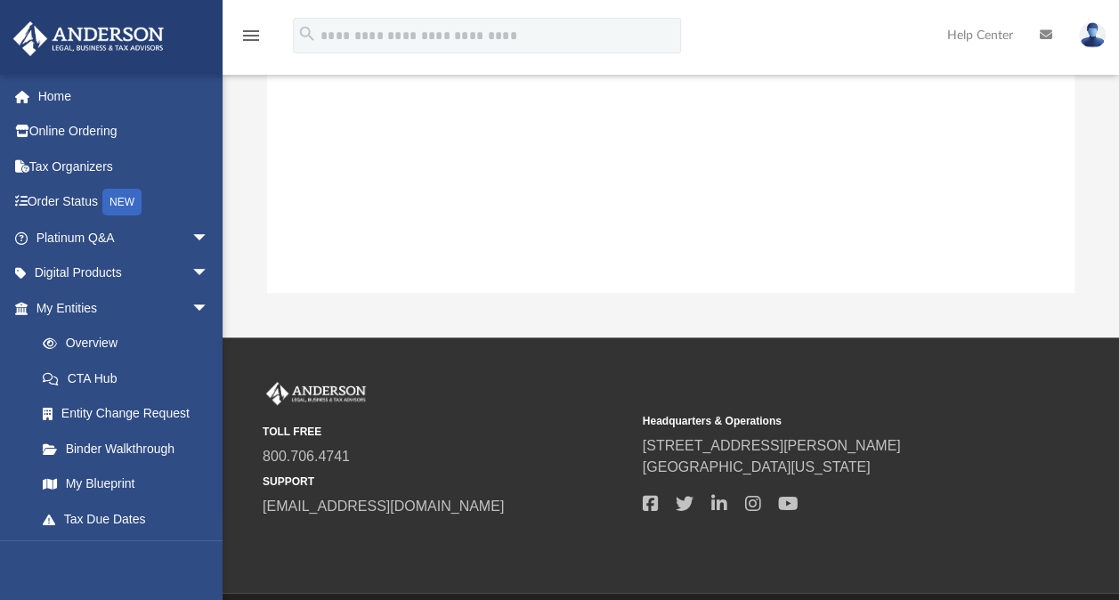
scroll to position [0, 0]
